Goal: Information Seeking & Learning: Learn about a topic

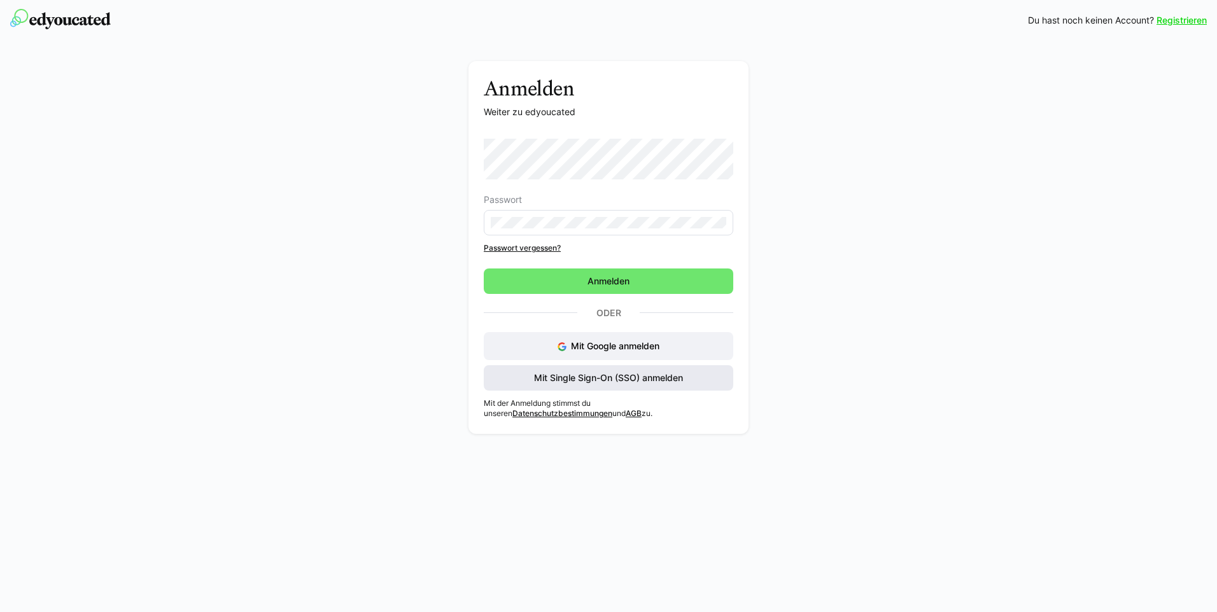
click at [579, 375] on span "Mit Single Sign-On (SSO) anmelden" at bounding box center [608, 378] width 153 height 13
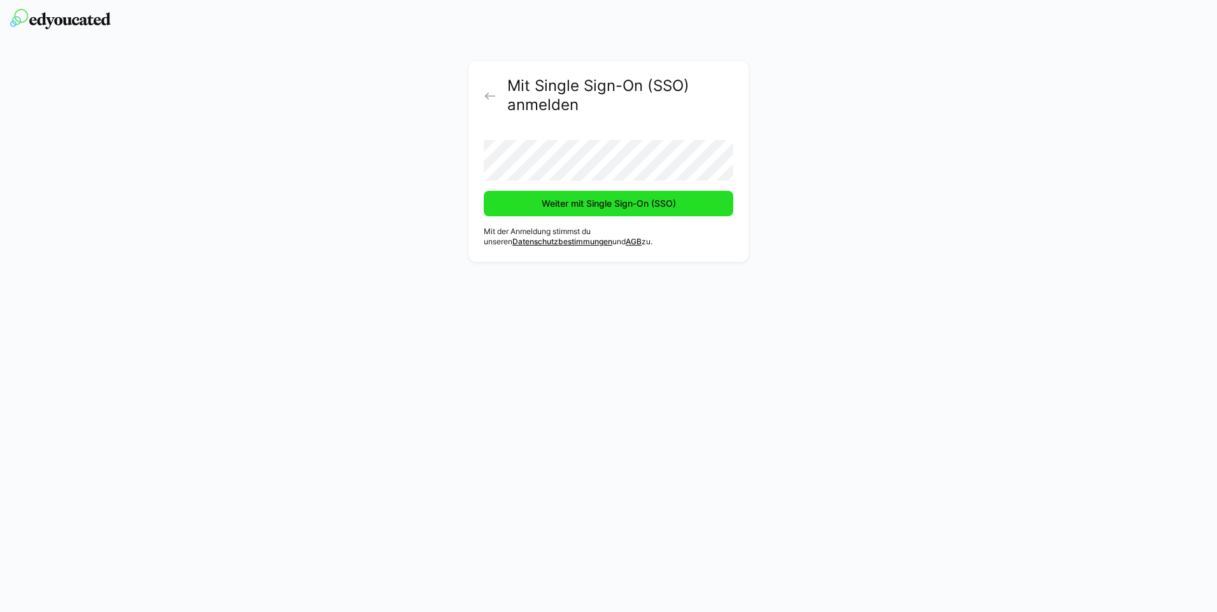
click at [547, 204] on span "Weiter mit Single Sign-On (SSO)" at bounding box center [609, 203] width 138 height 13
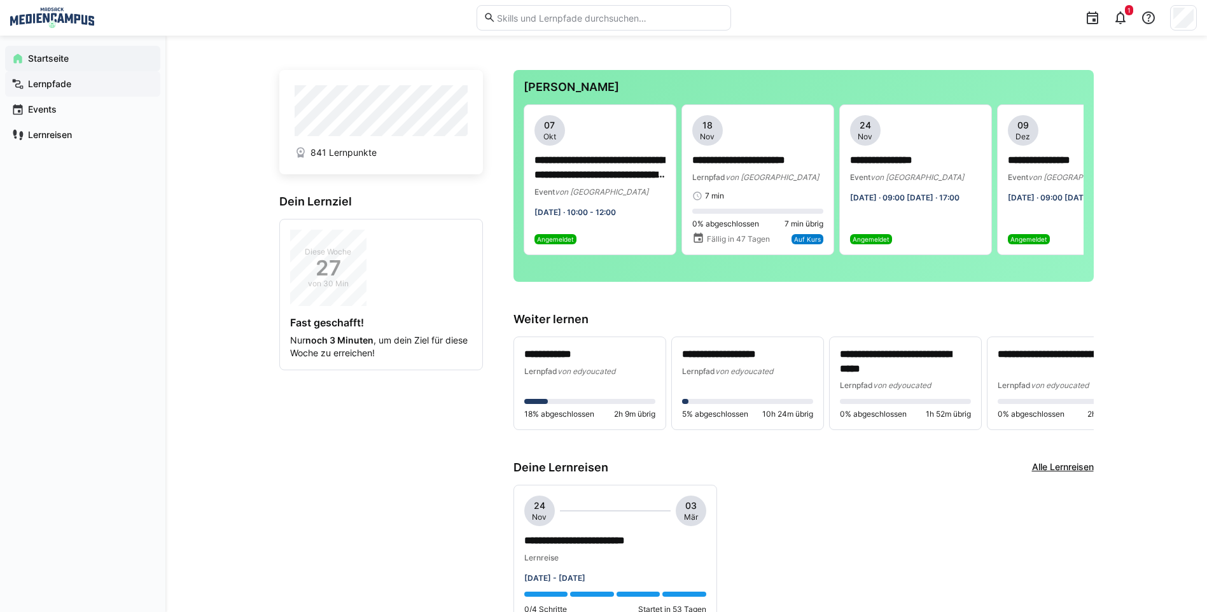
click at [0, 0] on app-navigation-label "Lernpfade" at bounding box center [0, 0] width 0 height 0
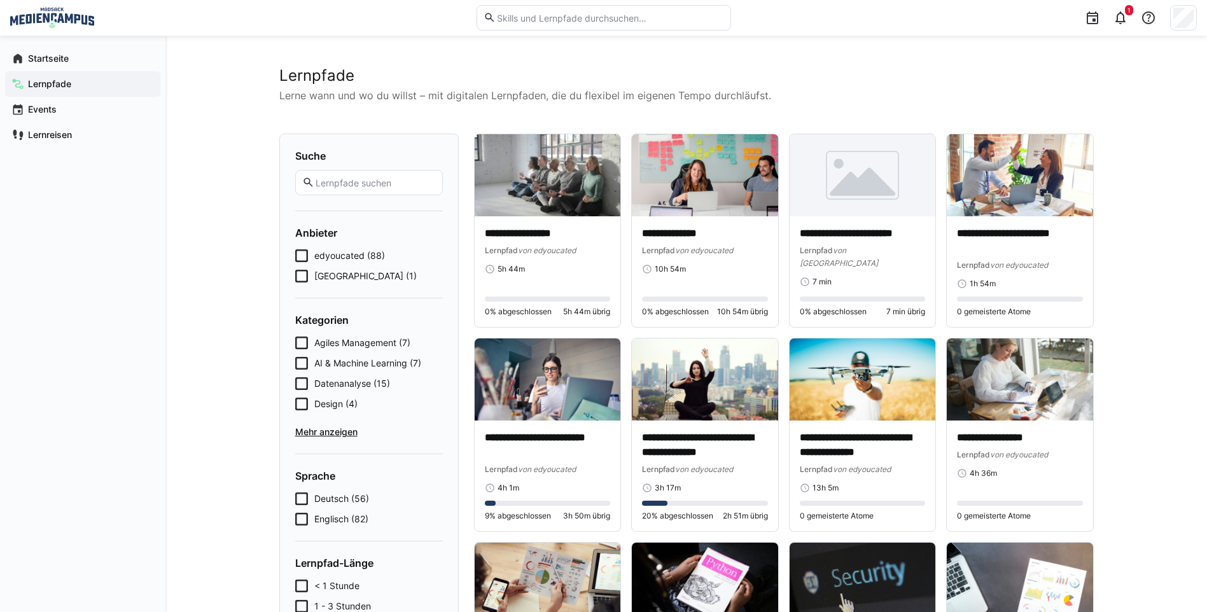
click at [319, 426] on span "Mehr anzeigen" at bounding box center [369, 432] width 148 height 13
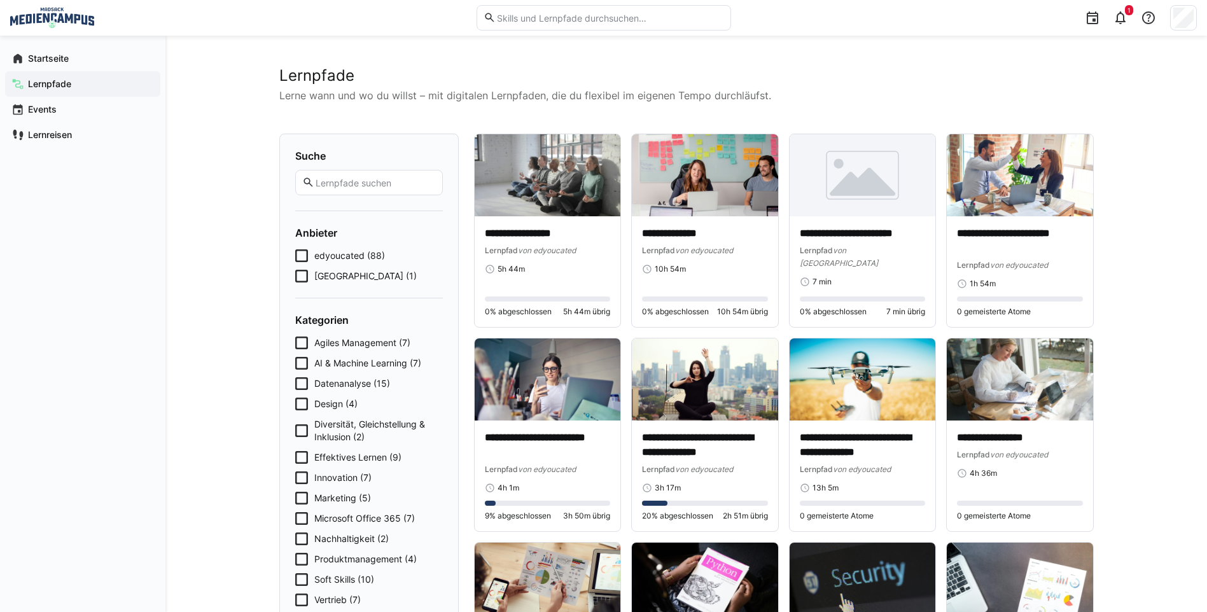
click at [302, 472] on icon at bounding box center [301, 478] width 13 height 13
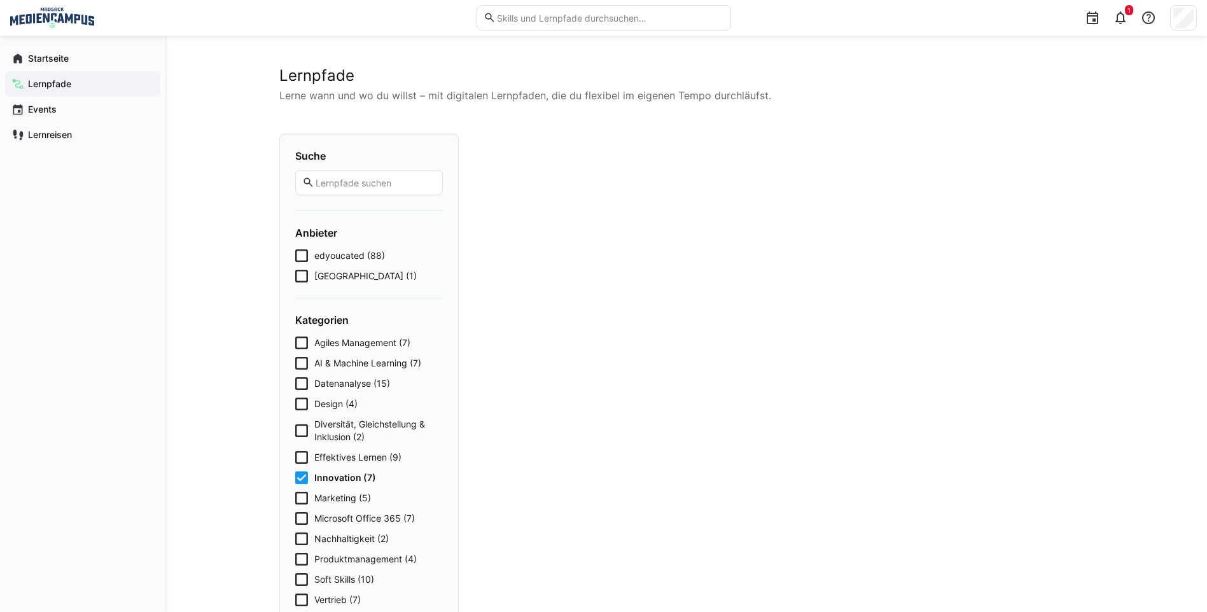
scroll to position [64, 0]
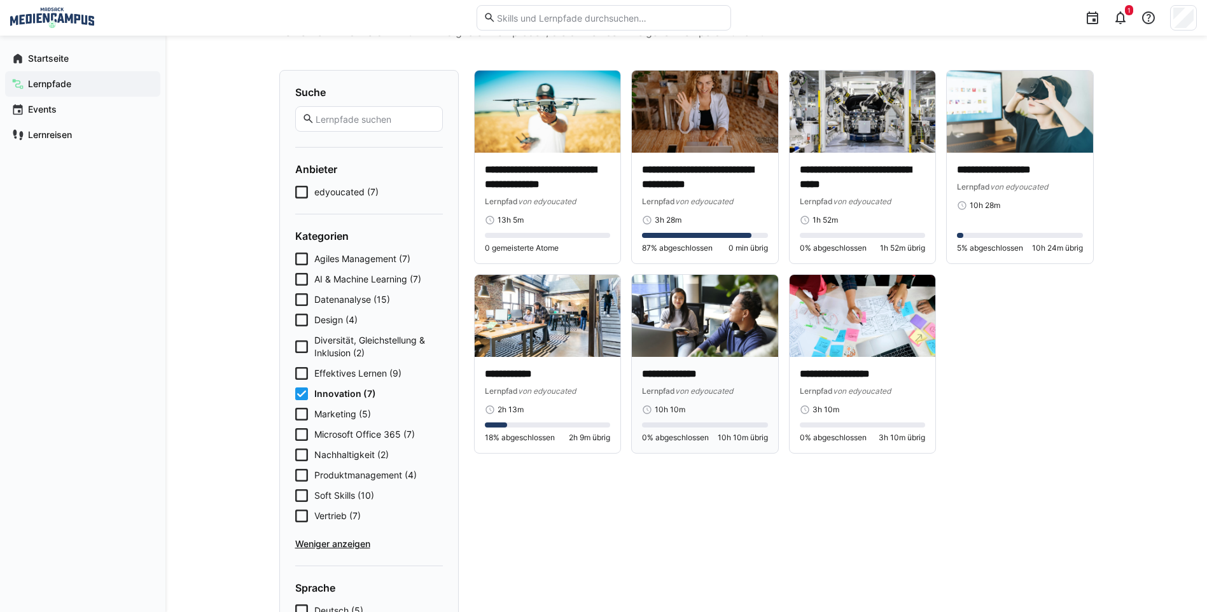
click at [680, 377] on p "**********" at bounding box center [705, 374] width 126 height 15
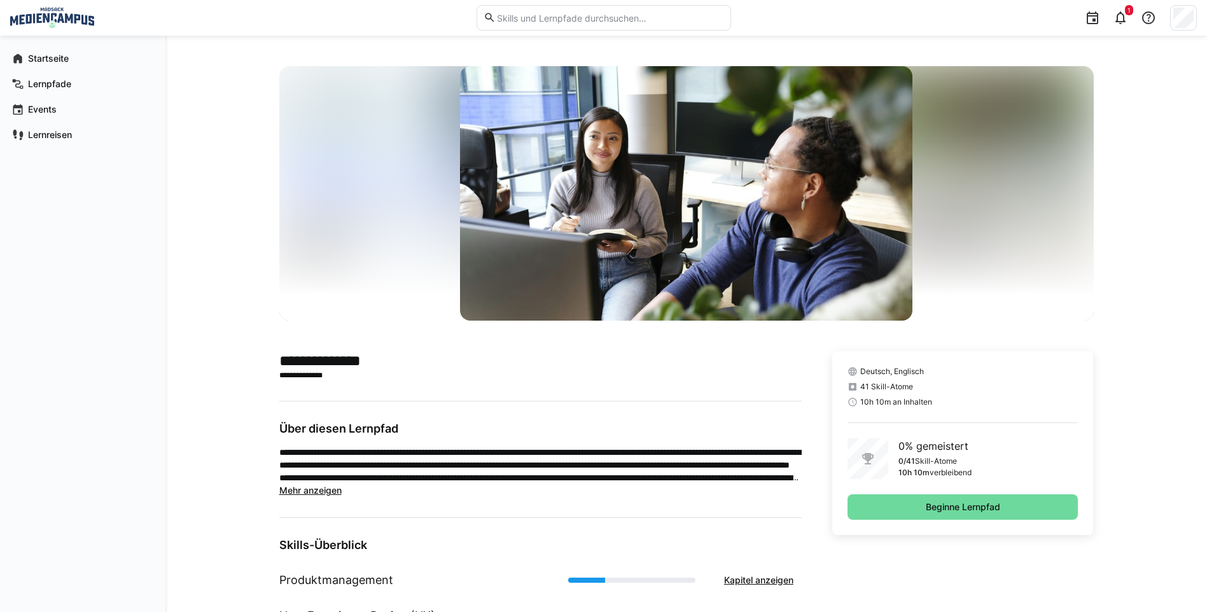
click at [946, 514] on span "Beginne Lernpfad" at bounding box center [963, 507] width 231 height 25
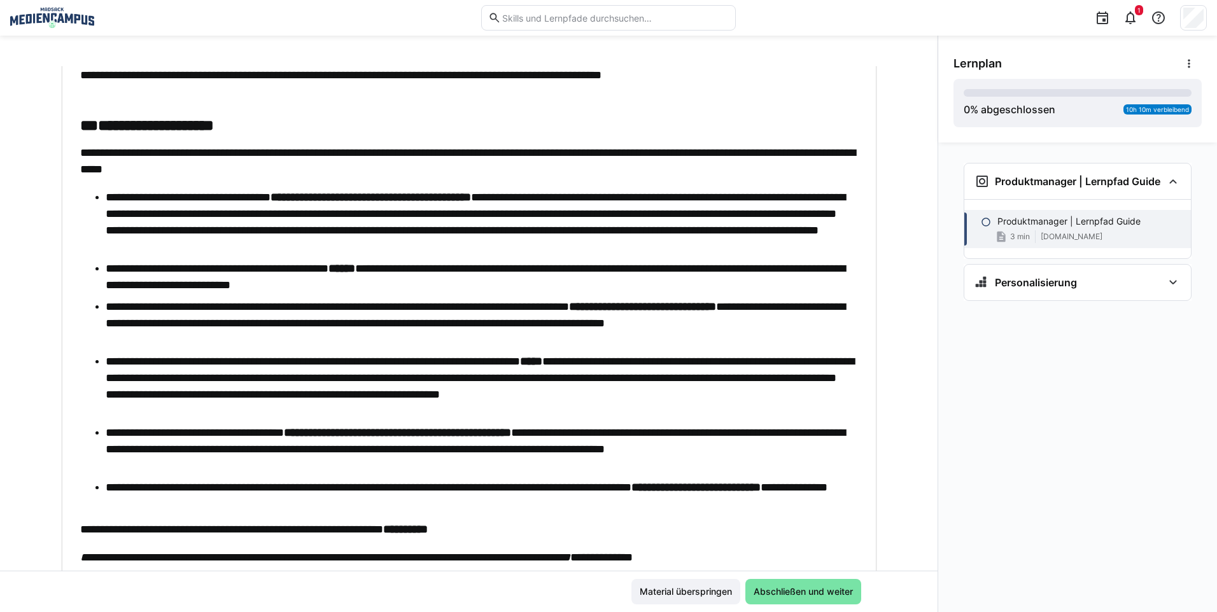
scroll to position [309, 0]
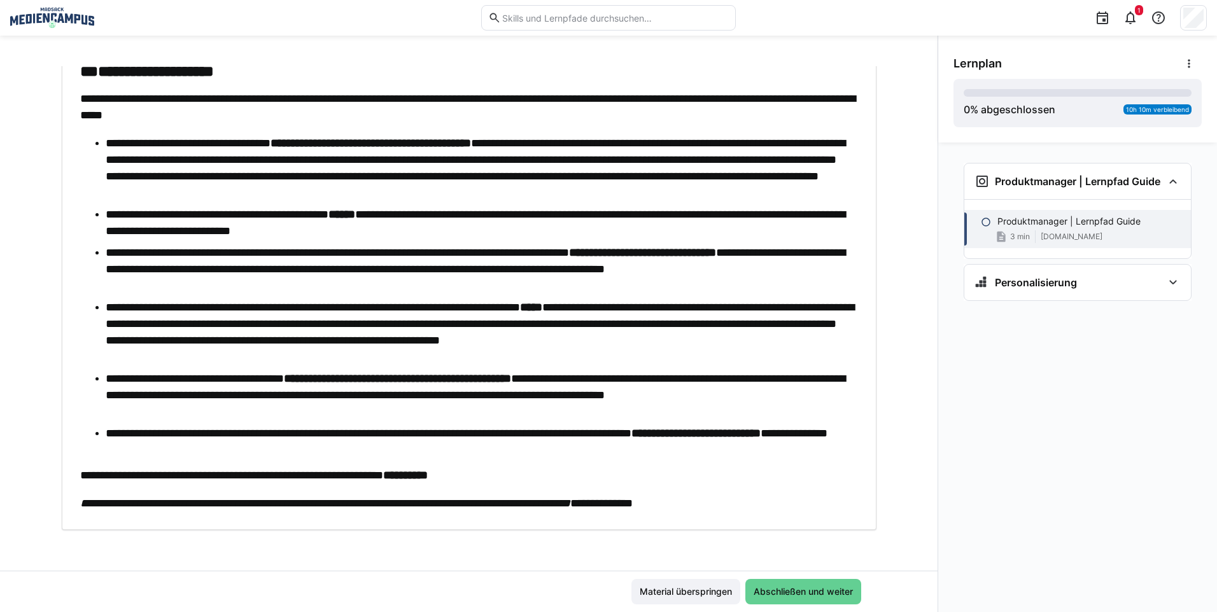
click at [770, 590] on span "Abschließen und weiter" at bounding box center [803, 592] width 103 height 13
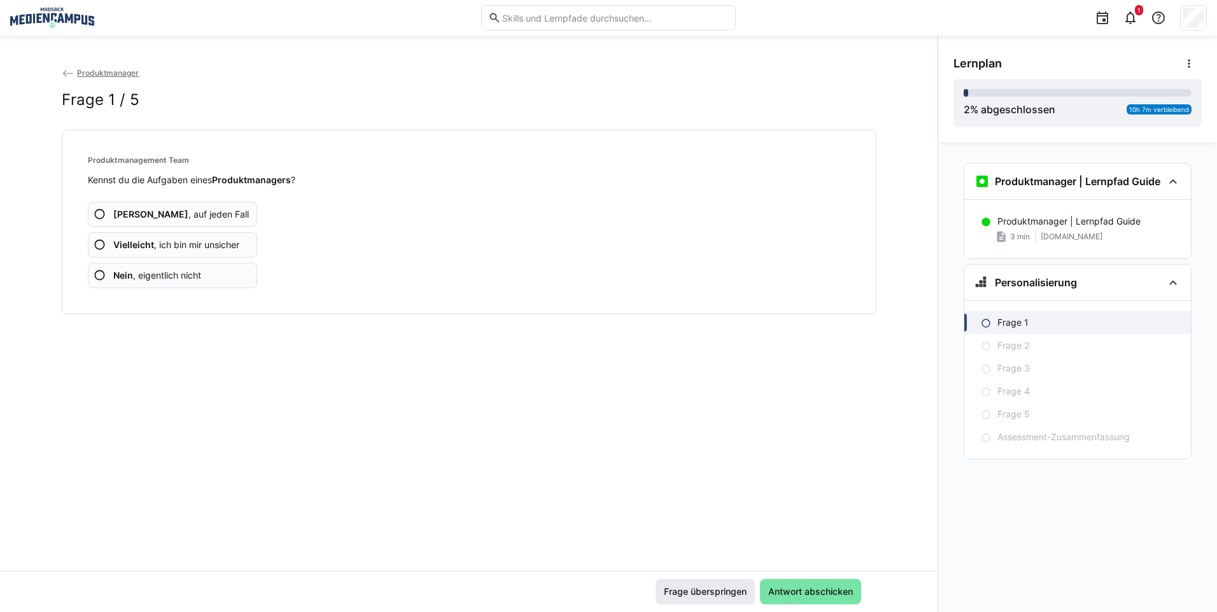
click at [721, 594] on span "Frage überspringen" at bounding box center [705, 592] width 87 height 13
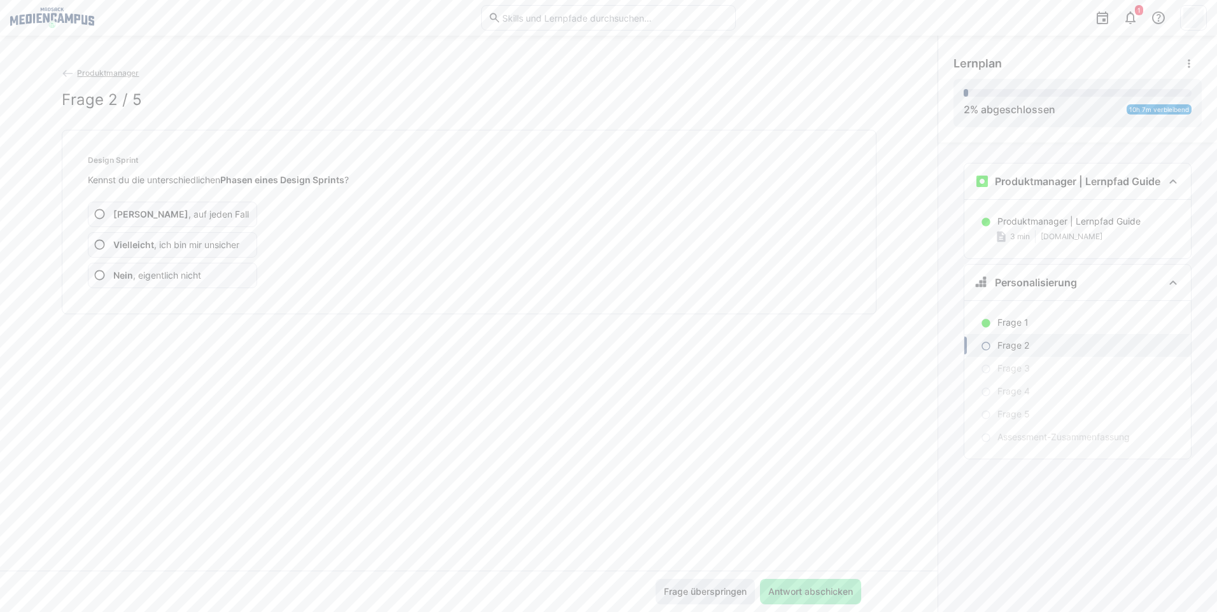
click at [720, 594] on span "Frage überspringen" at bounding box center [705, 592] width 87 height 13
click at [726, 593] on span "Frage überspringen" at bounding box center [705, 592] width 87 height 13
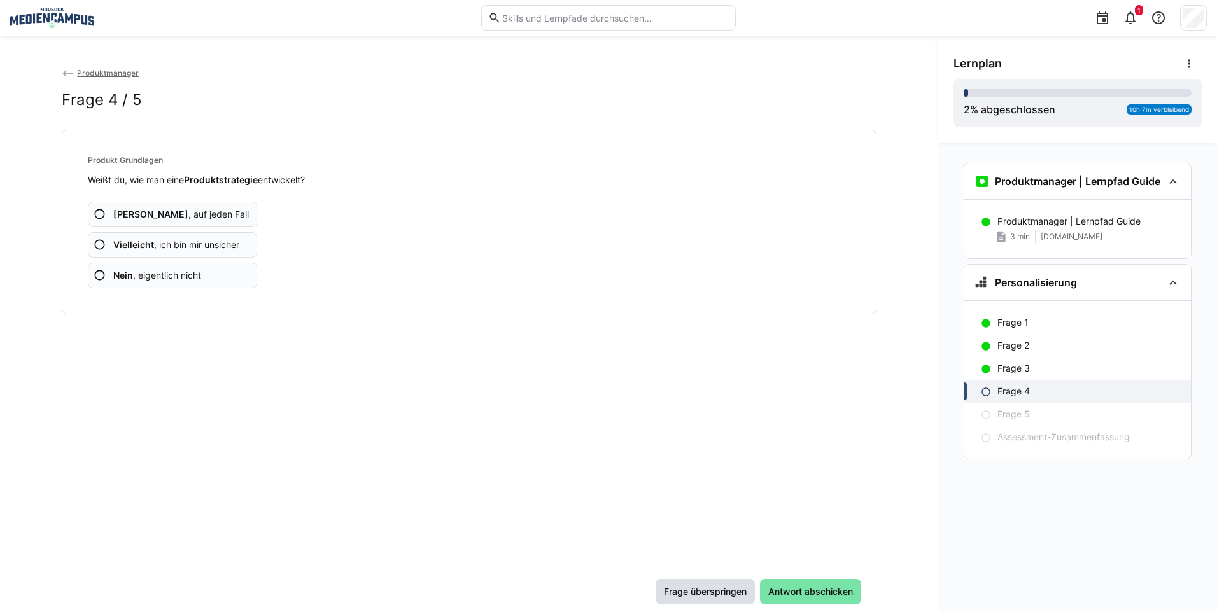
click at [723, 593] on span "Frage überspringen" at bounding box center [705, 592] width 87 height 13
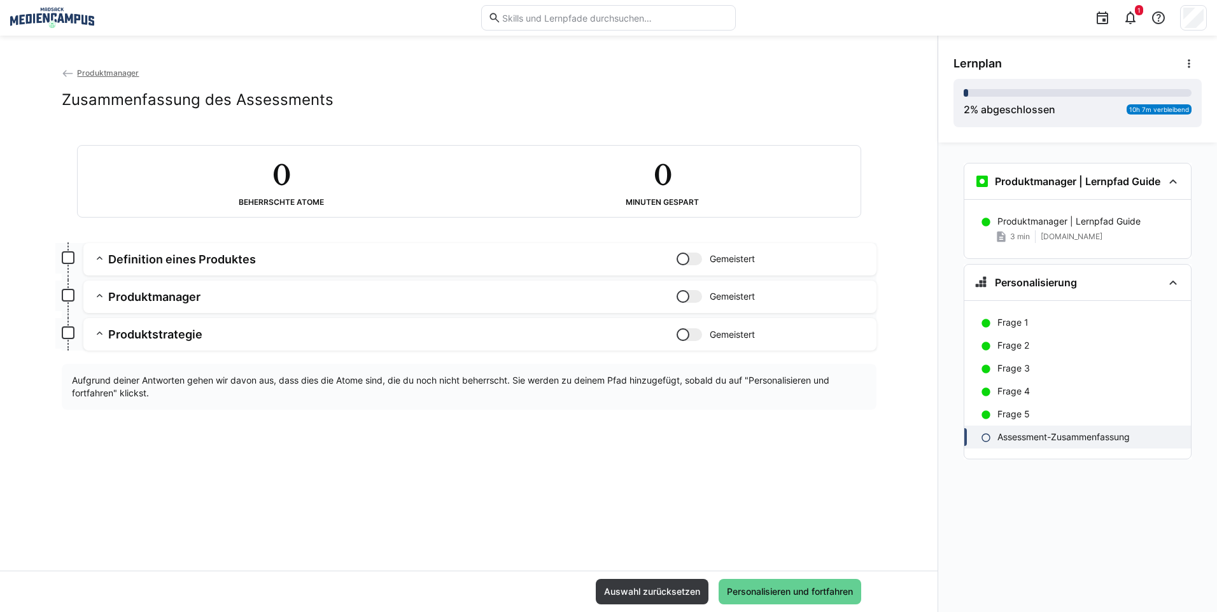
click at [755, 594] on span "Personalisieren und fortfahren" at bounding box center [790, 592] width 130 height 13
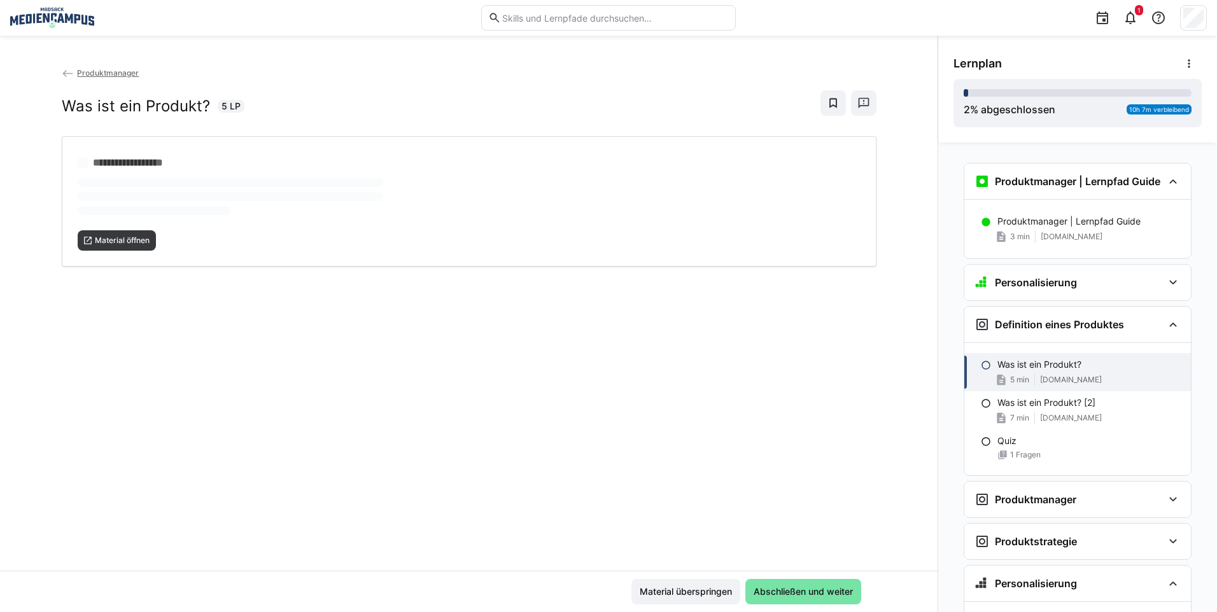
scroll to position [55, 0]
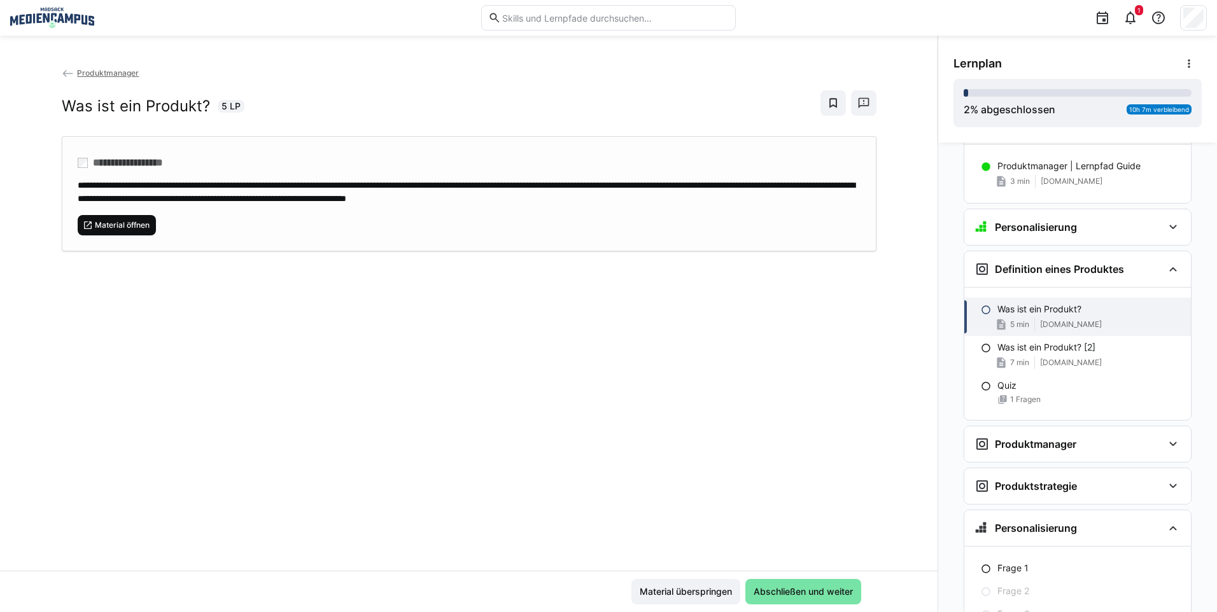
click at [83, 225] on eds-icon at bounding box center [88, 225] width 10 height 10
click at [702, 588] on span "Material überspringen" at bounding box center [686, 592] width 96 height 13
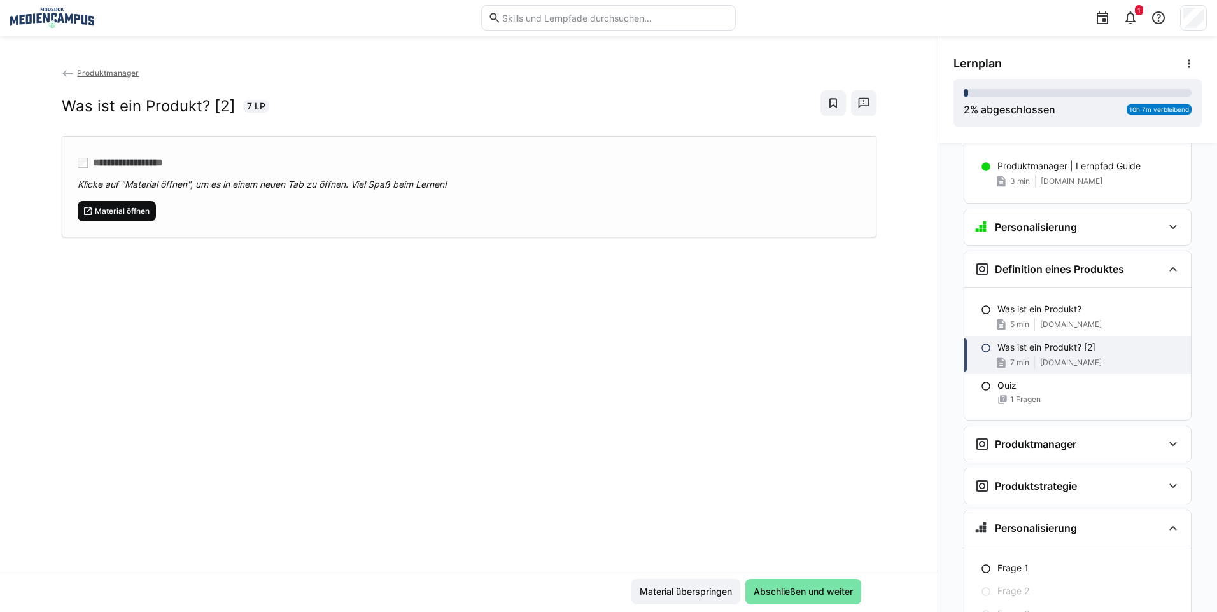
click at [131, 218] on span "Material öffnen" at bounding box center [117, 211] width 79 height 20
click at [689, 582] on span "Material überspringen" at bounding box center [685, 591] width 109 height 25
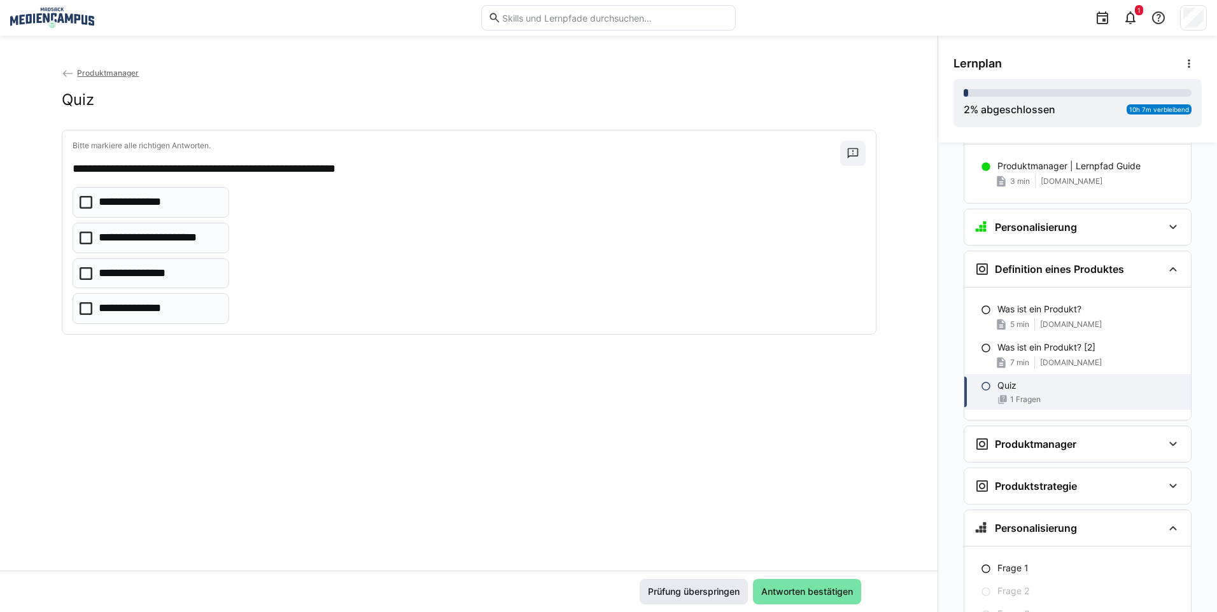
click at [684, 580] on span "Prüfung überspringen" at bounding box center [694, 591] width 108 height 25
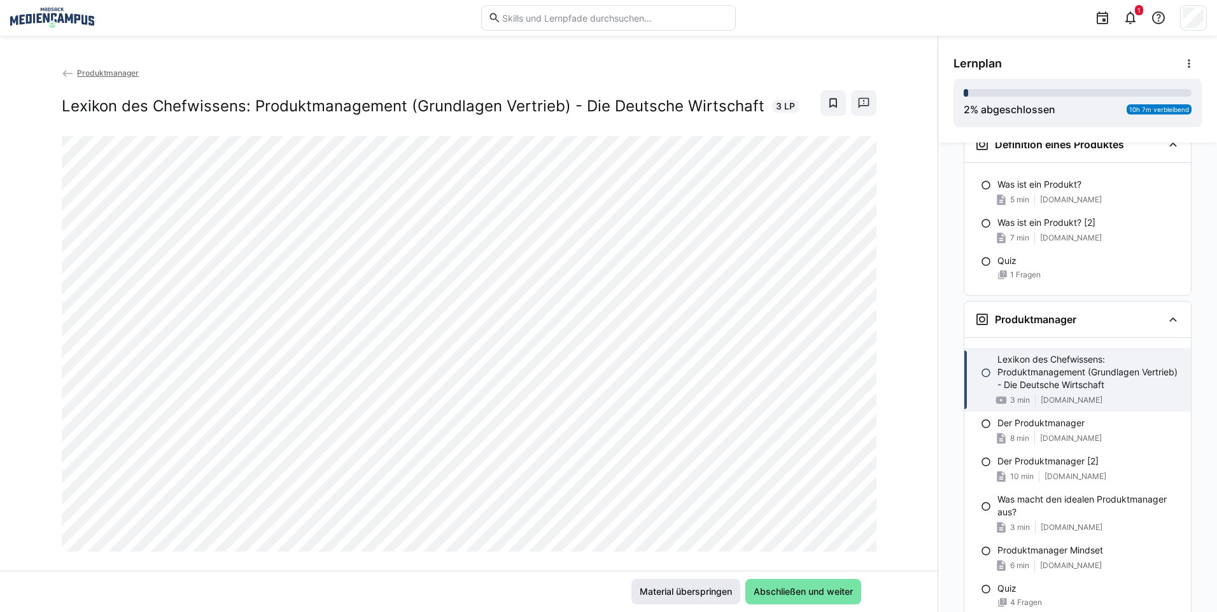
scroll to position [188, 0]
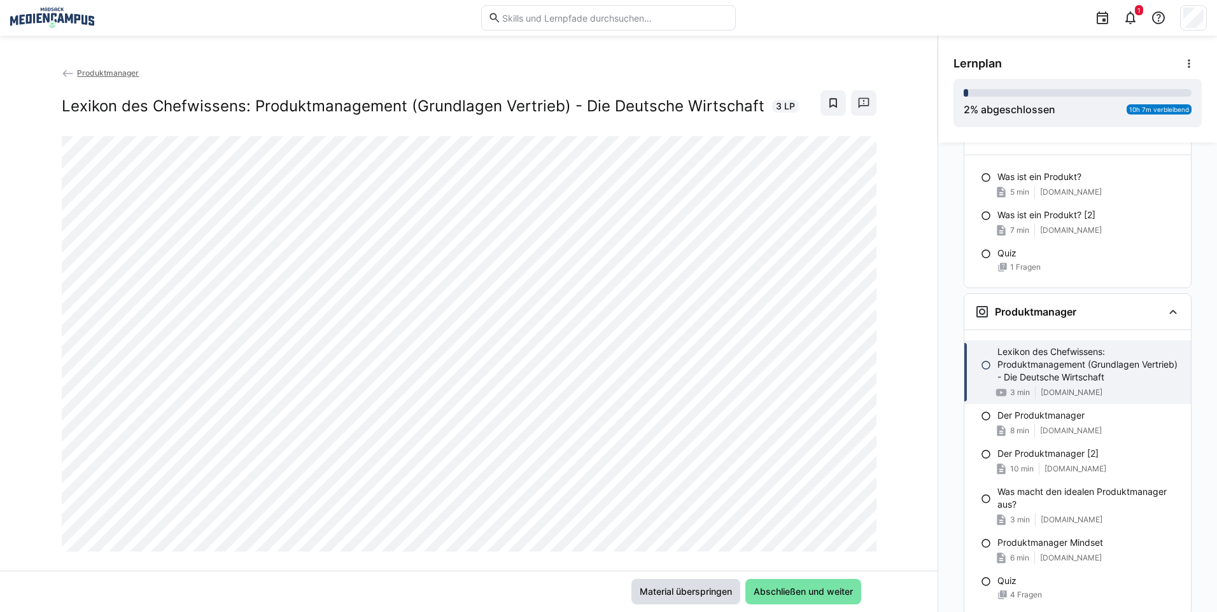
click at [670, 589] on span "Material überspringen" at bounding box center [686, 592] width 96 height 13
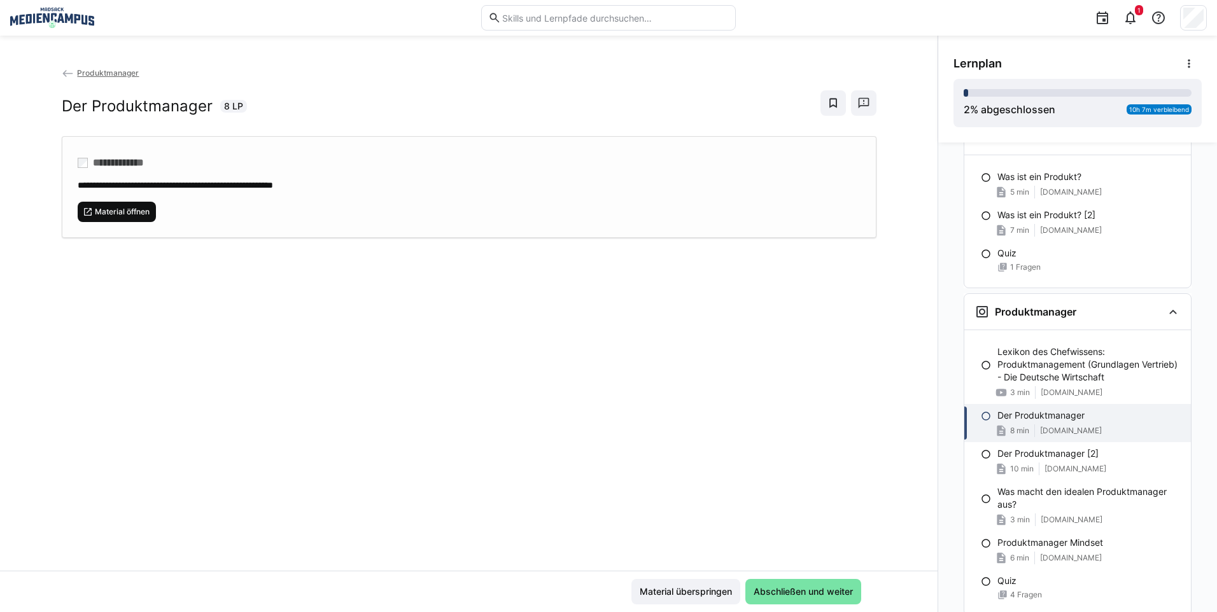
click at [119, 204] on span "Material öffnen" at bounding box center [117, 212] width 79 height 20
click at [699, 594] on span "Material überspringen" at bounding box center [686, 592] width 96 height 13
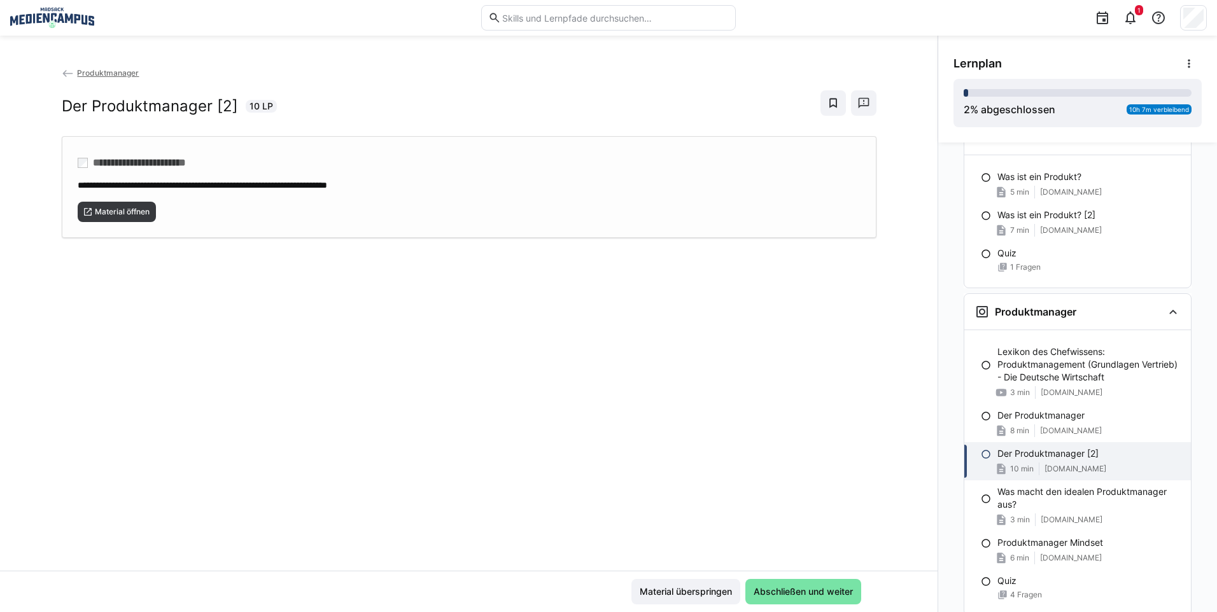
click at [116, 193] on div "Material öffnen" at bounding box center [469, 207] width 783 height 31
click at [663, 607] on div "Material überspringen Abschließen und weiter" at bounding box center [469, 591] width 938 height 41
click at [671, 597] on span "Material überspringen" at bounding box center [686, 592] width 96 height 13
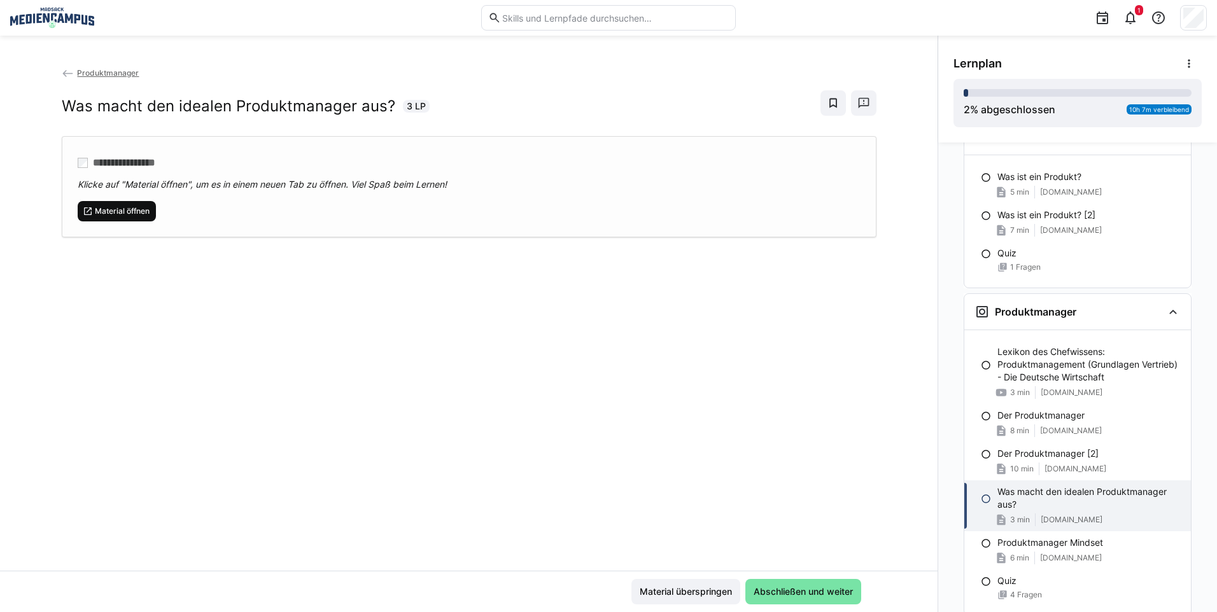
click at [82, 201] on span "Material öffnen" at bounding box center [117, 211] width 79 height 20
click at [696, 585] on span "Material überspringen" at bounding box center [685, 591] width 109 height 25
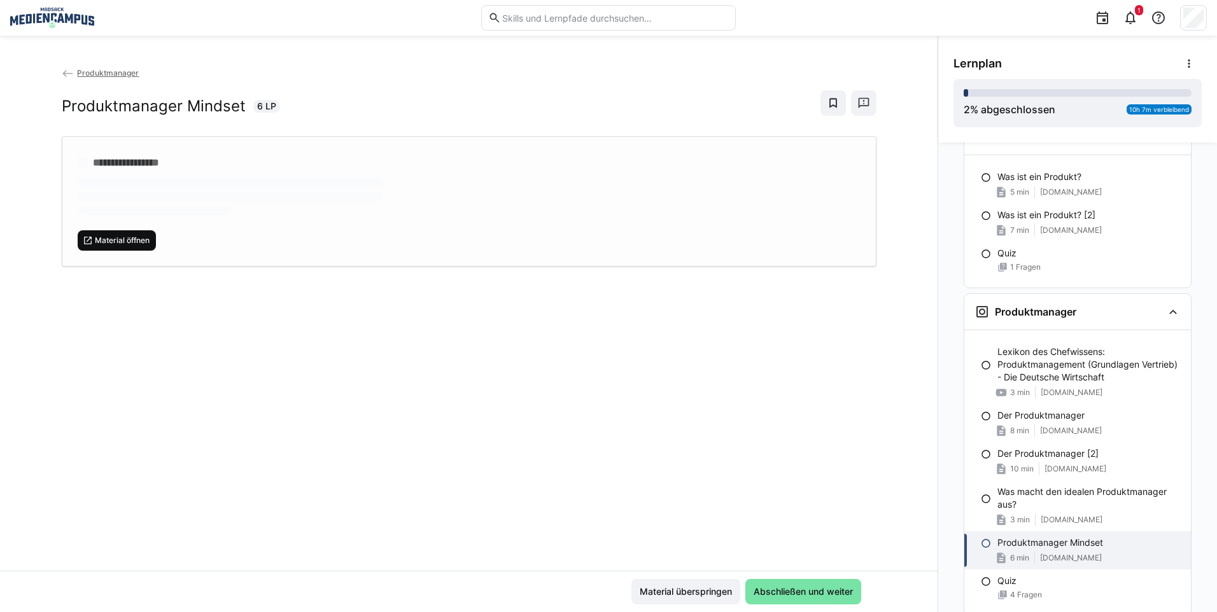
click at [122, 239] on span "Material öffnen" at bounding box center [122, 241] width 57 height 10
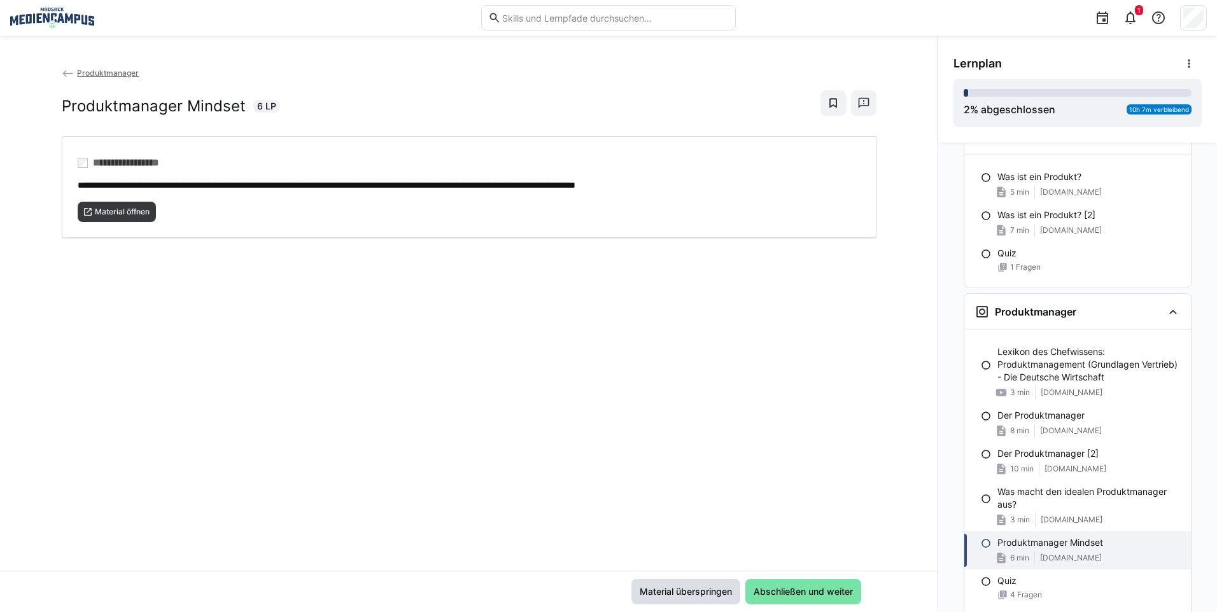
click at [668, 594] on span "Material überspringen" at bounding box center [686, 592] width 96 height 13
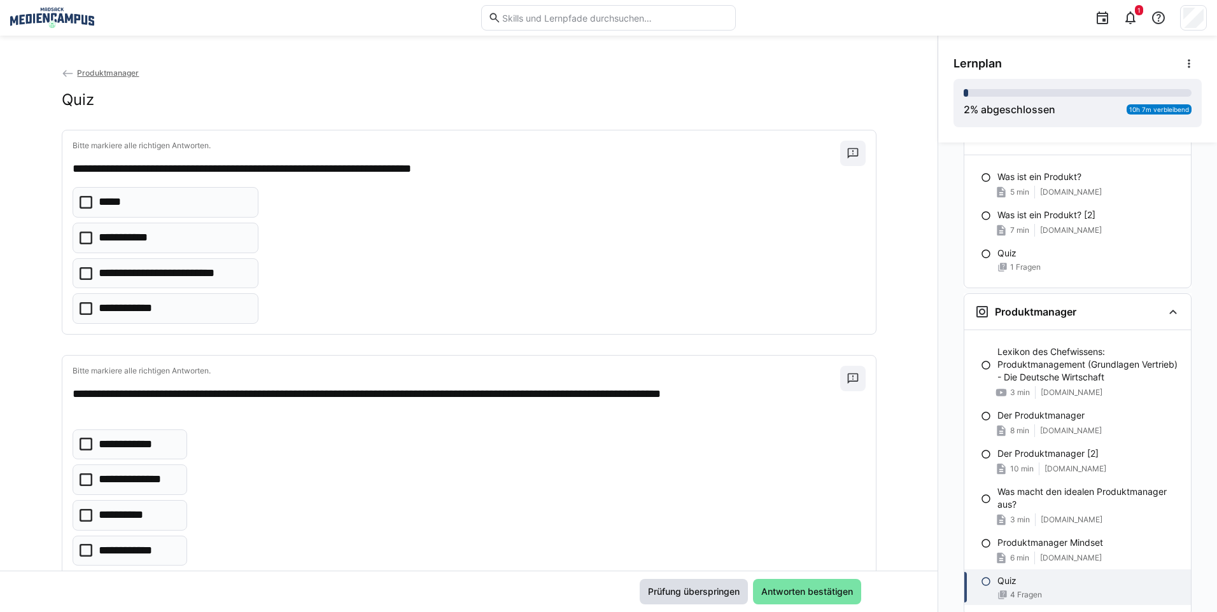
click at [673, 590] on span "Prüfung überspringen" at bounding box center [693, 592] width 95 height 13
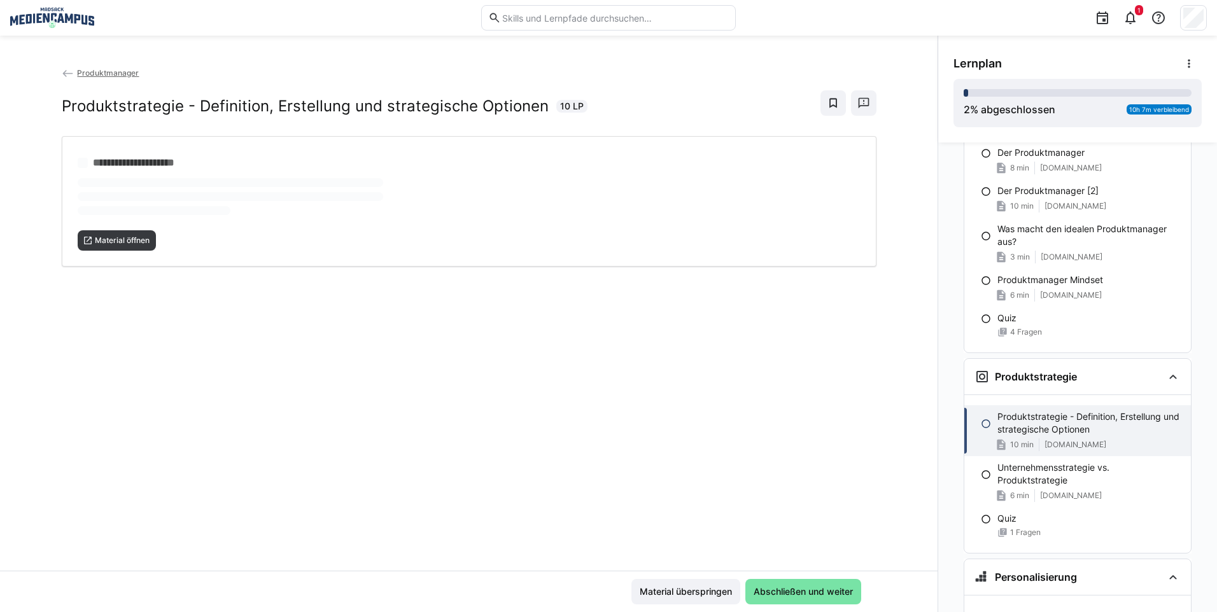
scroll to position [474, 0]
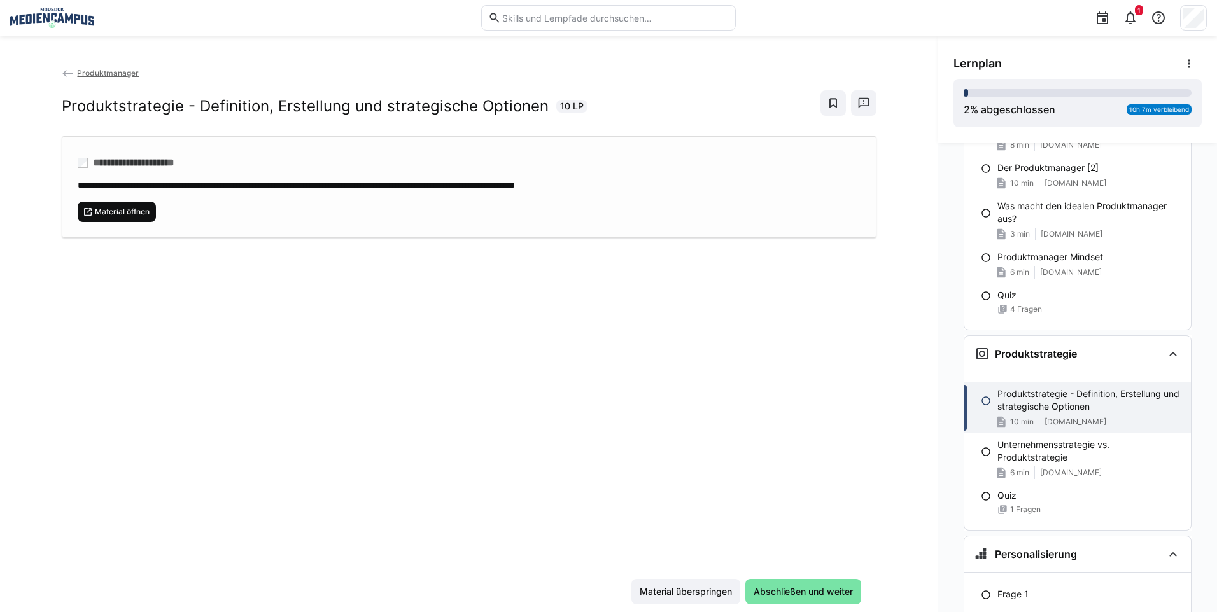
click at [140, 213] on span "Material öffnen" at bounding box center [122, 212] width 57 height 10
click at [694, 582] on span "Material überspringen" at bounding box center [685, 591] width 109 height 25
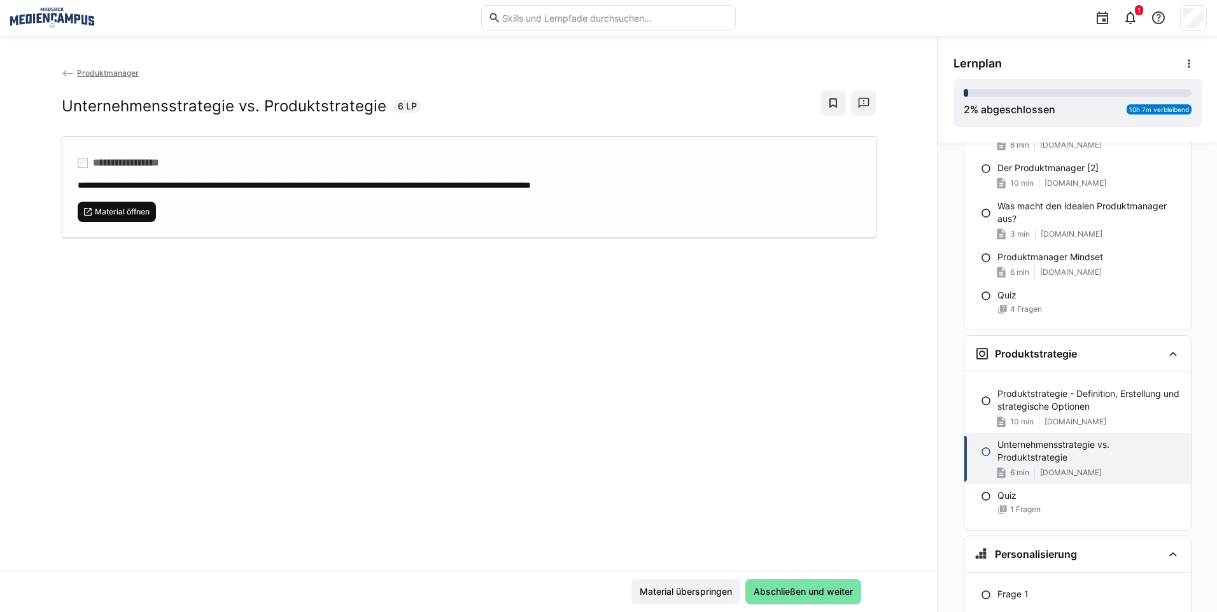
click at [116, 209] on span "Material öffnen" at bounding box center [122, 212] width 57 height 10
click at [705, 579] on span "Material überspringen" at bounding box center [685, 591] width 109 height 25
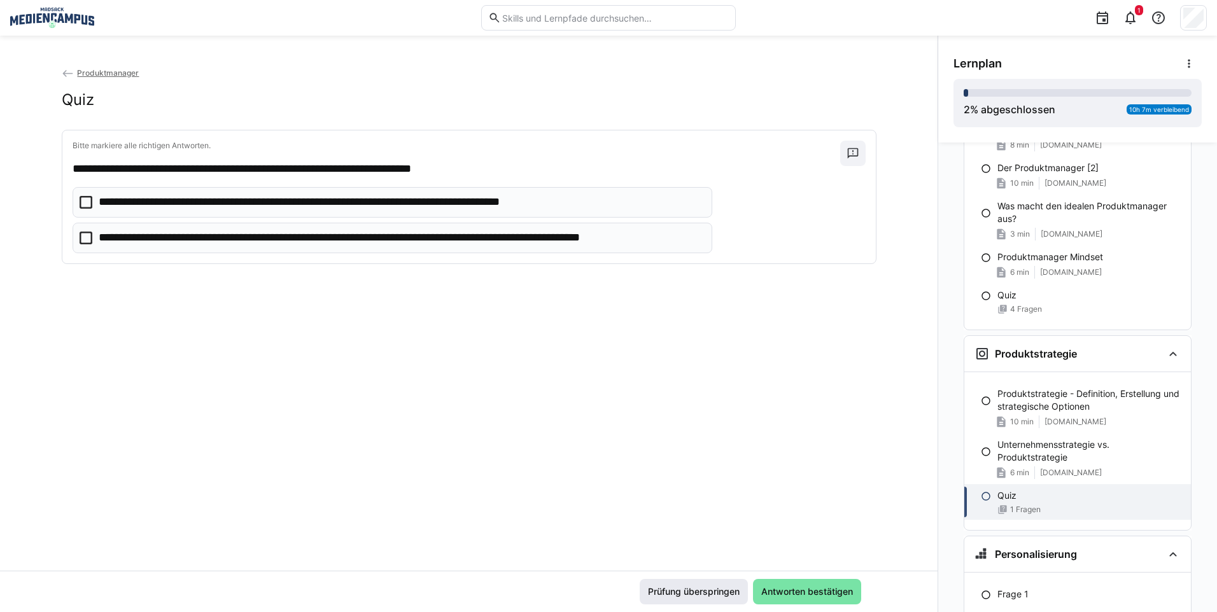
click at [697, 600] on span "Prüfung überspringen" at bounding box center [694, 591] width 108 height 25
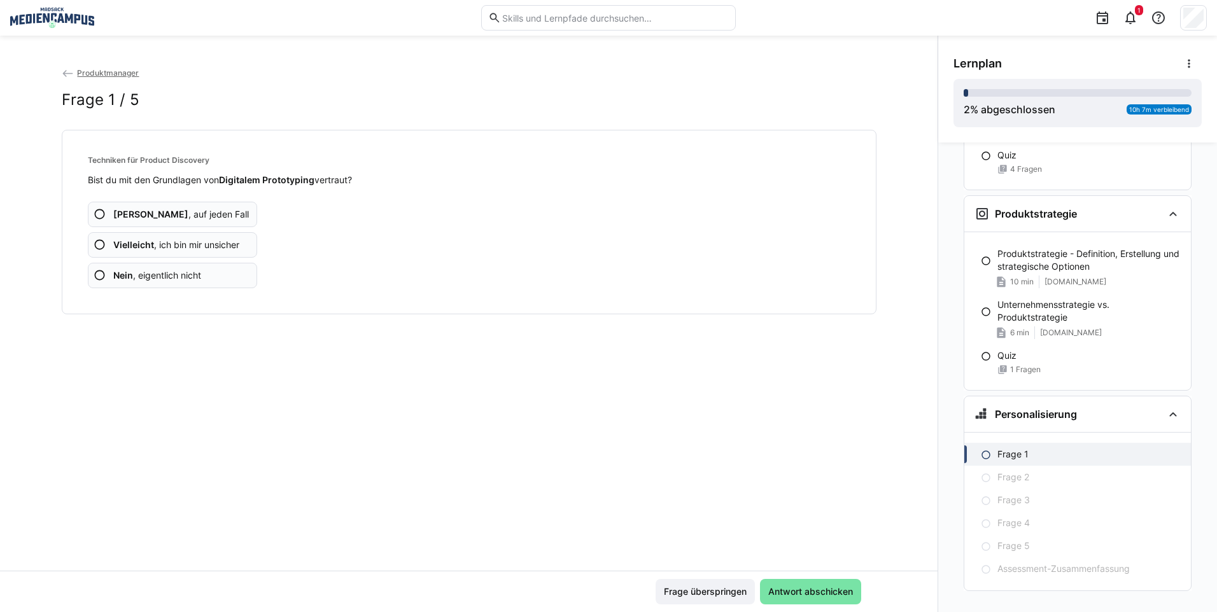
scroll to position [632, 0]
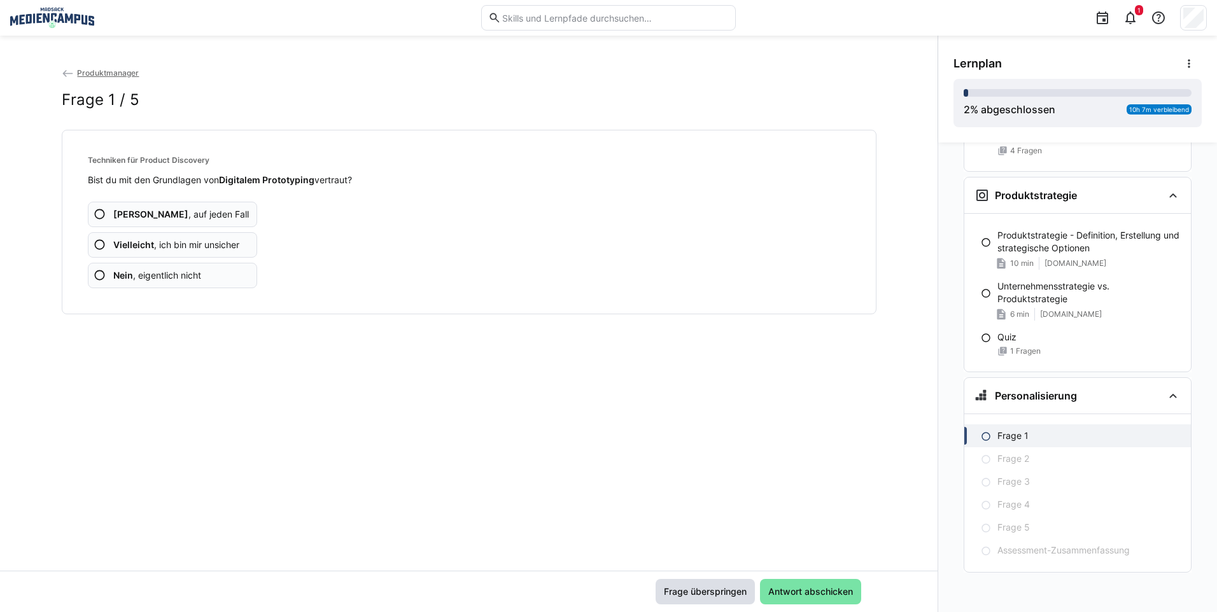
click at [697, 596] on span "Frage überspringen" at bounding box center [705, 592] width 87 height 13
click at [695, 579] on span "Frage überspringen" at bounding box center [705, 591] width 99 height 25
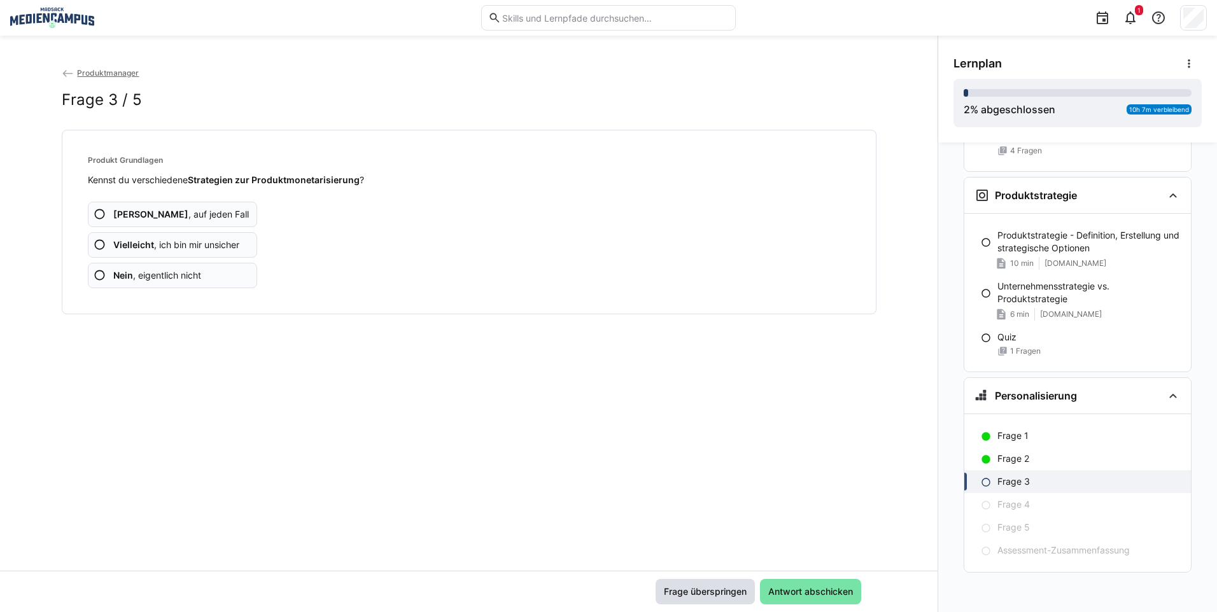
click at [700, 603] on span "Frage überspringen" at bounding box center [705, 591] width 99 height 25
click at [700, 595] on span "Frage überspringen" at bounding box center [705, 592] width 87 height 13
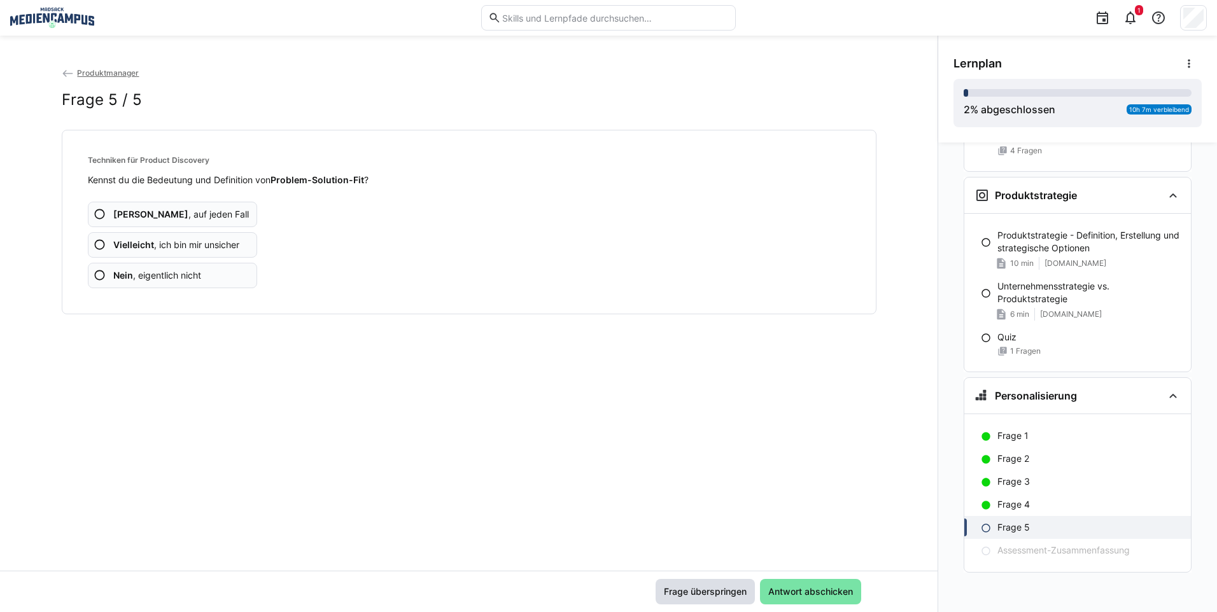
click at [700, 595] on span "Frage überspringen" at bounding box center [705, 592] width 87 height 13
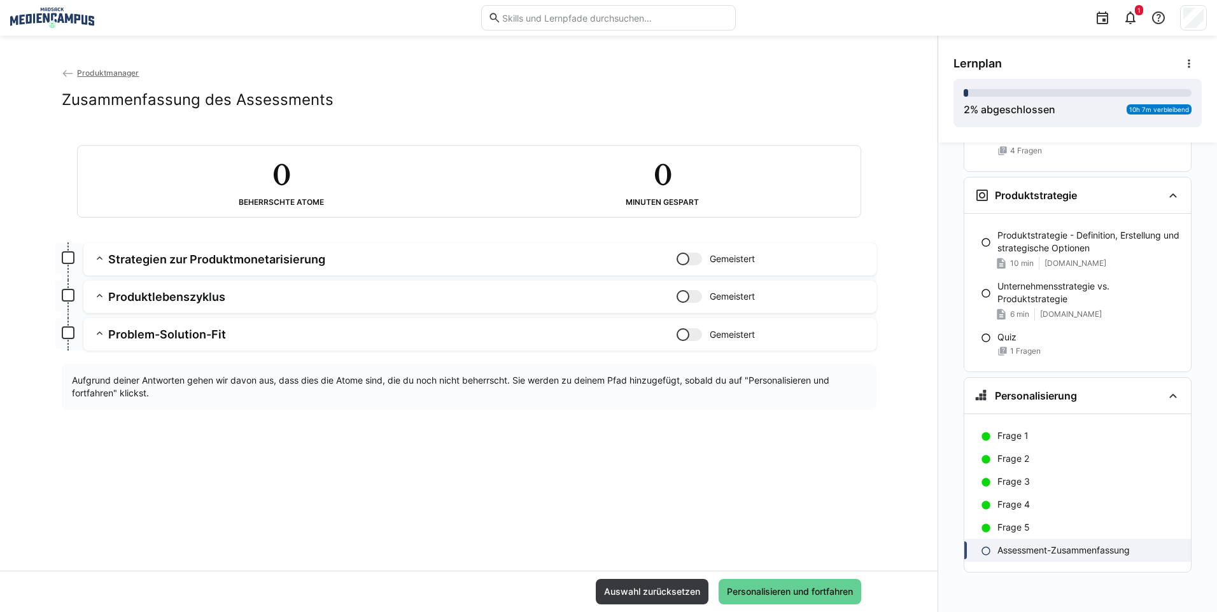
click at [814, 585] on span "Personalisieren und fortfahren" at bounding box center [790, 591] width 143 height 25
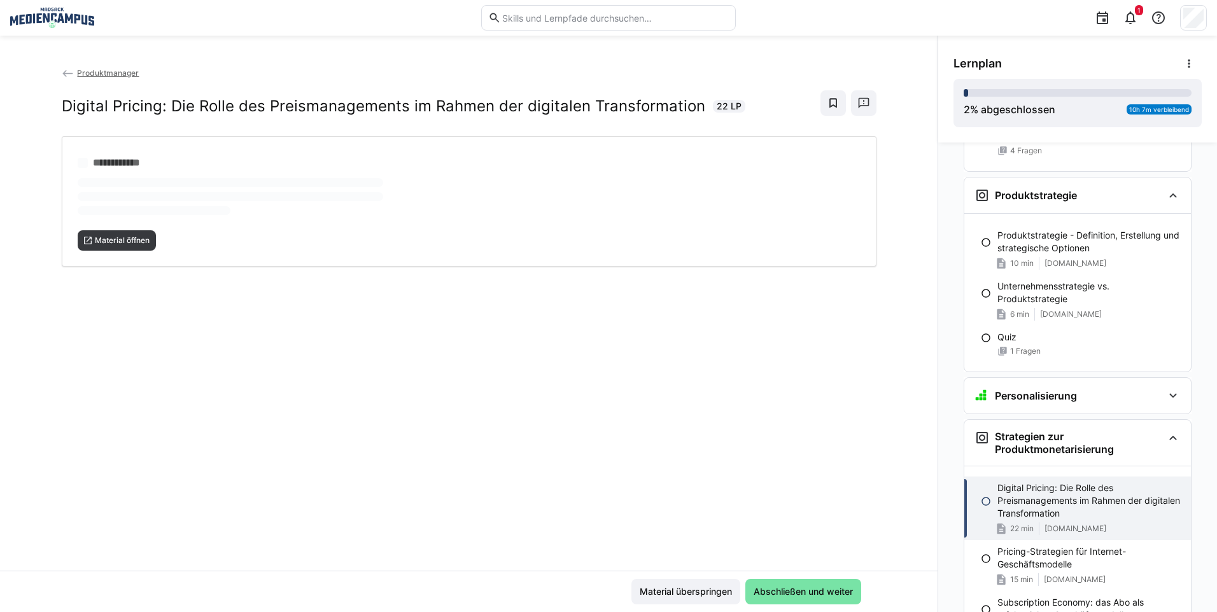
scroll to position [810, 0]
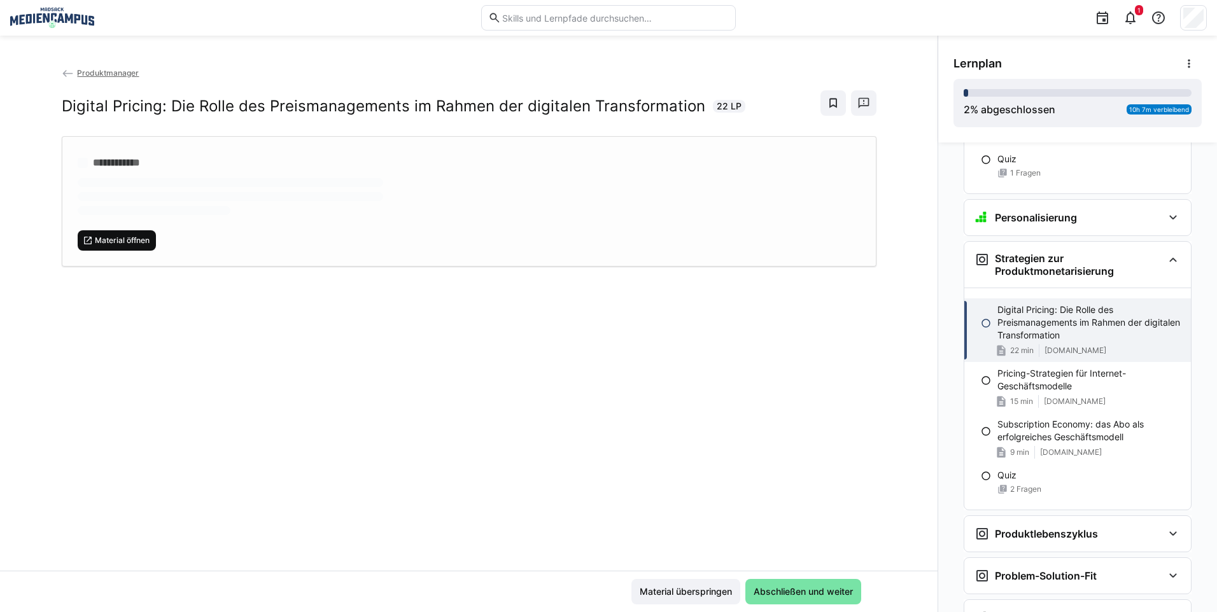
click at [121, 240] on div "**********" at bounding box center [469, 318] width 938 height 505
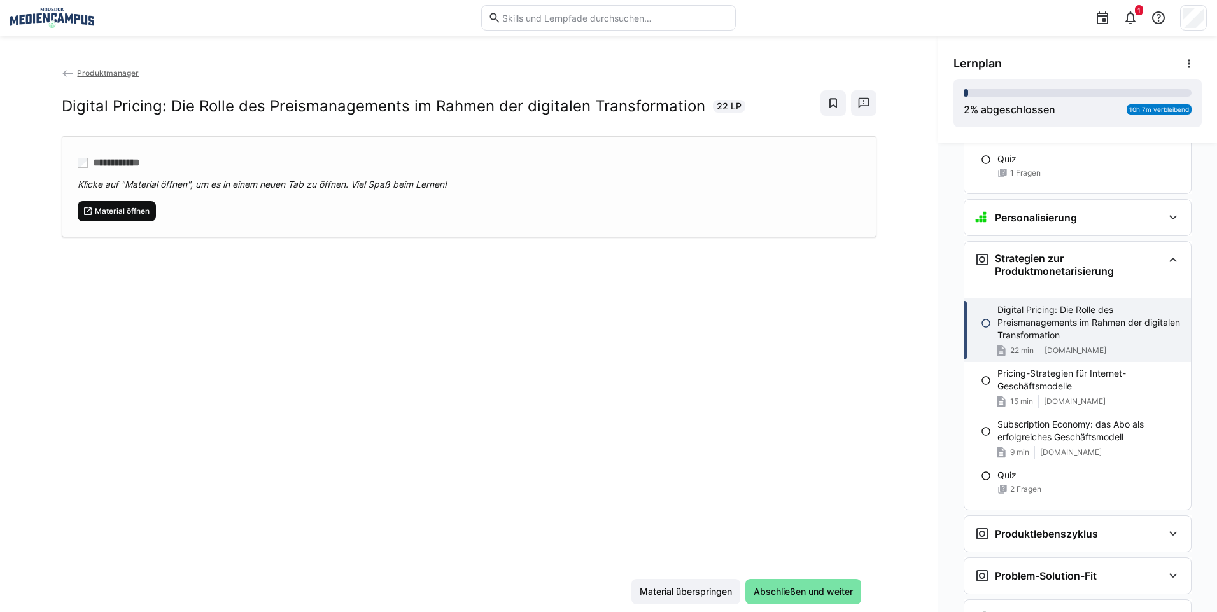
click at [121, 209] on span "Material öffnen" at bounding box center [122, 211] width 57 height 10
click at [684, 576] on div "Material überspringen Abschließen und weiter" at bounding box center [469, 591] width 938 height 41
click at [685, 586] on span "Material überspringen" at bounding box center [686, 592] width 96 height 13
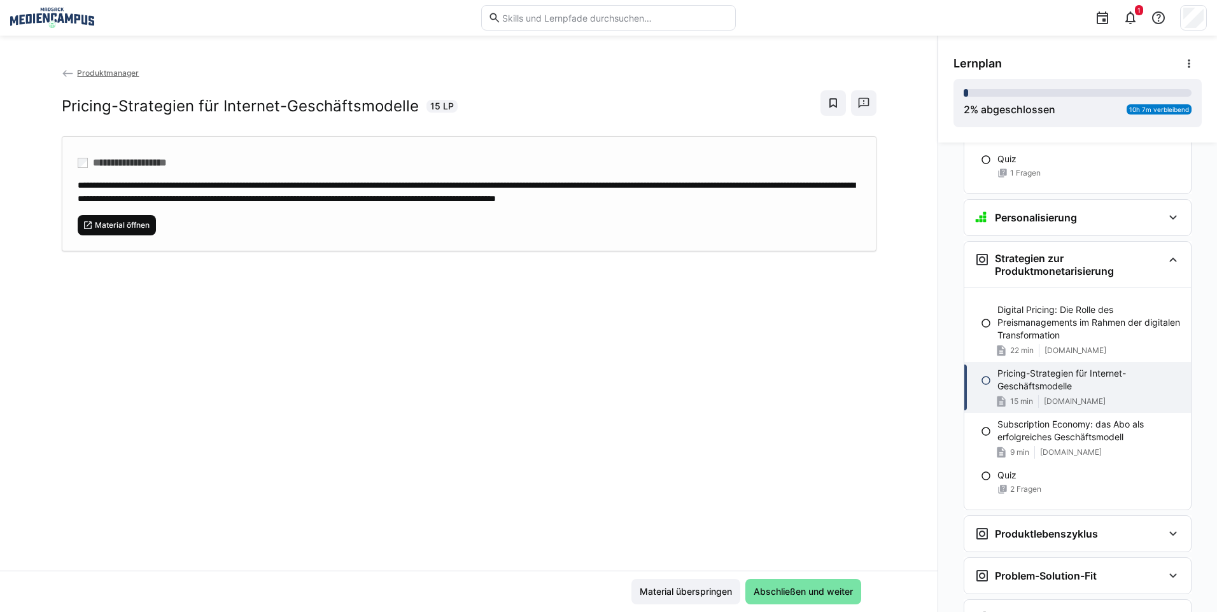
click at [121, 230] on span "Material öffnen" at bounding box center [122, 225] width 57 height 10
click at [686, 596] on span "Material überspringen" at bounding box center [686, 592] width 96 height 13
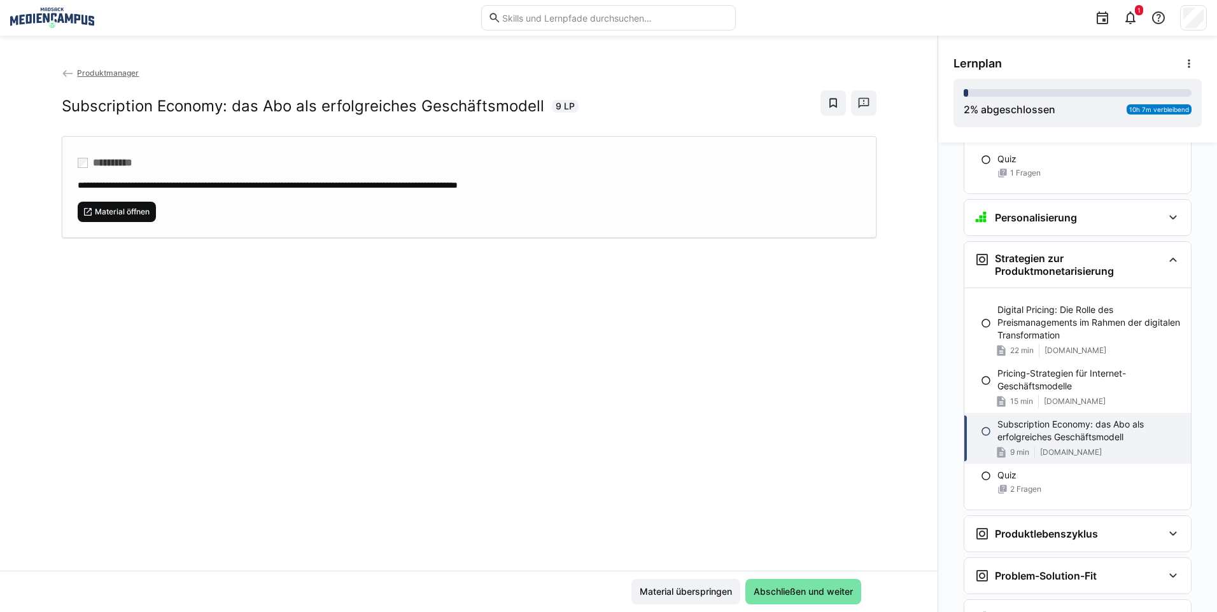
click at [139, 220] on span "Material öffnen" at bounding box center [117, 212] width 79 height 20
click at [710, 595] on span "Material überspringen" at bounding box center [686, 592] width 96 height 13
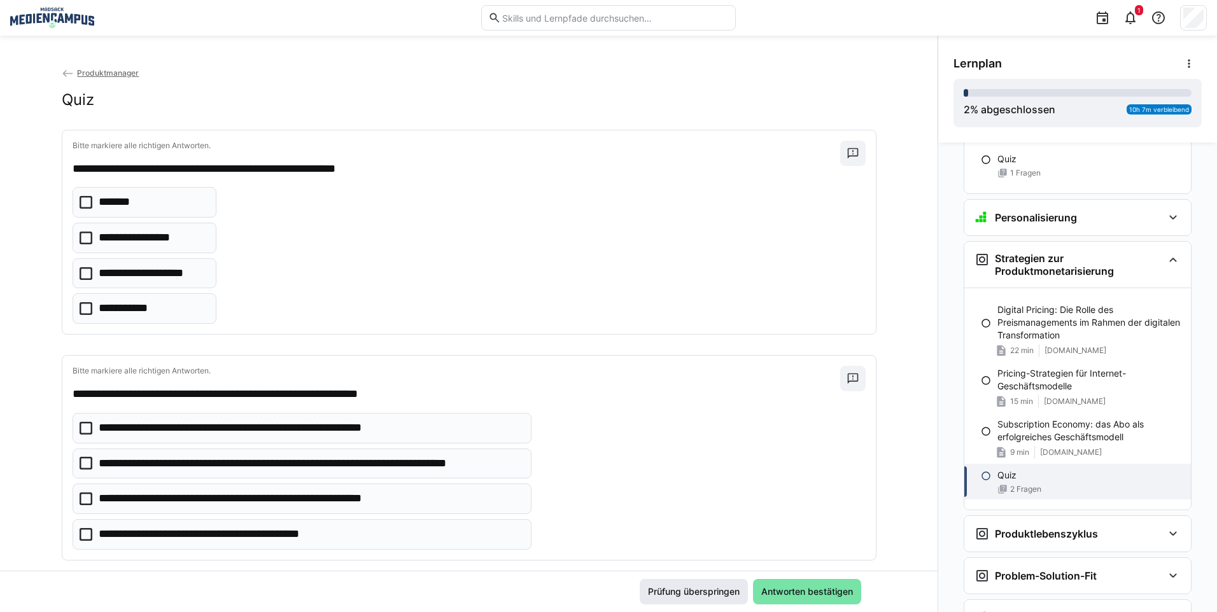
click at [706, 590] on span "Prüfung überspringen" at bounding box center [693, 592] width 95 height 13
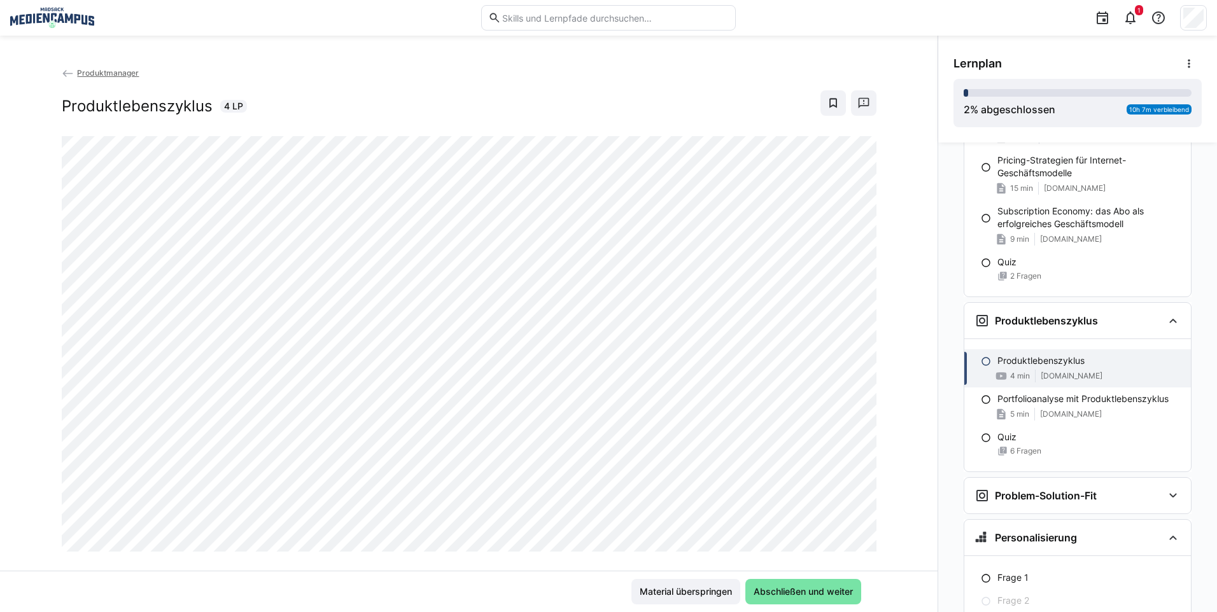
scroll to position [1032, 0]
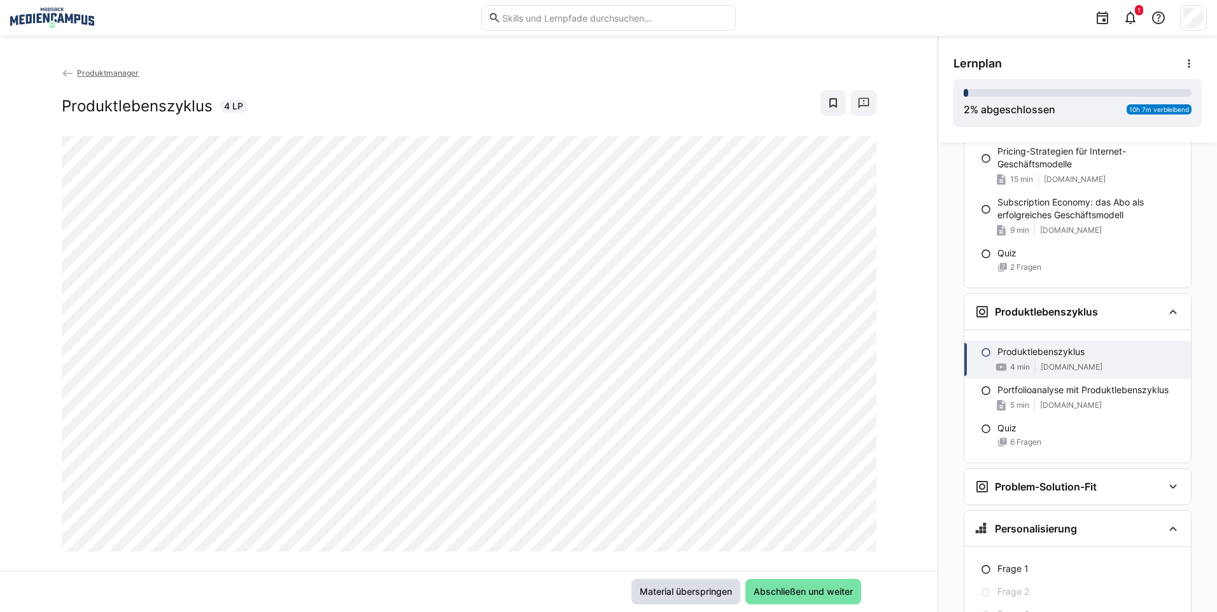
click at [706, 590] on span "Material überspringen" at bounding box center [686, 592] width 96 height 13
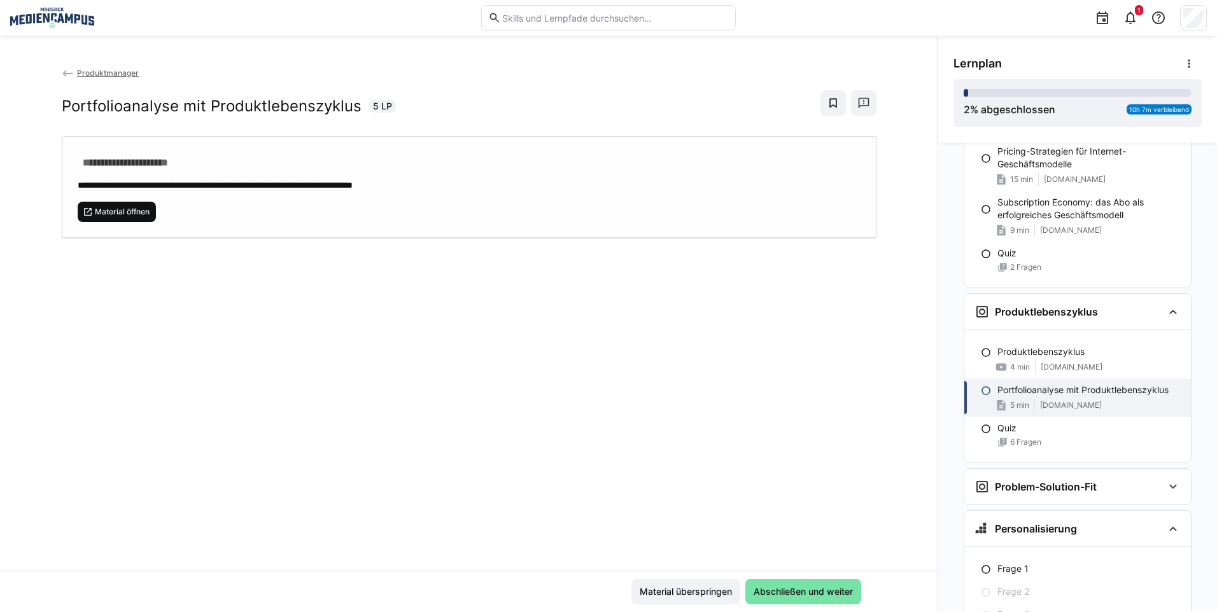
click at [113, 208] on span "Material öffnen" at bounding box center [122, 212] width 57 height 10
click at [716, 586] on span "Material überspringen" at bounding box center [686, 592] width 96 height 13
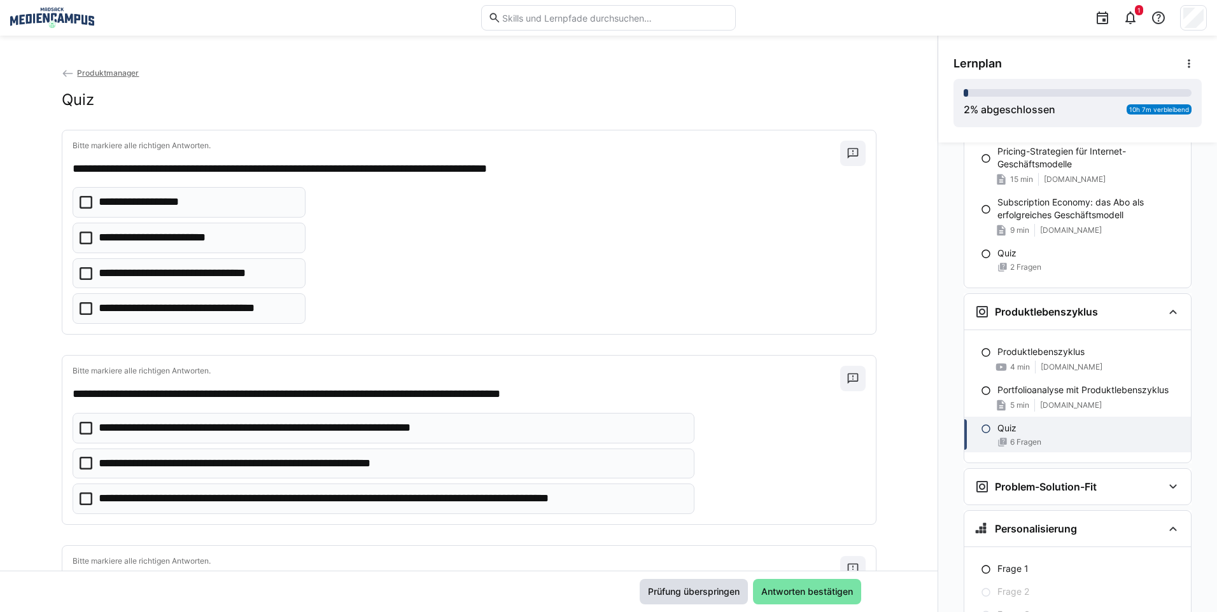
click at [716, 589] on span "Prüfung überspringen" at bounding box center [693, 592] width 95 height 13
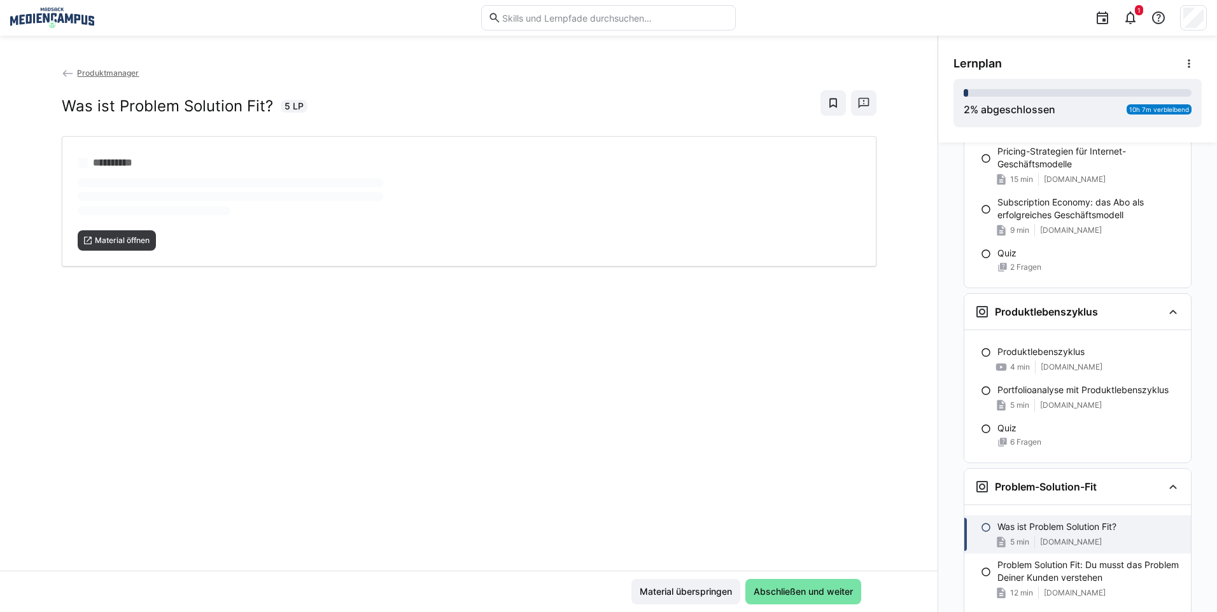
scroll to position [1165, 0]
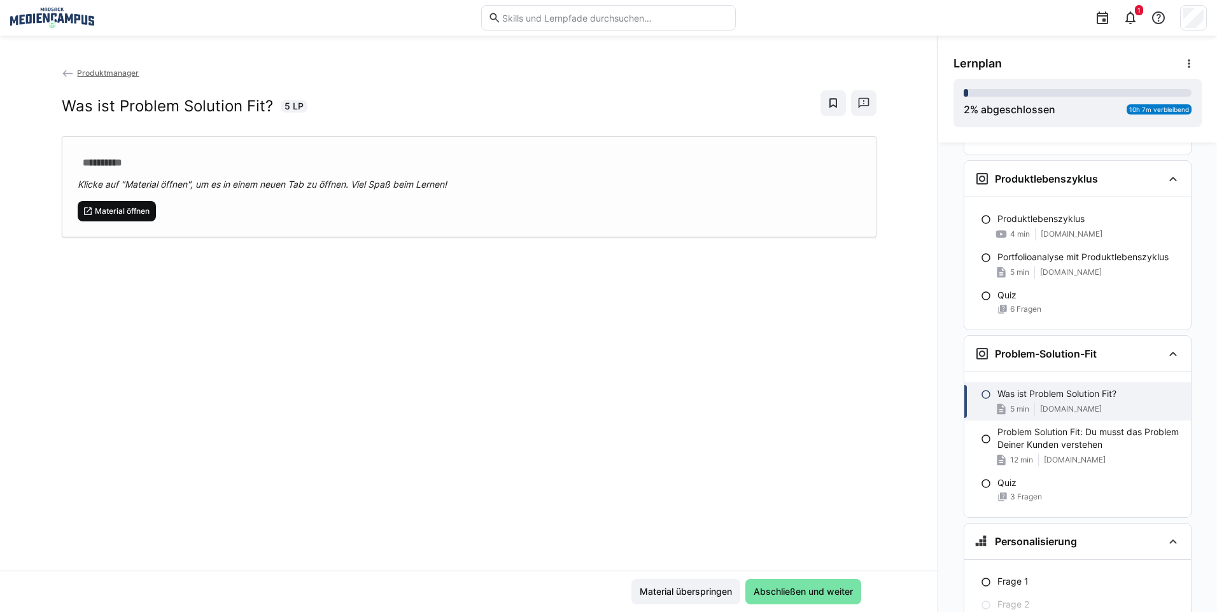
click at [123, 212] on span "Material öffnen" at bounding box center [122, 211] width 57 height 10
click at [732, 604] on span "Material überspringen" at bounding box center [685, 591] width 109 height 25
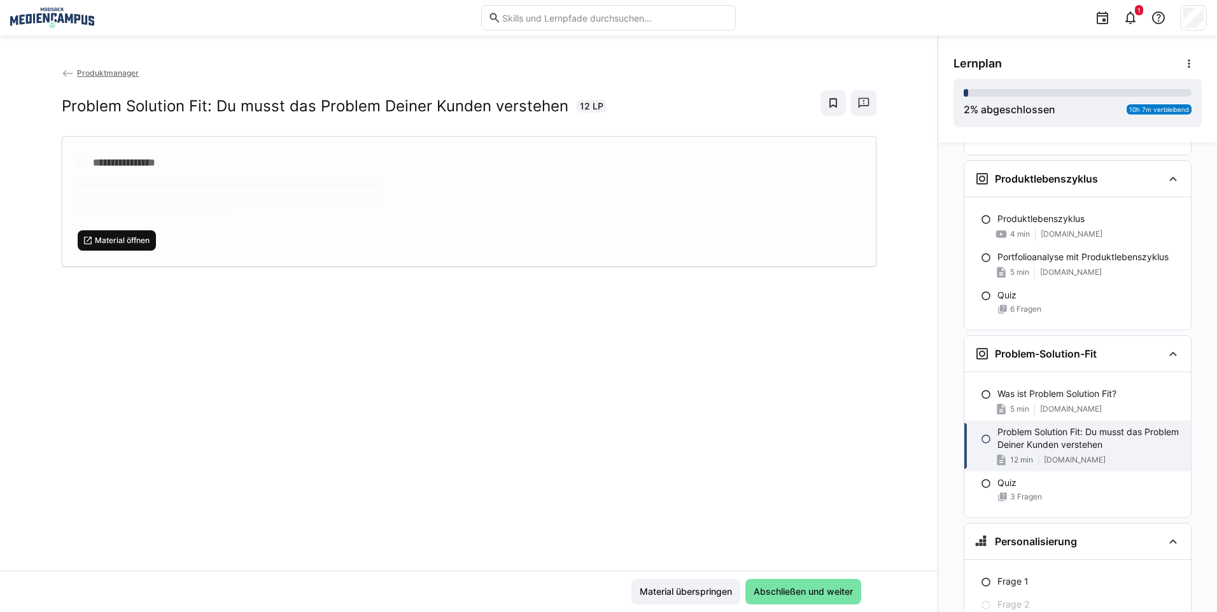
click at [122, 248] on span "Material öffnen" at bounding box center [117, 240] width 79 height 20
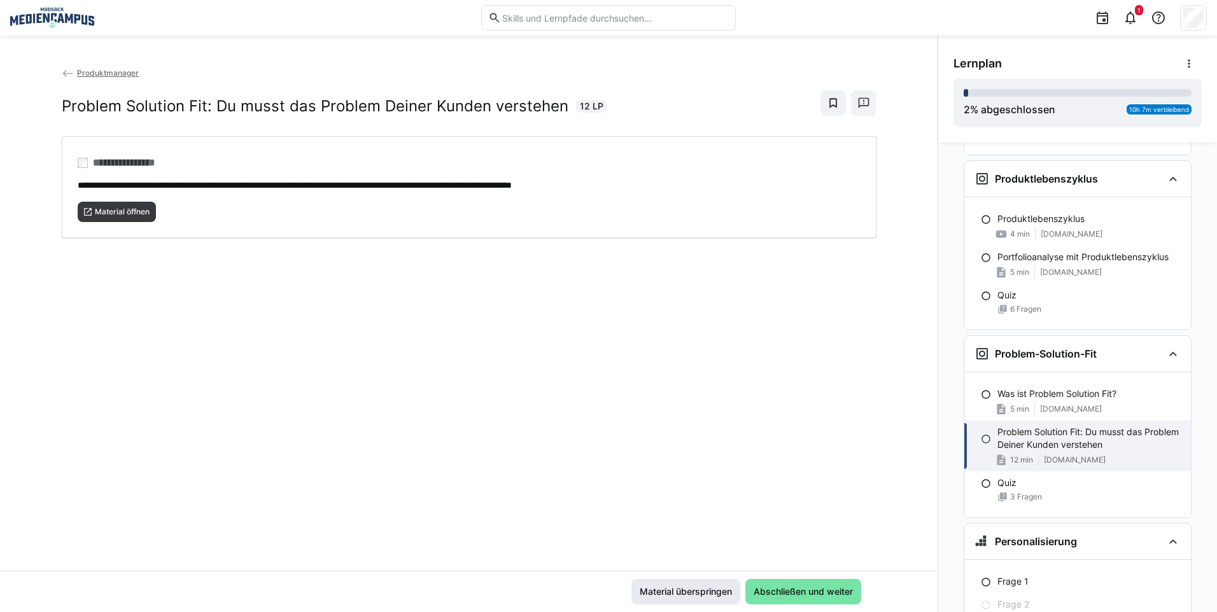
click at [672, 597] on span "Material überspringen" at bounding box center [686, 592] width 96 height 13
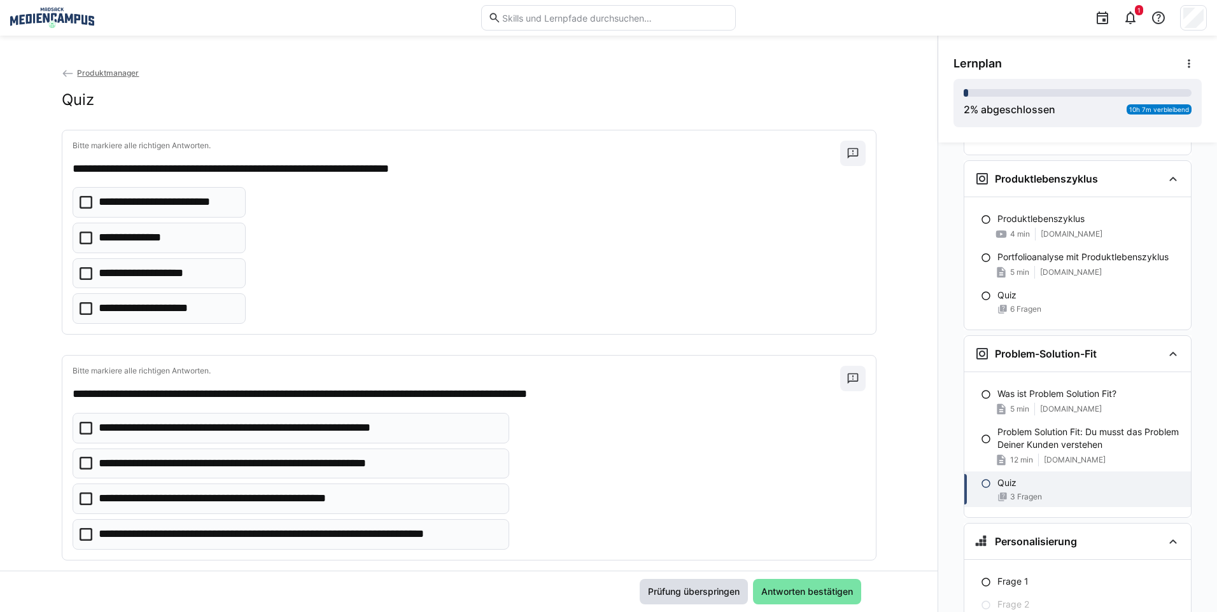
click at [675, 593] on span "Prüfung überspringen" at bounding box center [693, 592] width 95 height 13
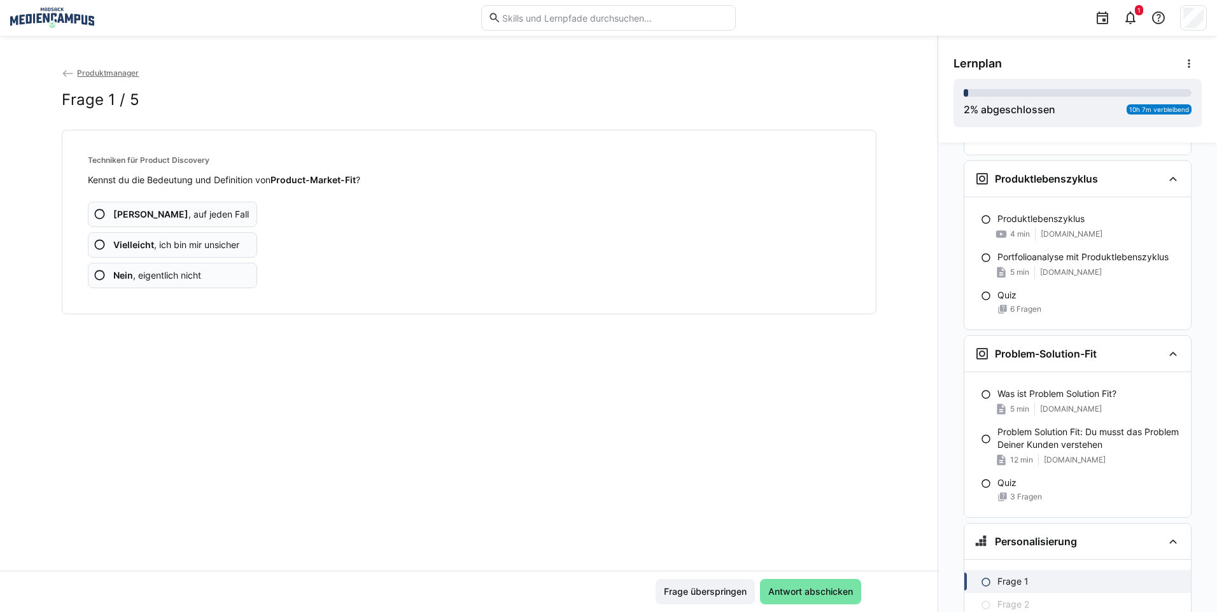
scroll to position [1311, 0]
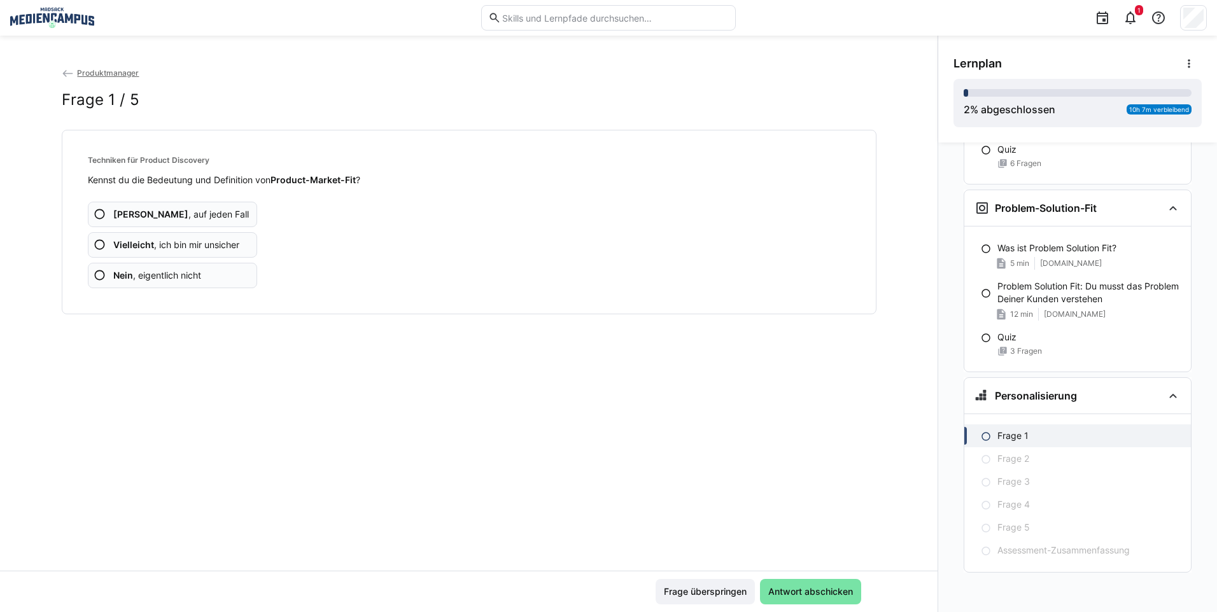
click at [675, 593] on span "Frage überspringen" at bounding box center [705, 592] width 87 height 13
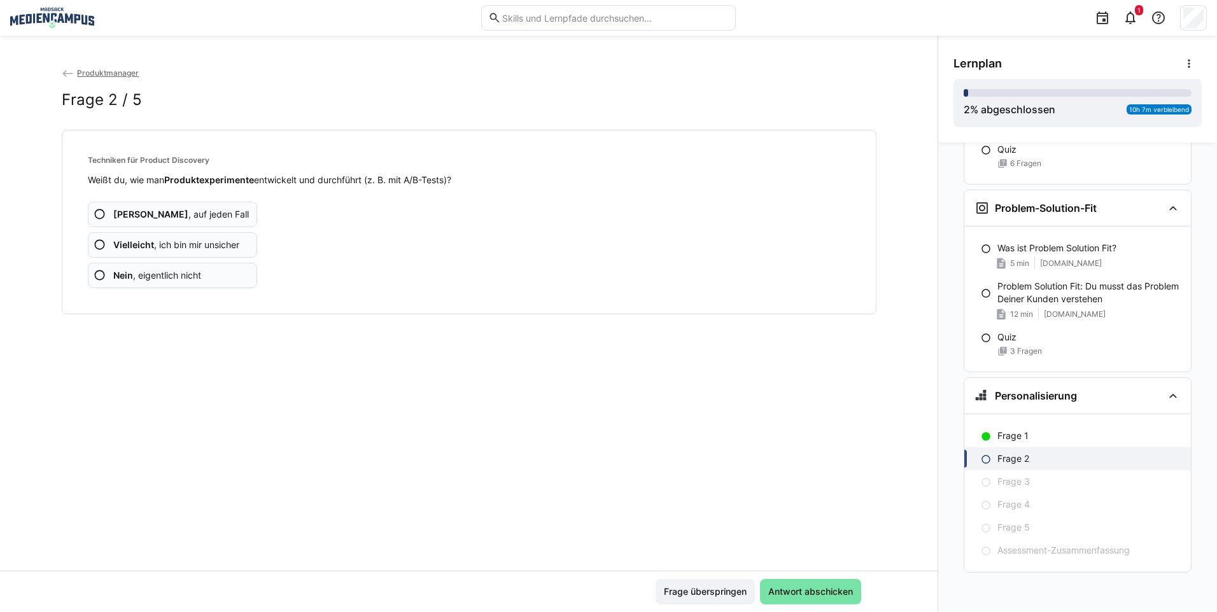
click at [675, 593] on span "Frage überspringen" at bounding box center [705, 592] width 87 height 13
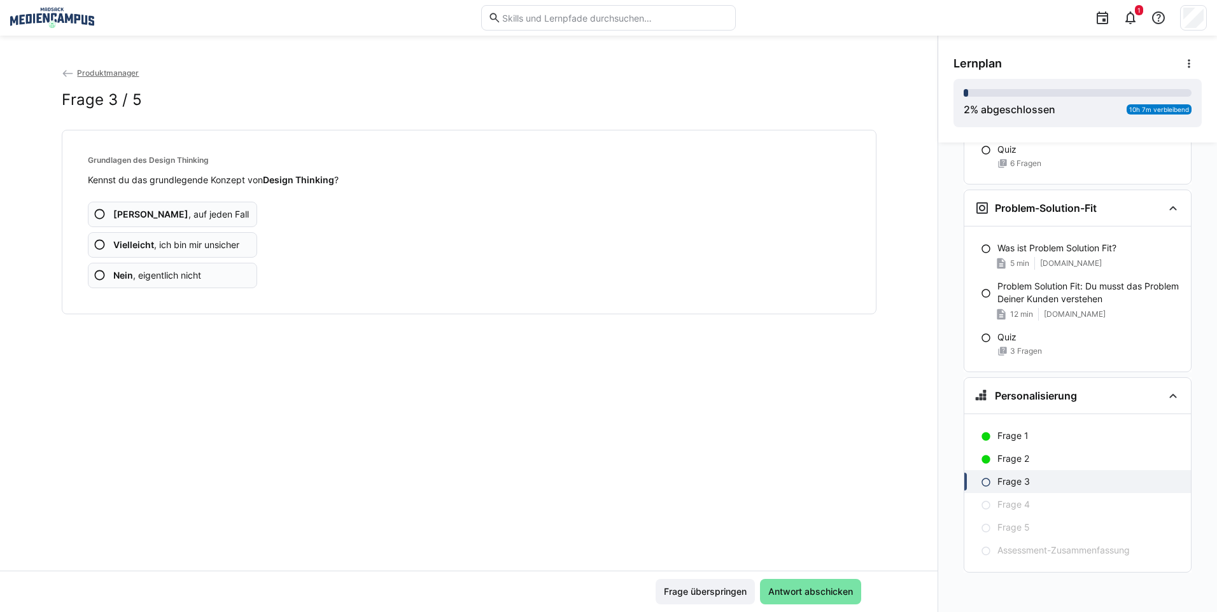
click at [675, 593] on span "Frage überspringen" at bounding box center [705, 592] width 87 height 13
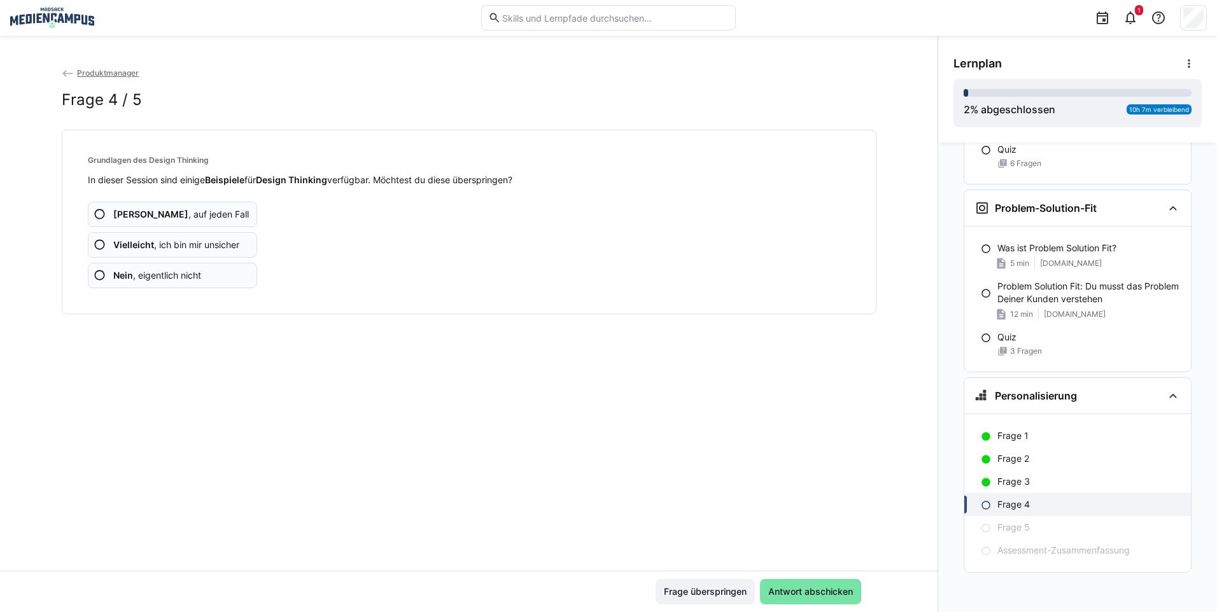
click at [675, 593] on span "Frage überspringen" at bounding box center [705, 592] width 87 height 13
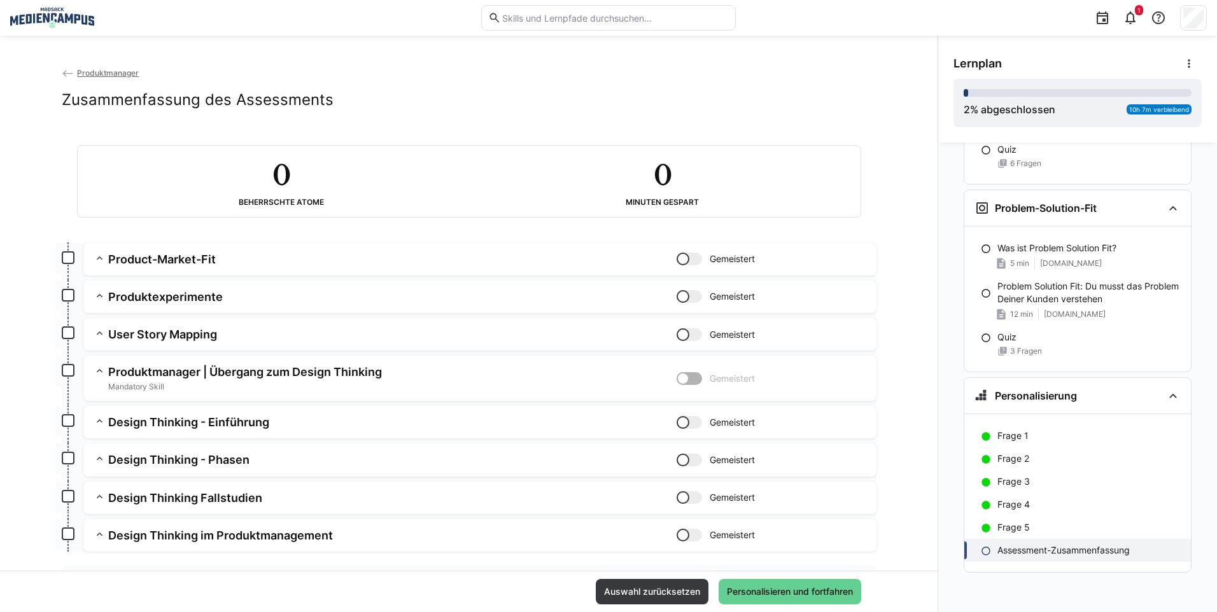
click at [757, 593] on span "Personalisieren und fortfahren" at bounding box center [790, 592] width 130 height 13
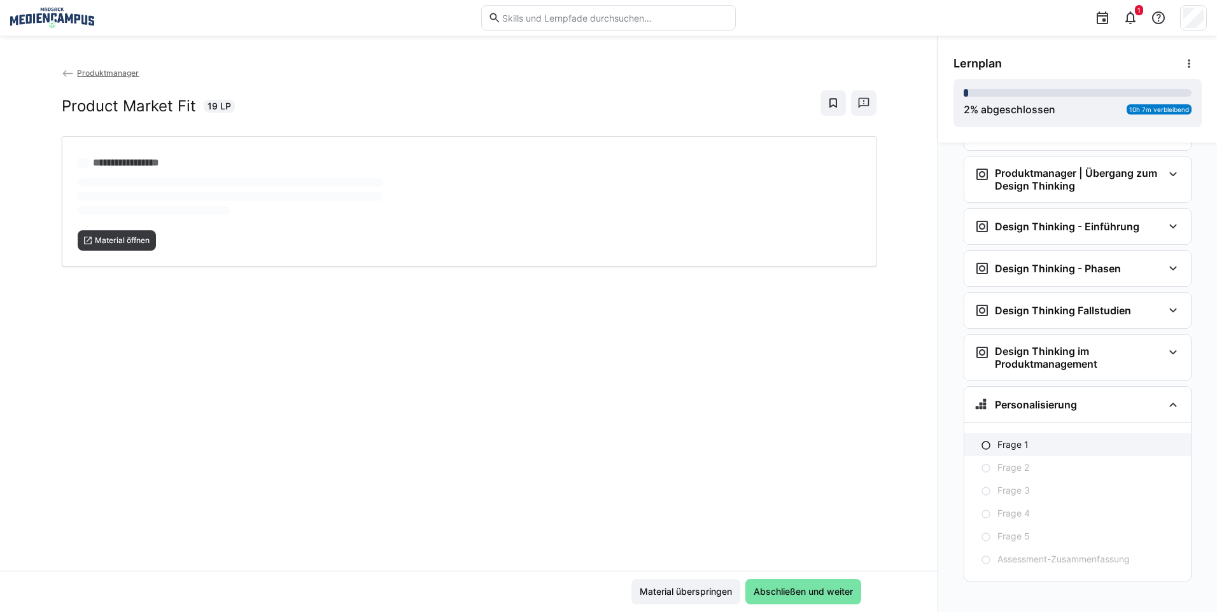
scroll to position [1804, 0]
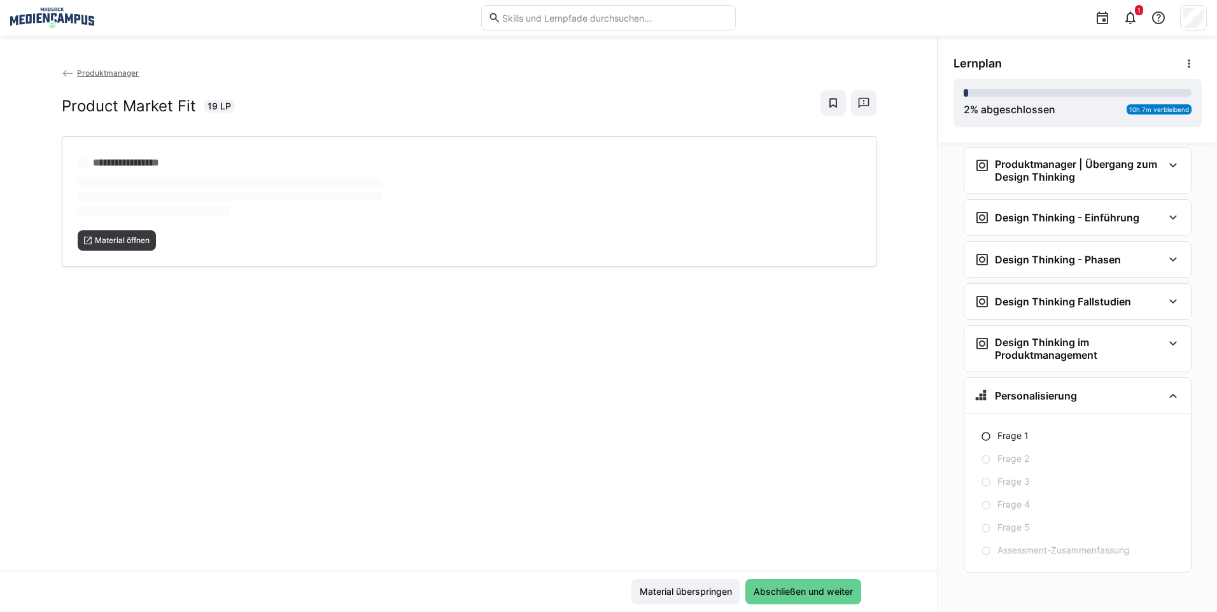
click at [809, 591] on span "Abschließen und weiter" at bounding box center [803, 592] width 103 height 13
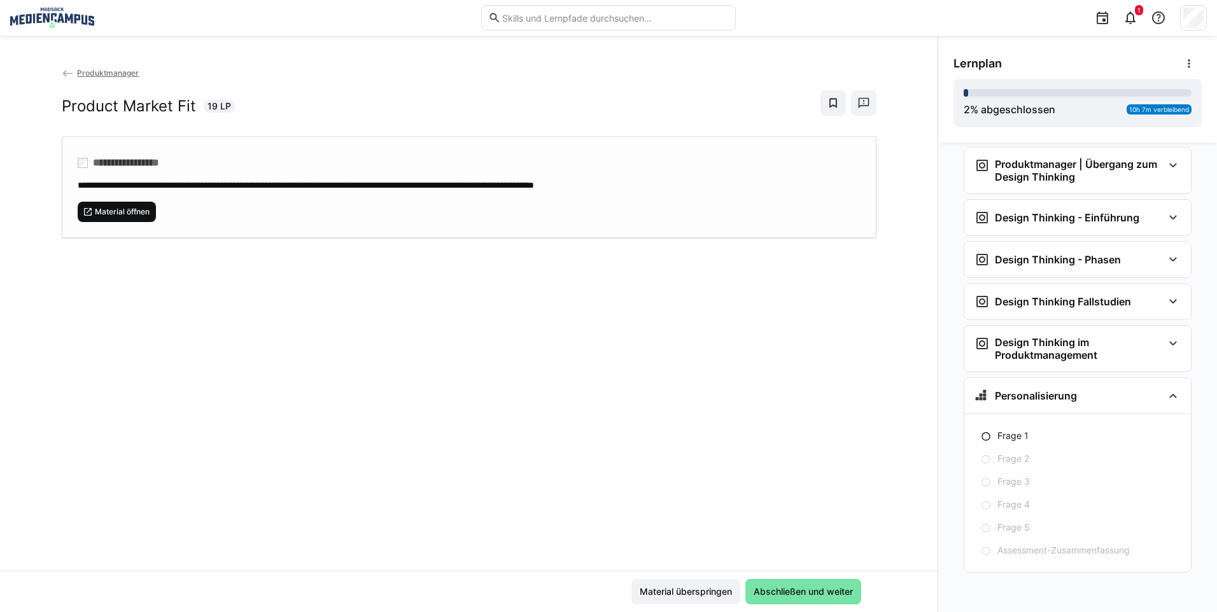
click at [78, 216] on span "Material öffnen" at bounding box center [117, 212] width 79 height 20
click at [672, 599] on span "Material überspringen" at bounding box center [685, 591] width 109 height 25
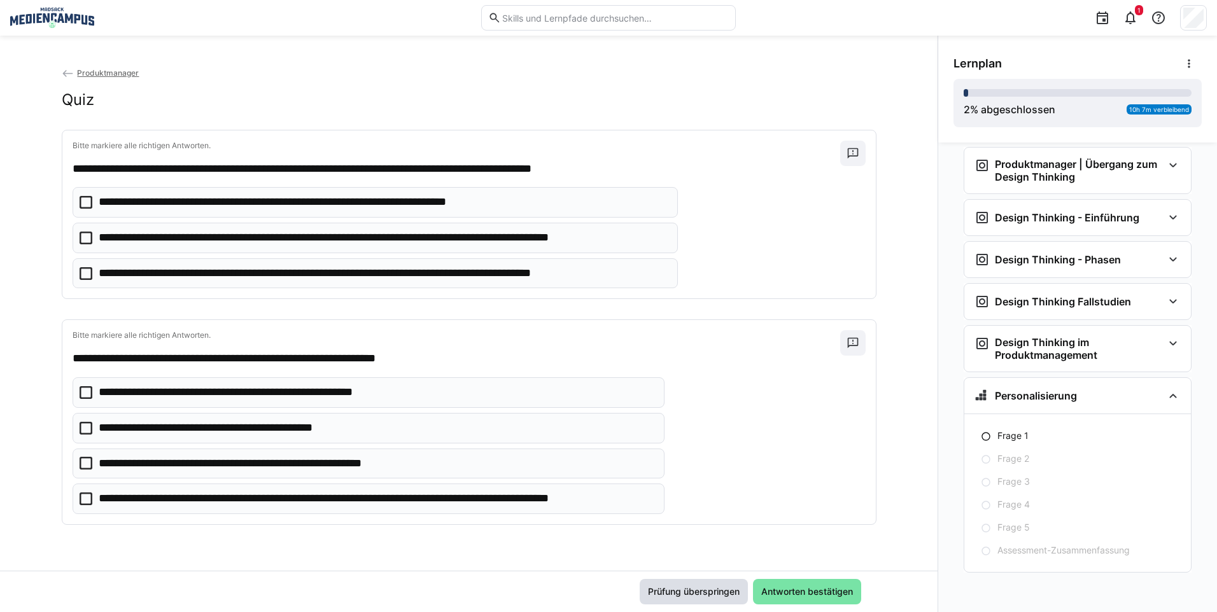
click at [671, 595] on span "Prüfung überspringen" at bounding box center [693, 592] width 95 height 13
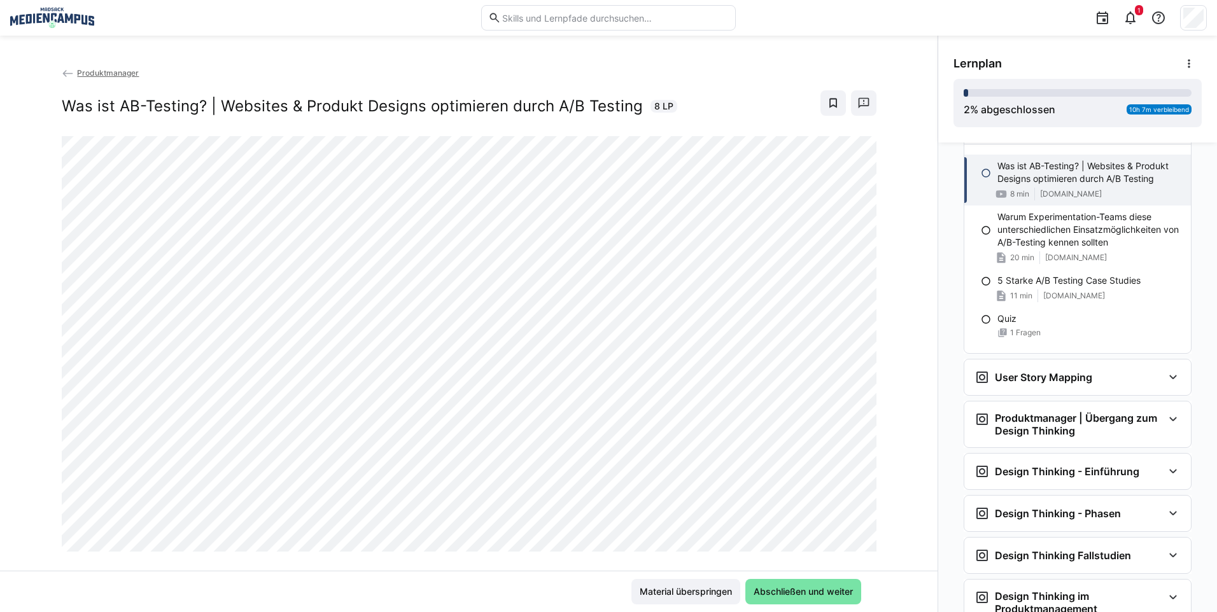
scroll to position [1725, 0]
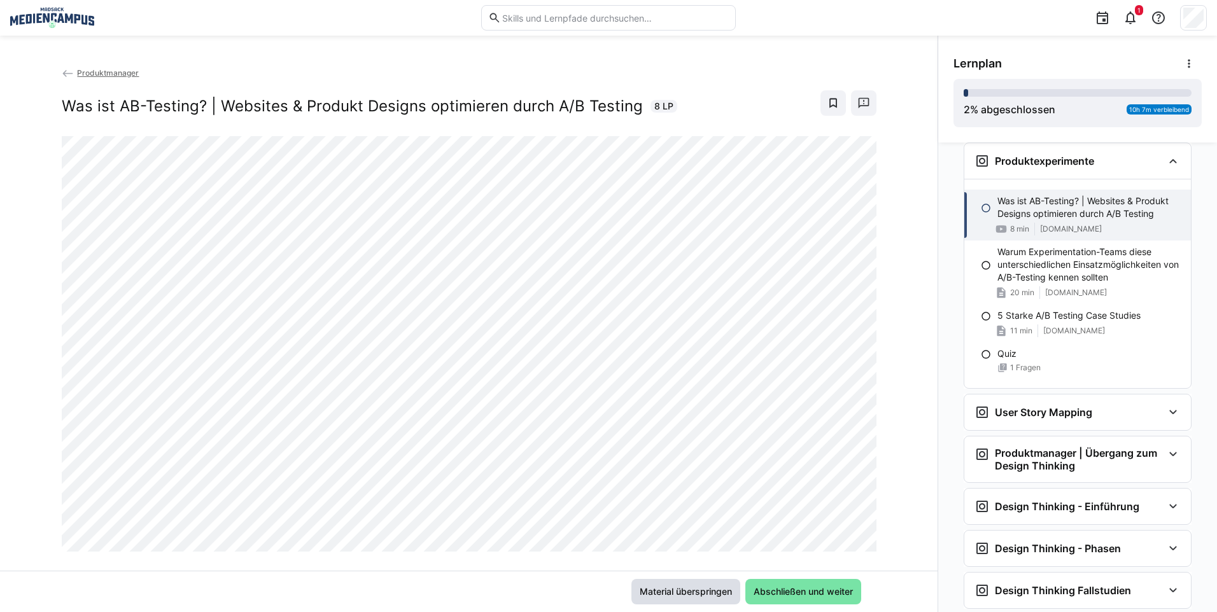
click at [661, 592] on span "Material überspringen" at bounding box center [686, 592] width 96 height 13
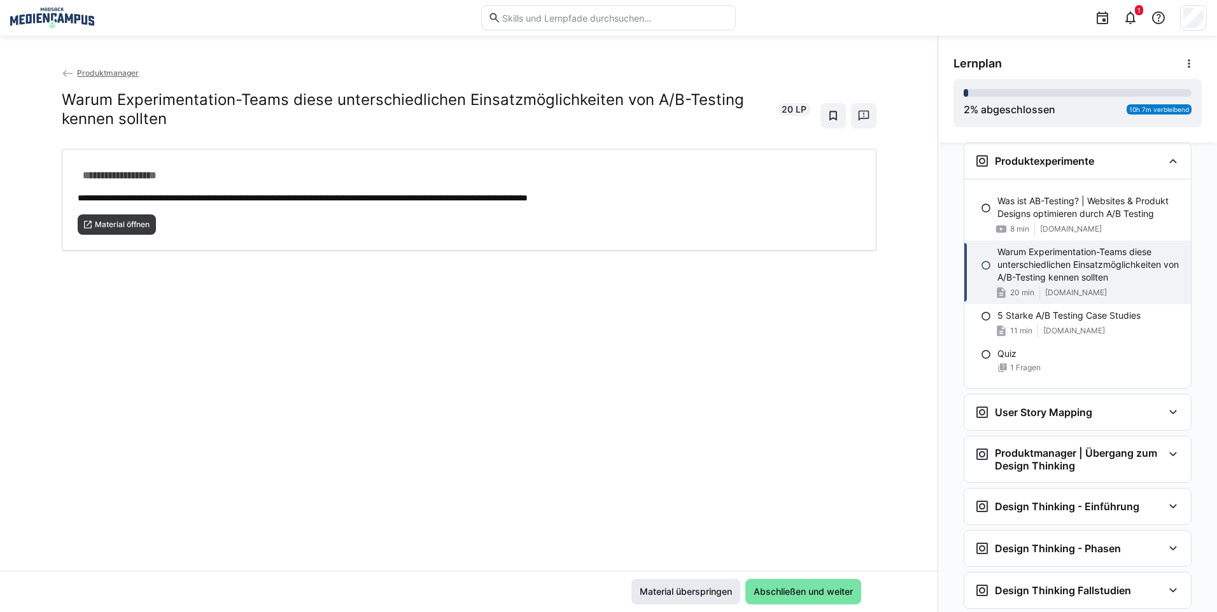
click at [699, 594] on span "Material überspringen" at bounding box center [686, 592] width 96 height 13
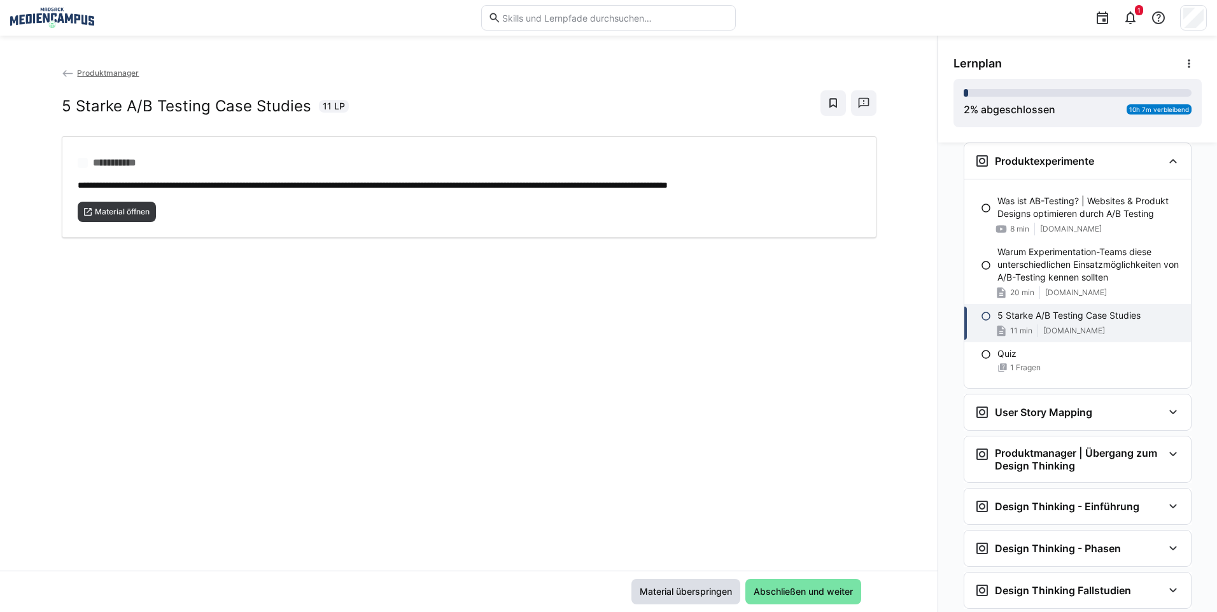
click at [704, 593] on span "Material überspringen" at bounding box center [686, 592] width 96 height 13
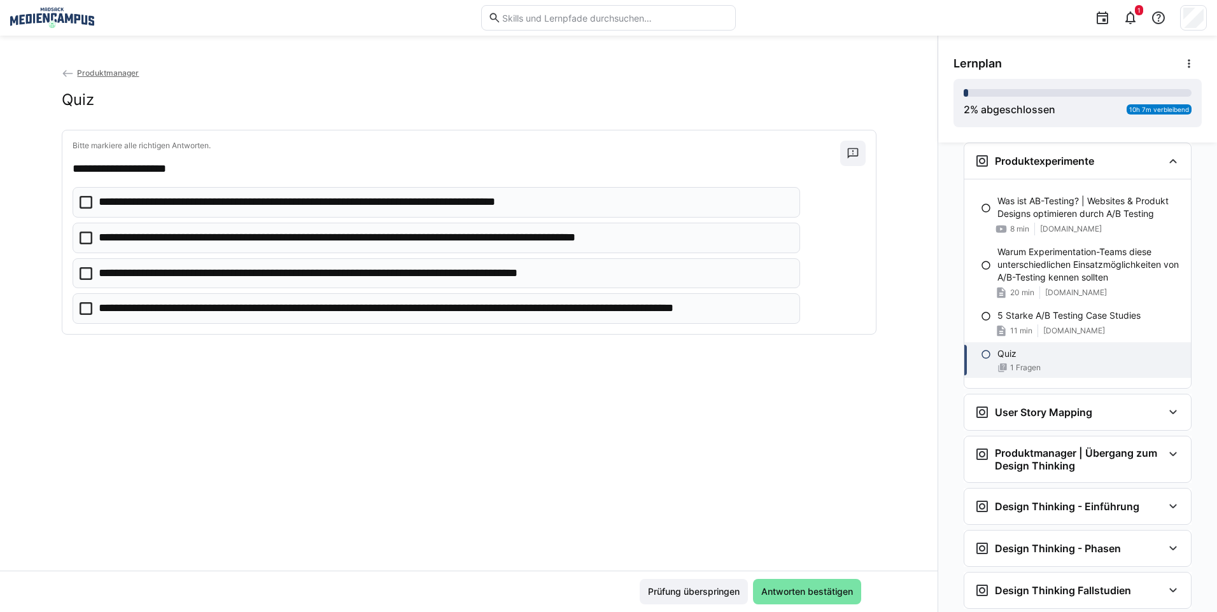
click at [704, 593] on span "Prüfung überspringen" at bounding box center [693, 592] width 95 height 13
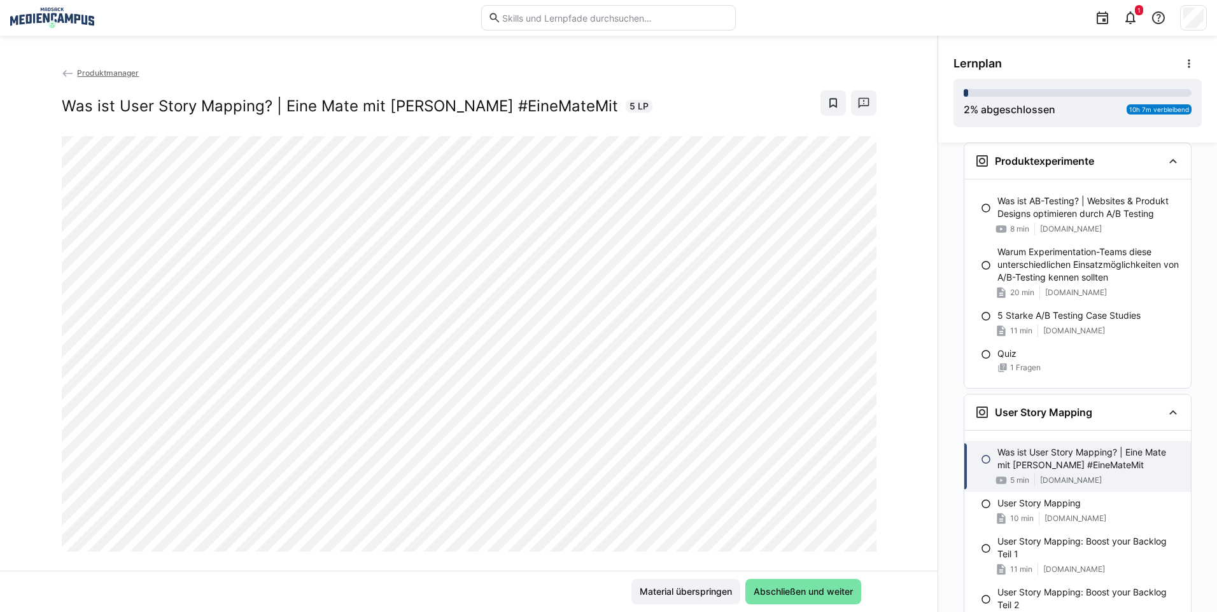
scroll to position [1976, 0]
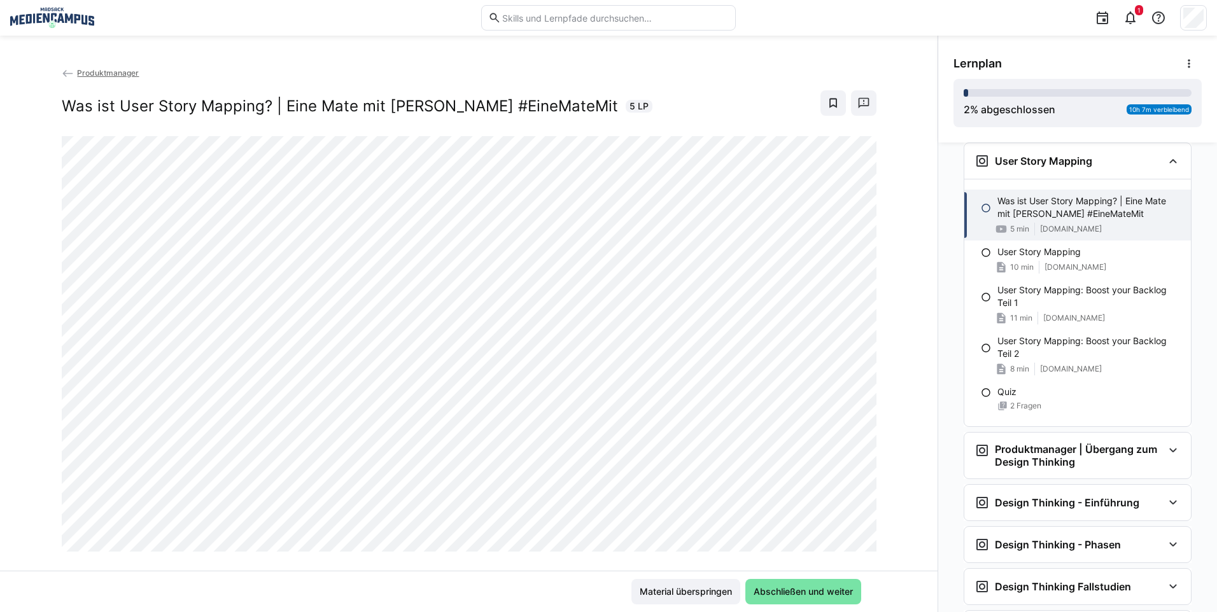
click at [704, 593] on span "Material überspringen" at bounding box center [686, 592] width 96 height 13
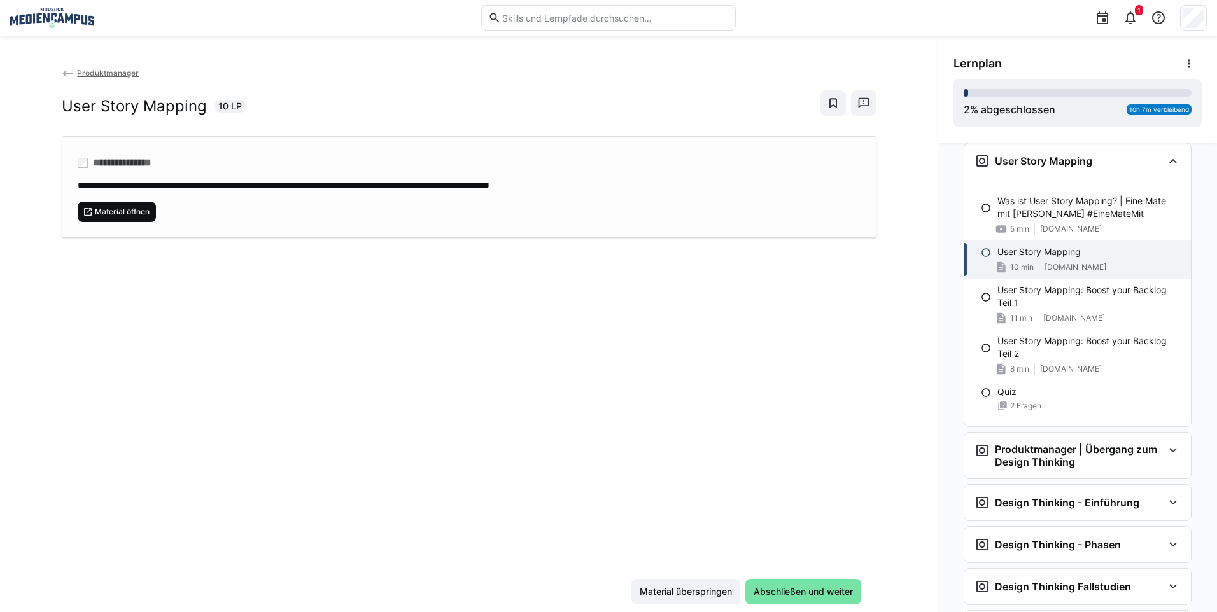
click at [116, 208] on span "Material öffnen" at bounding box center [122, 212] width 57 height 10
click at [673, 584] on span "Material überspringen" at bounding box center [685, 591] width 109 height 25
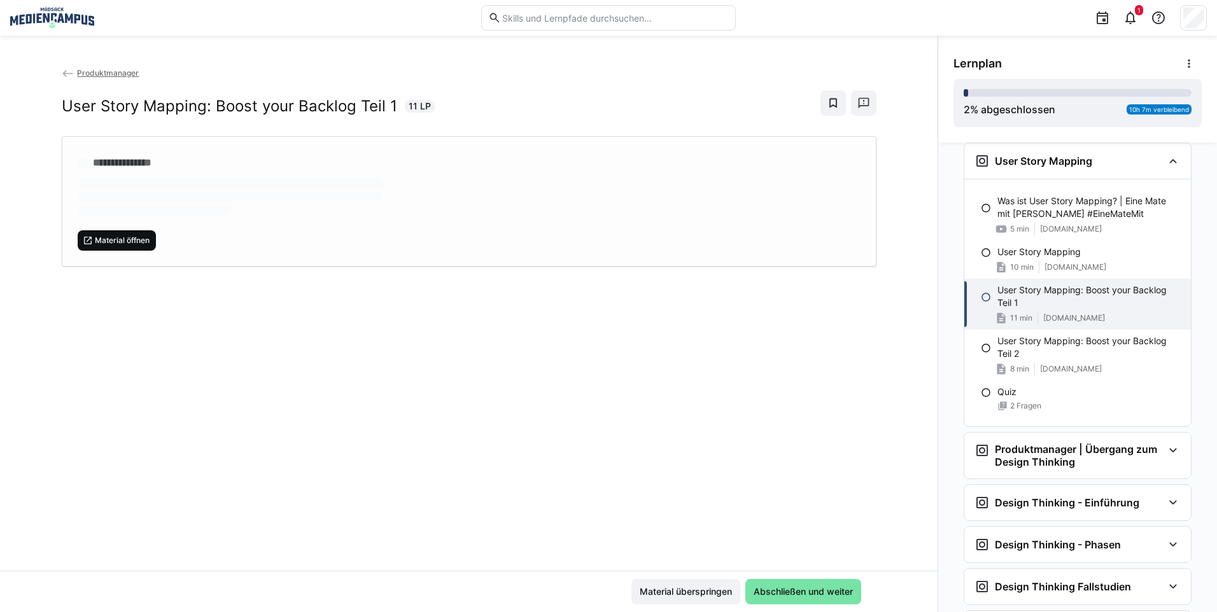
click at [107, 246] on span "Material öffnen" at bounding box center [117, 240] width 79 height 20
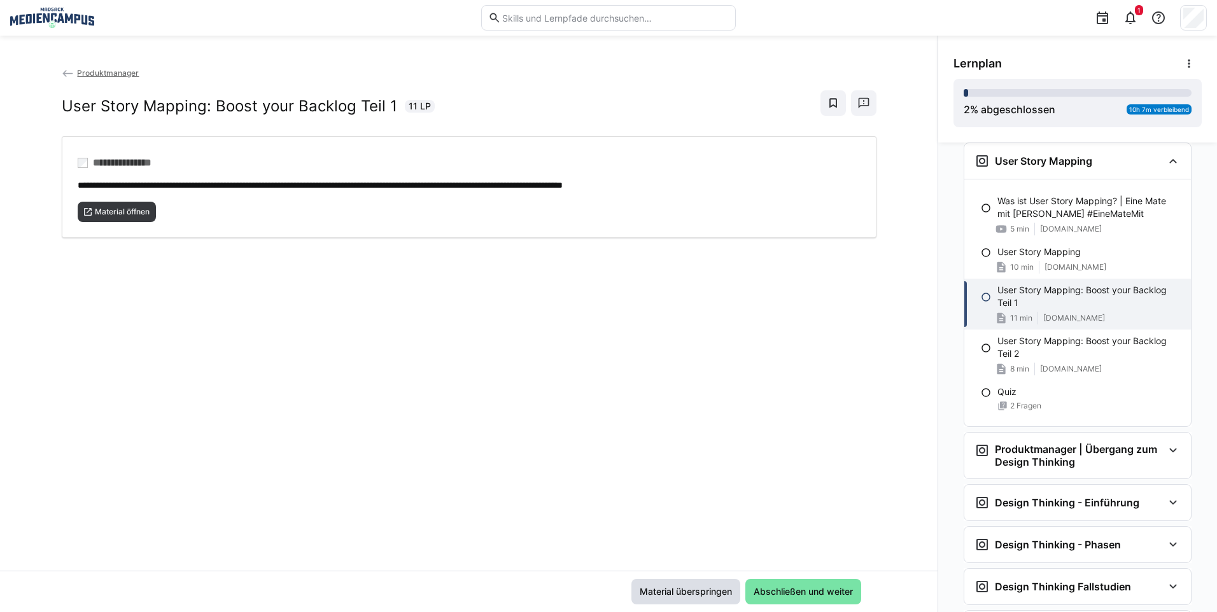
click at [687, 598] on span "Material überspringen" at bounding box center [685, 591] width 109 height 25
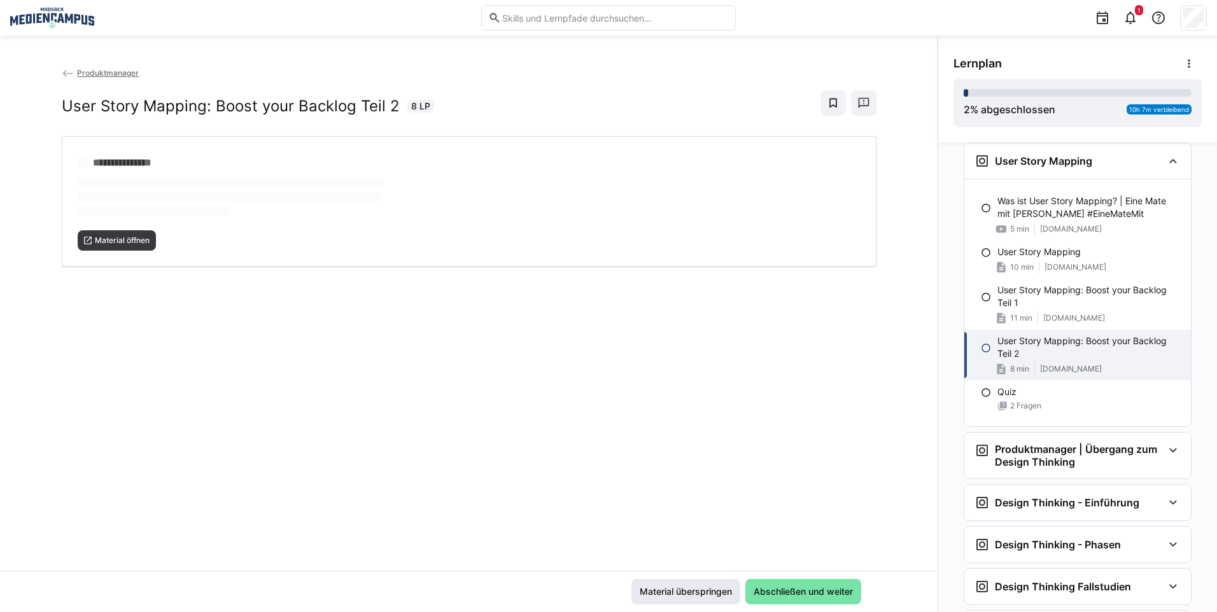
click at [687, 598] on span "Material überspringen" at bounding box center [685, 591] width 109 height 25
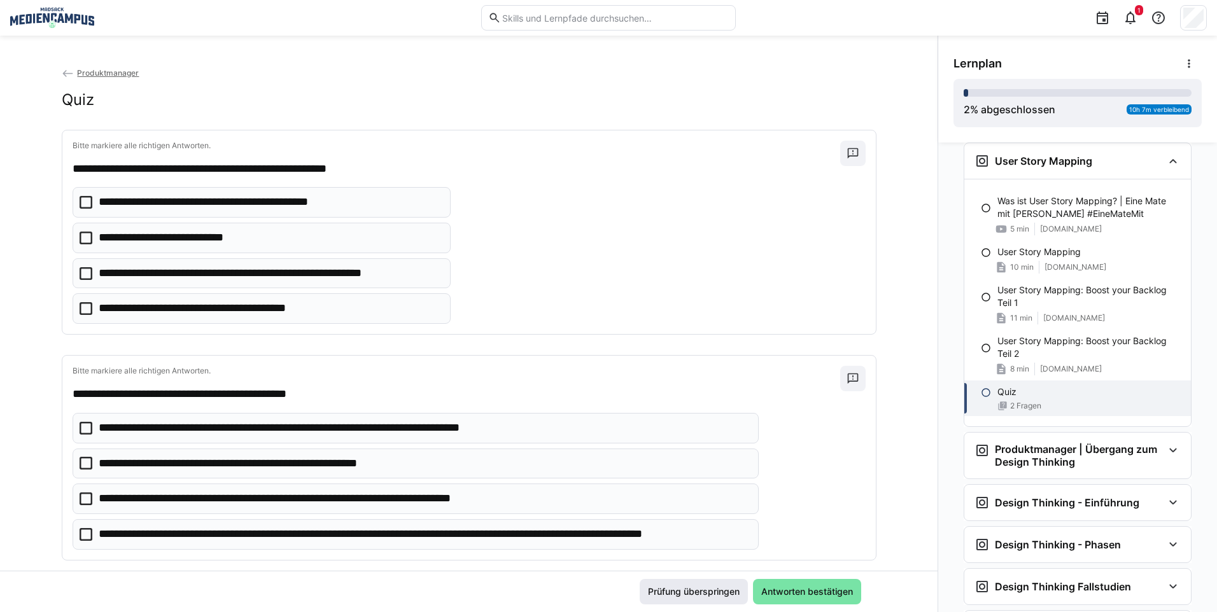
click at [694, 597] on span "Prüfung überspringen" at bounding box center [693, 592] width 95 height 13
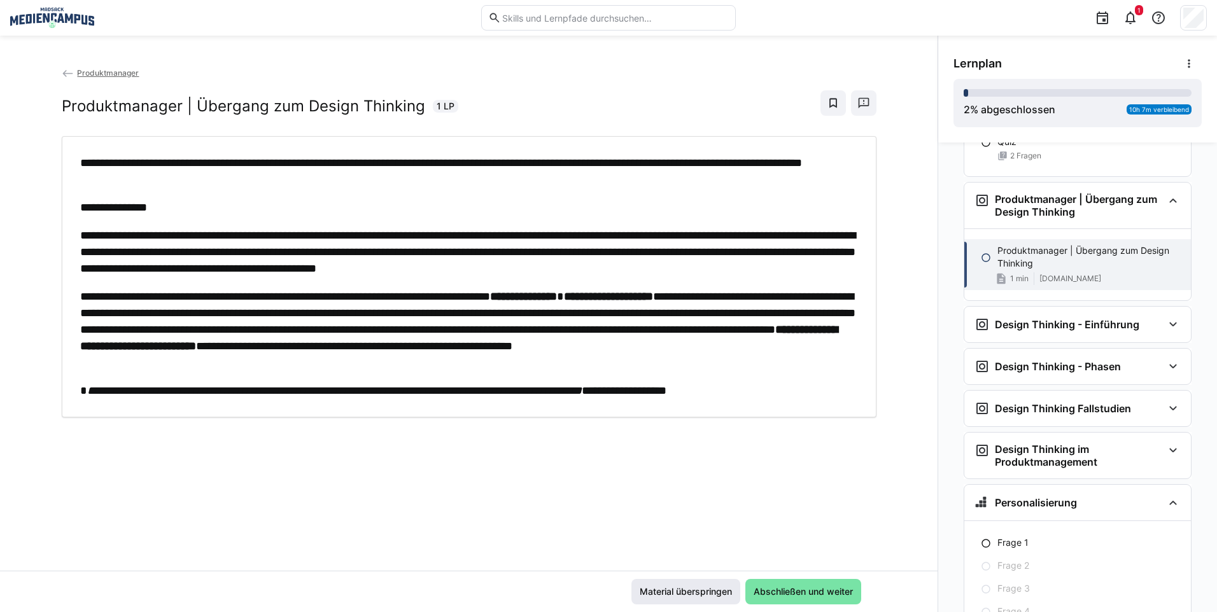
scroll to position [2261, 0]
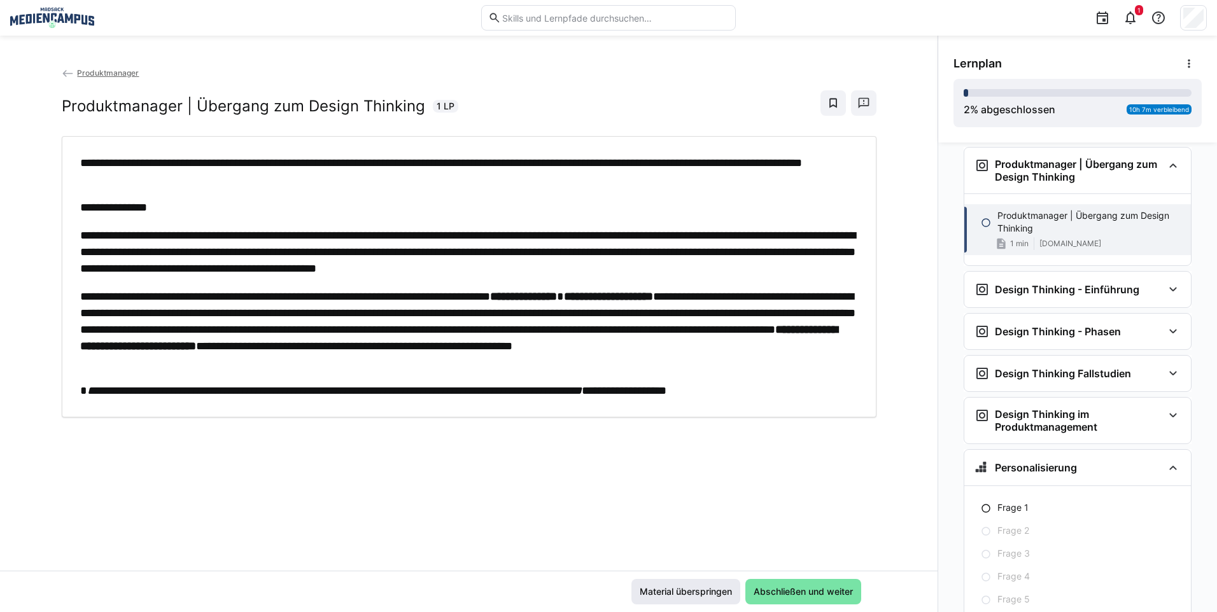
click at [682, 601] on span "Material überspringen" at bounding box center [685, 591] width 109 height 25
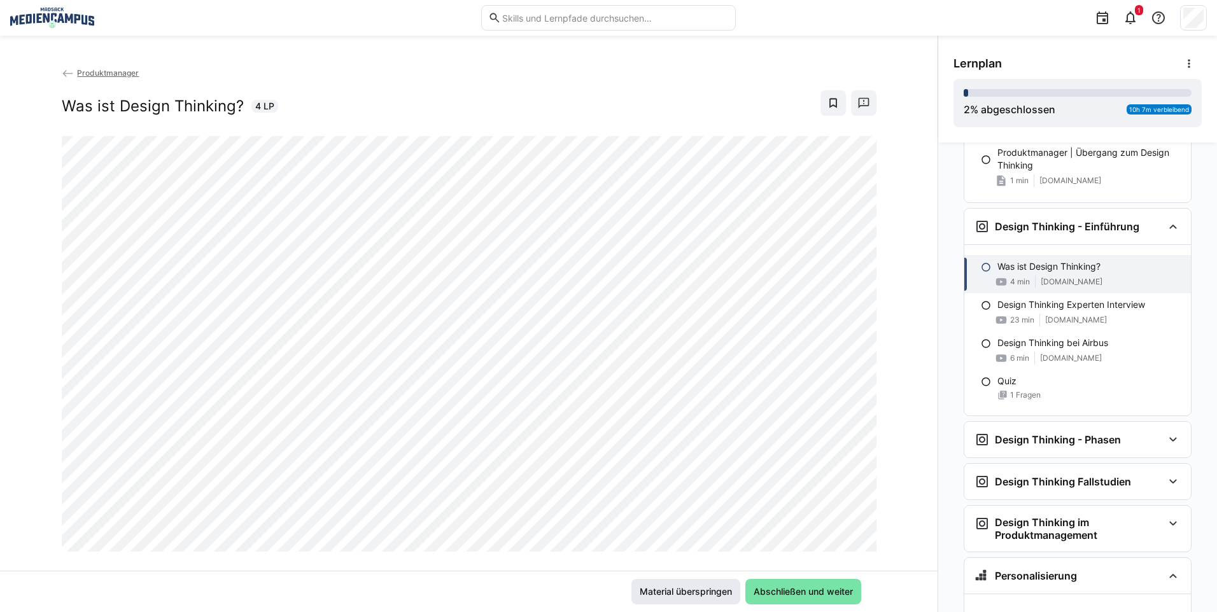
scroll to position [2333, 0]
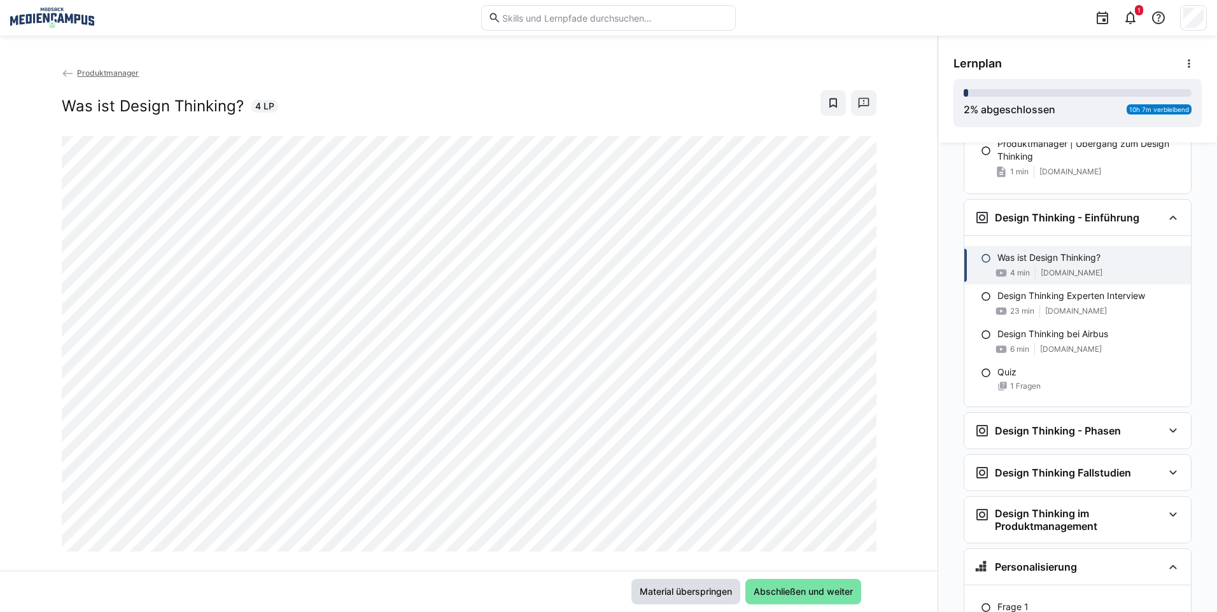
click at [710, 593] on span "Material überspringen" at bounding box center [686, 592] width 96 height 13
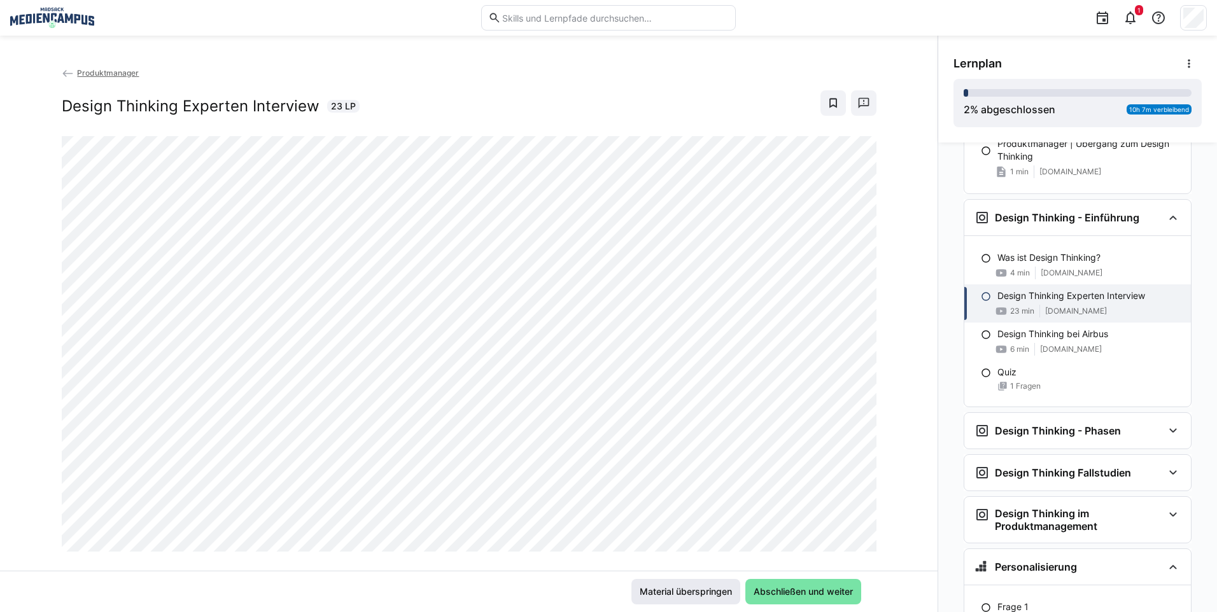
click at [656, 584] on span "Material überspringen" at bounding box center [685, 591] width 109 height 25
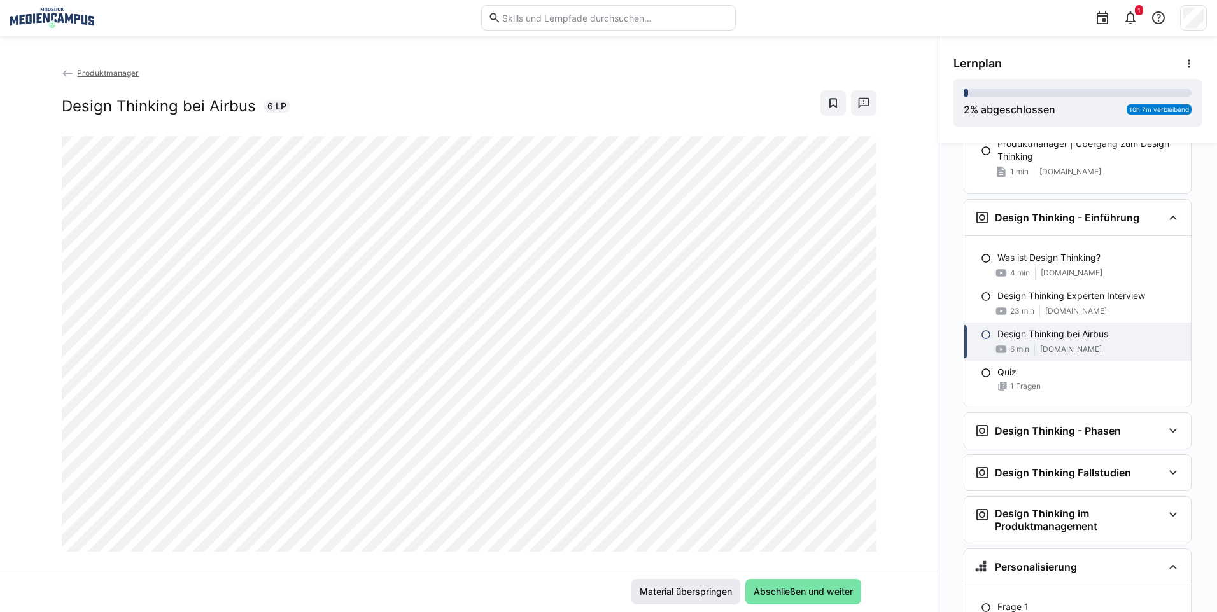
click at [717, 588] on span "Material überspringen" at bounding box center [686, 592] width 96 height 13
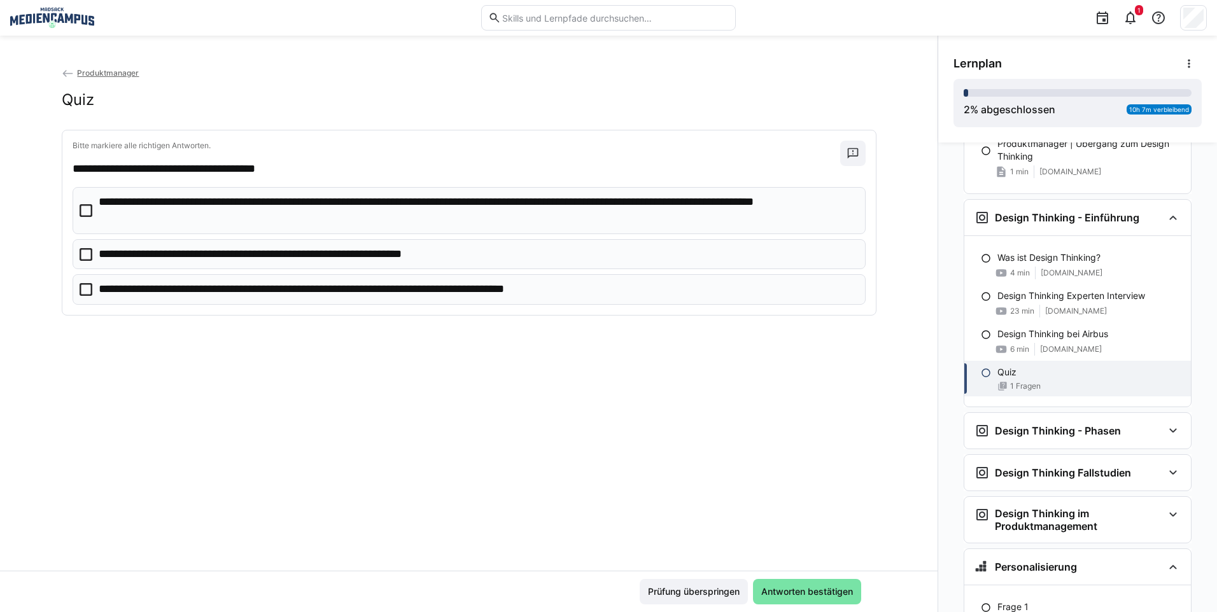
click at [478, 229] on eds-checkbox "**********" at bounding box center [469, 210] width 793 height 46
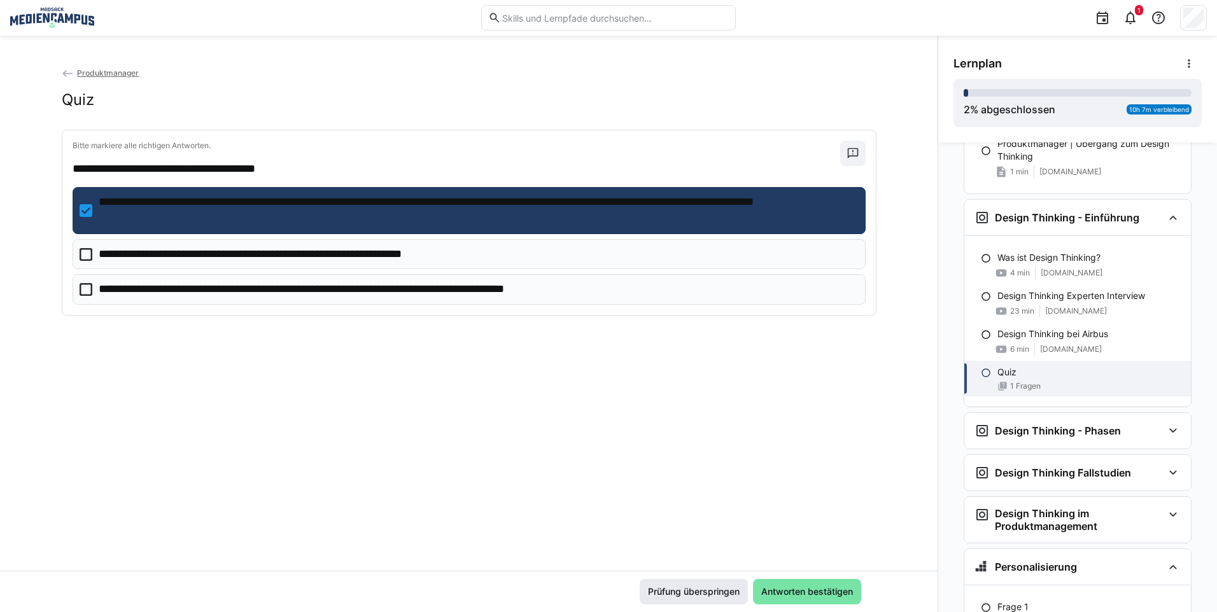
click at [700, 592] on span "Prüfung überspringen" at bounding box center [693, 592] width 95 height 13
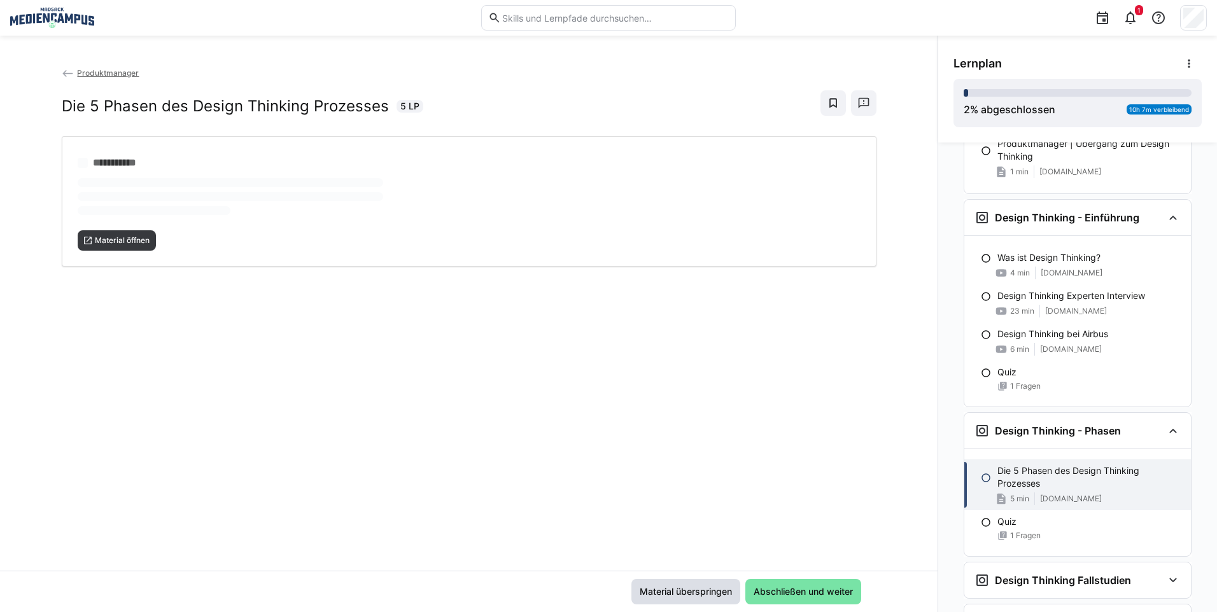
scroll to position [2505, 0]
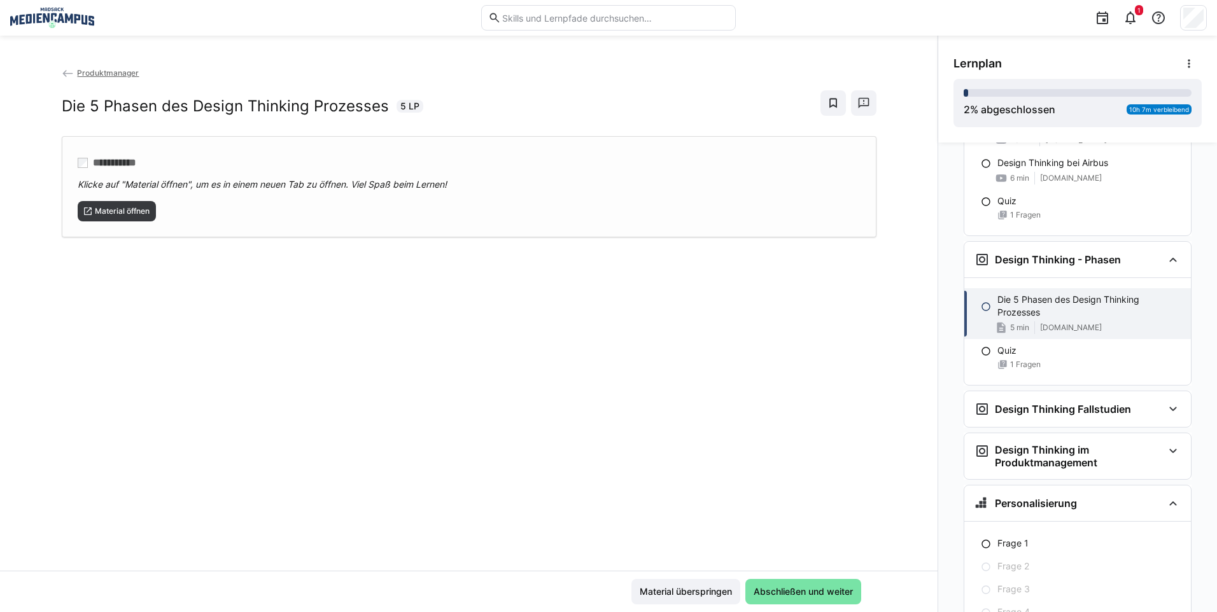
click at [463, 307] on app-classroom-main-layout "**********" at bounding box center [469, 339] width 938 height 546
click at [126, 213] on span "Material öffnen" at bounding box center [122, 211] width 57 height 10
click at [674, 610] on div "Material überspringen Abschließen und weiter" at bounding box center [469, 591] width 938 height 41
drag, startPoint x: 674, startPoint y: 610, endPoint x: 850, endPoint y: 596, distance: 176.8
click at [850, 596] on span "Abschließen und weiter" at bounding box center [803, 592] width 103 height 13
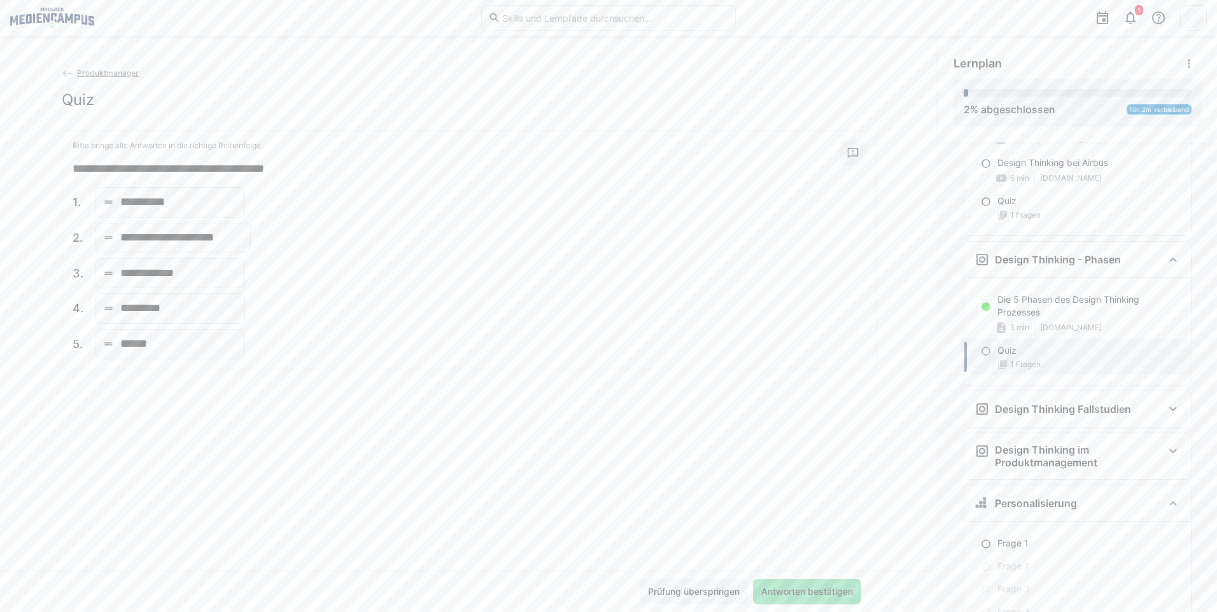
click at [806, 589] on span "Antworten bestätigen" at bounding box center [806, 592] width 95 height 13
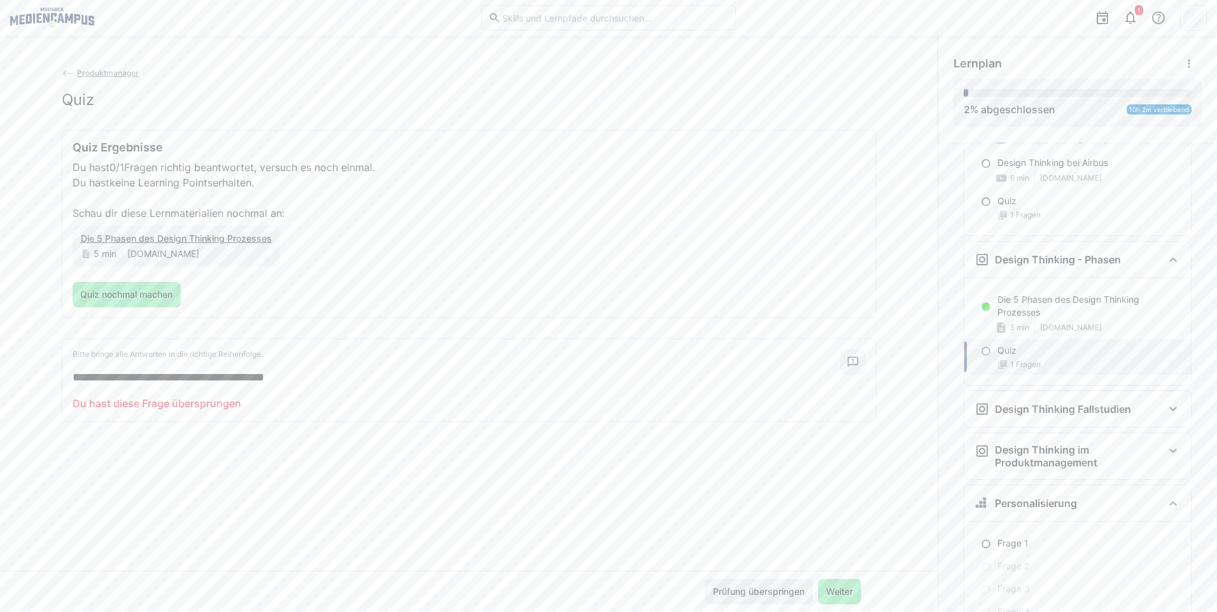
click at [797, 593] on span "Prüfung überspringen" at bounding box center [758, 592] width 95 height 13
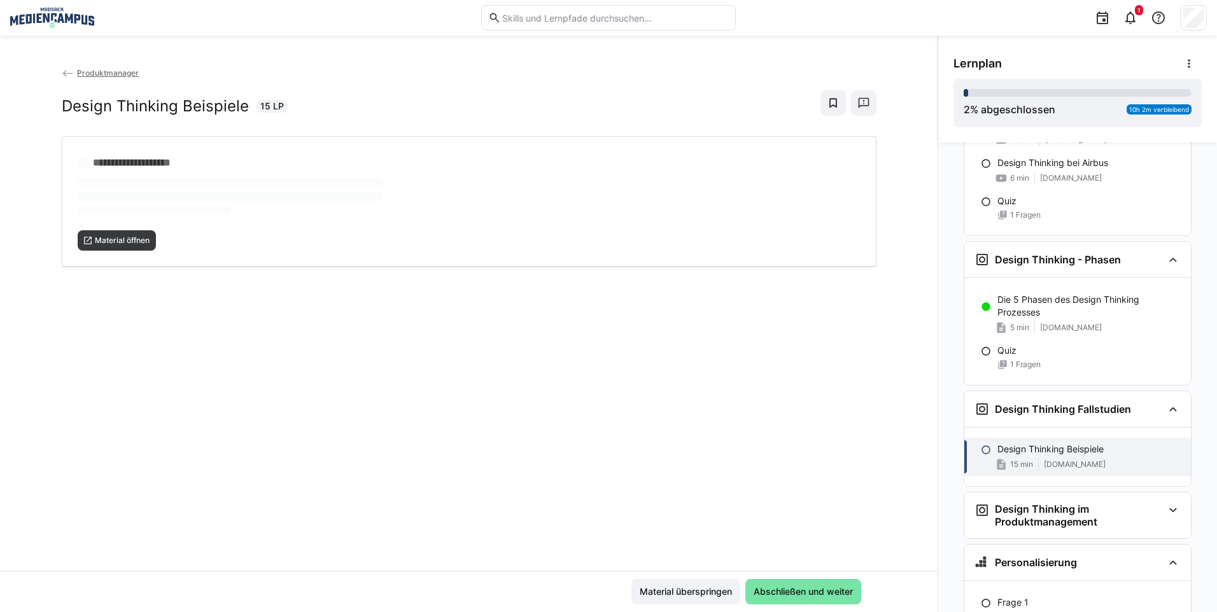
scroll to position [2612, 0]
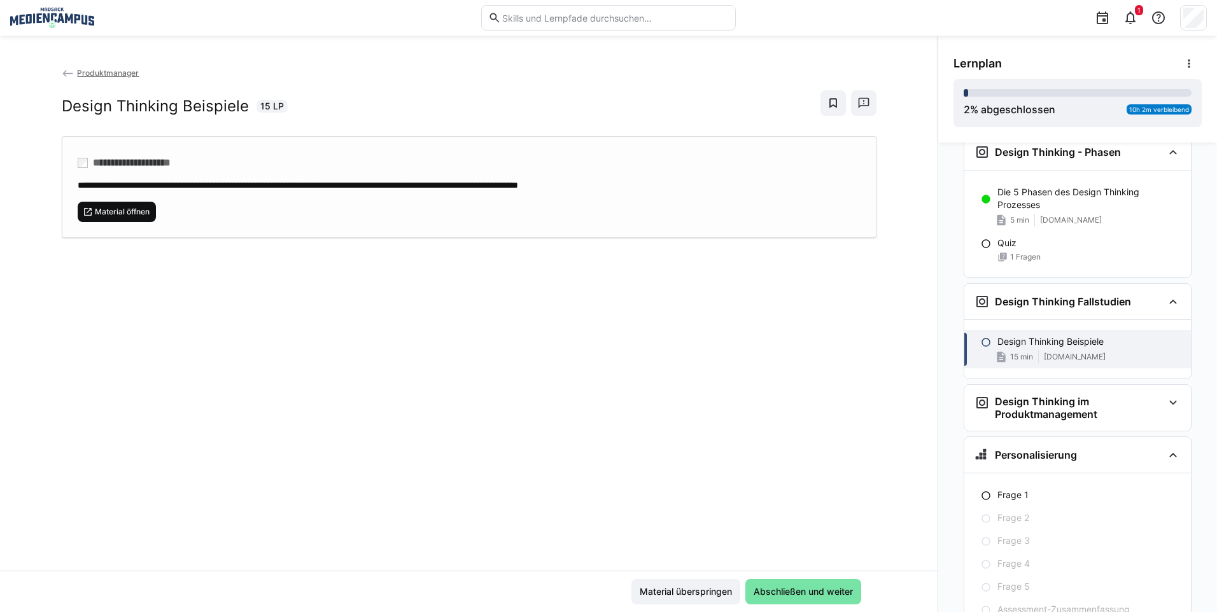
click at [123, 211] on span "Material öffnen" at bounding box center [122, 212] width 57 height 10
click at [682, 596] on span "Material überspringen" at bounding box center [686, 592] width 96 height 13
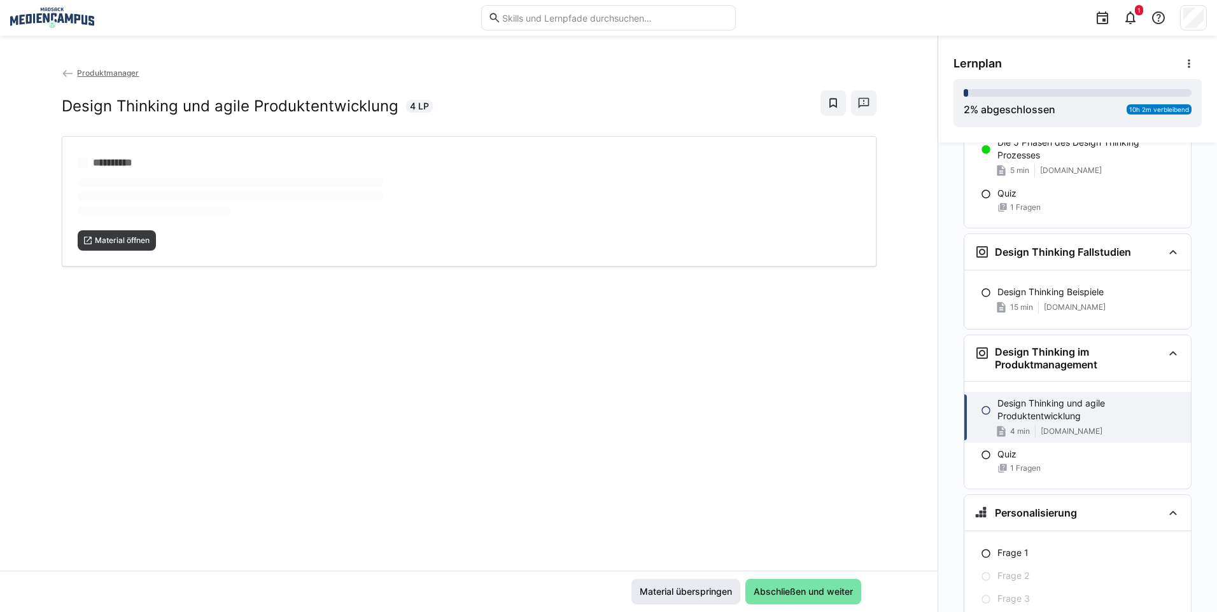
scroll to position [2671, 0]
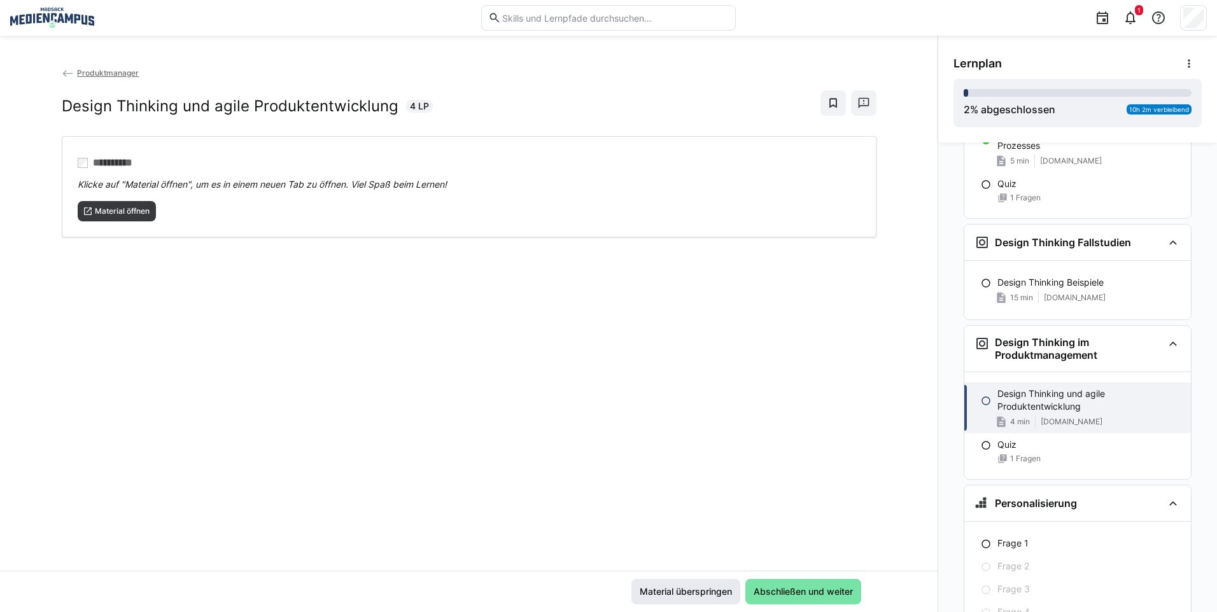
click at [682, 596] on span "Material überspringen" at bounding box center [686, 592] width 96 height 13
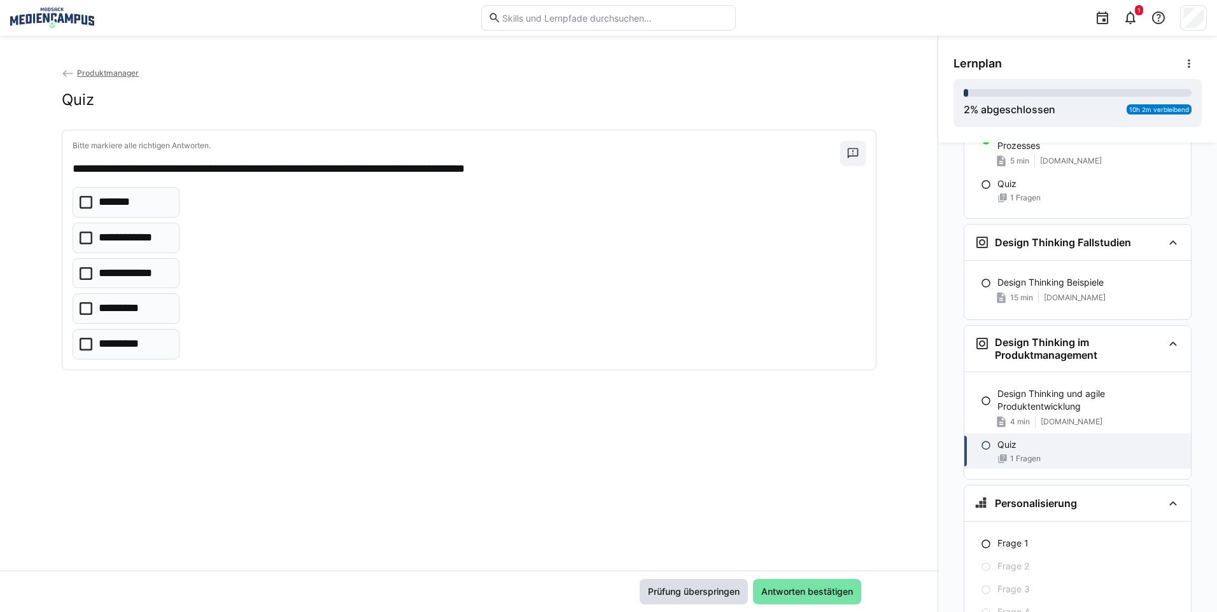
click at [682, 596] on span "Prüfung überspringen" at bounding box center [693, 592] width 95 height 13
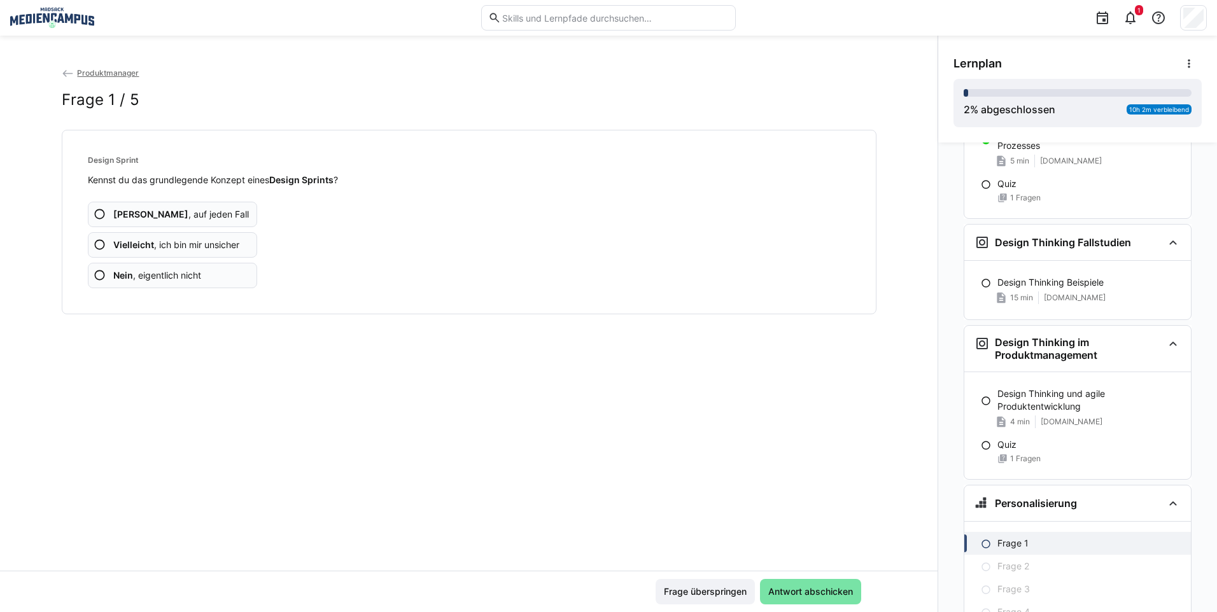
scroll to position [2779, 0]
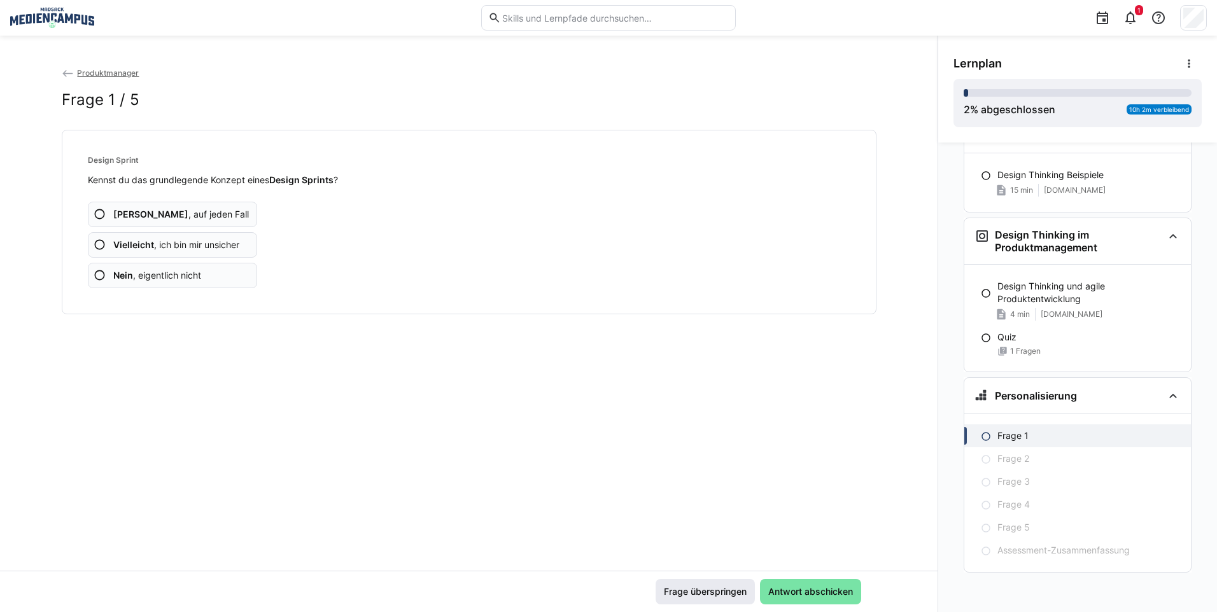
click at [722, 595] on span "Frage überspringen" at bounding box center [705, 592] width 87 height 13
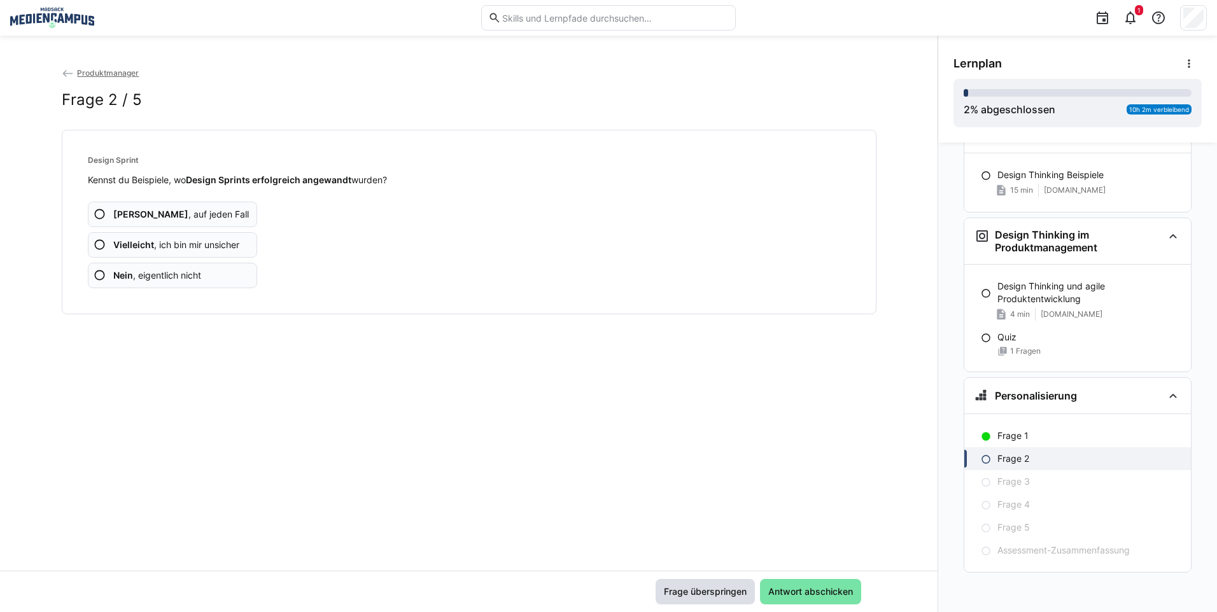
click at [722, 595] on span "Frage überspringen" at bounding box center [705, 592] width 87 height 13
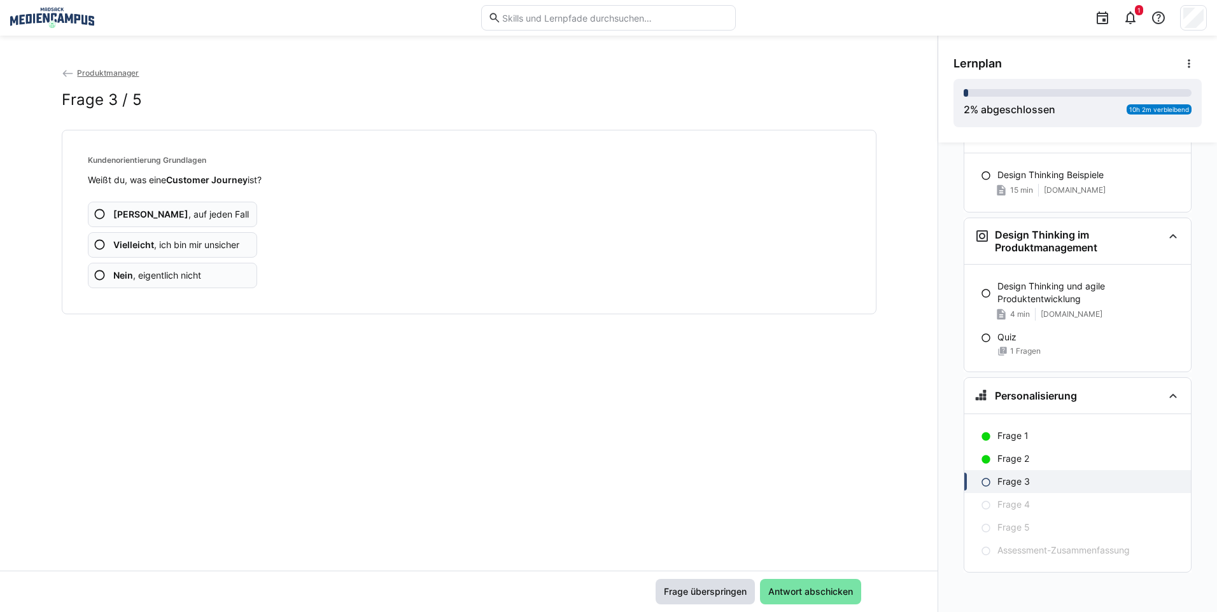
click at [722, 595] on span "Frage überspringen" at bounding box center [705, 592] width 87 height 13
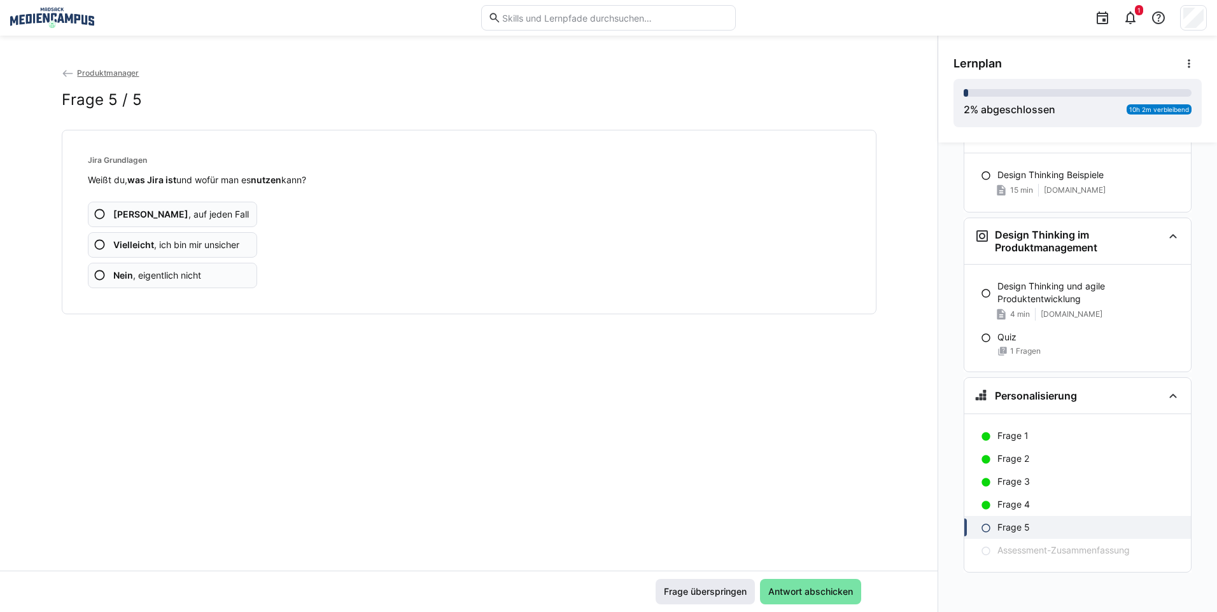
click at [722, 595] on span "Frage überspringen" at bounding box center [705, 592] width 87 height 13
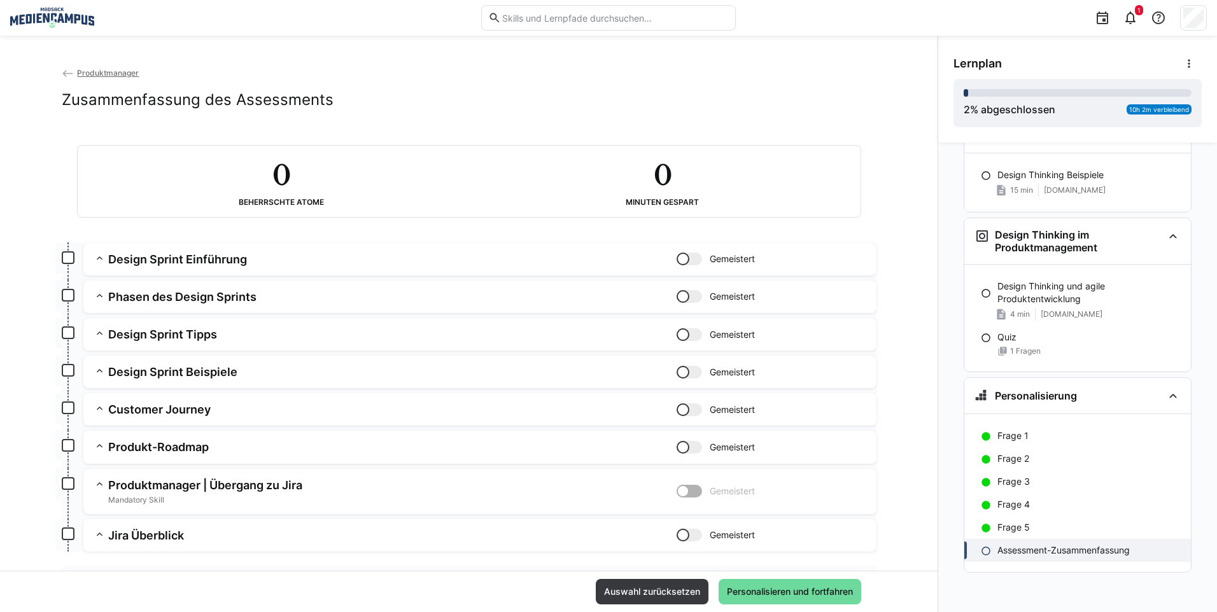
click at [719, 586] on span "Personalisieren und fortfahren" at bounding box center [790, 591] width 143 height 25
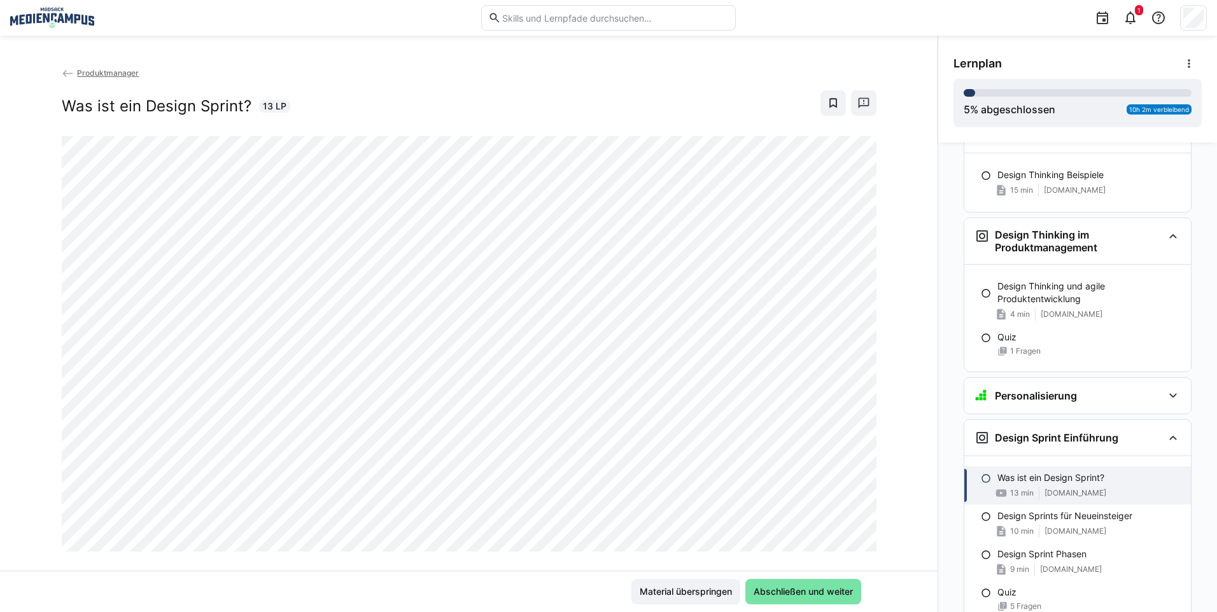
scroll to position [3056, 0]
